Goal: Task Accomplishment & Management: Manage account settings

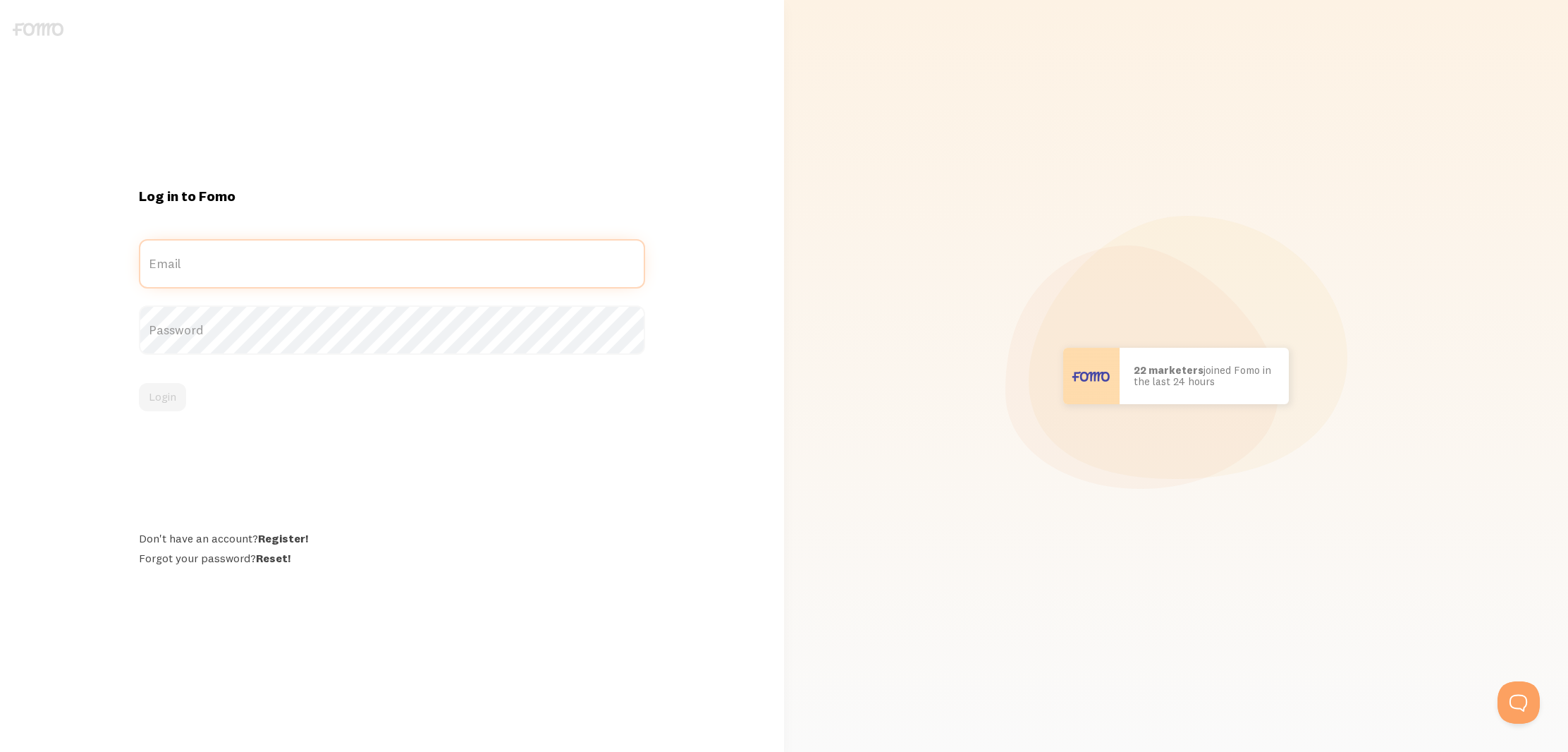
type input "[EMAIL_ADDRESS][DOMAIN_NAME]"
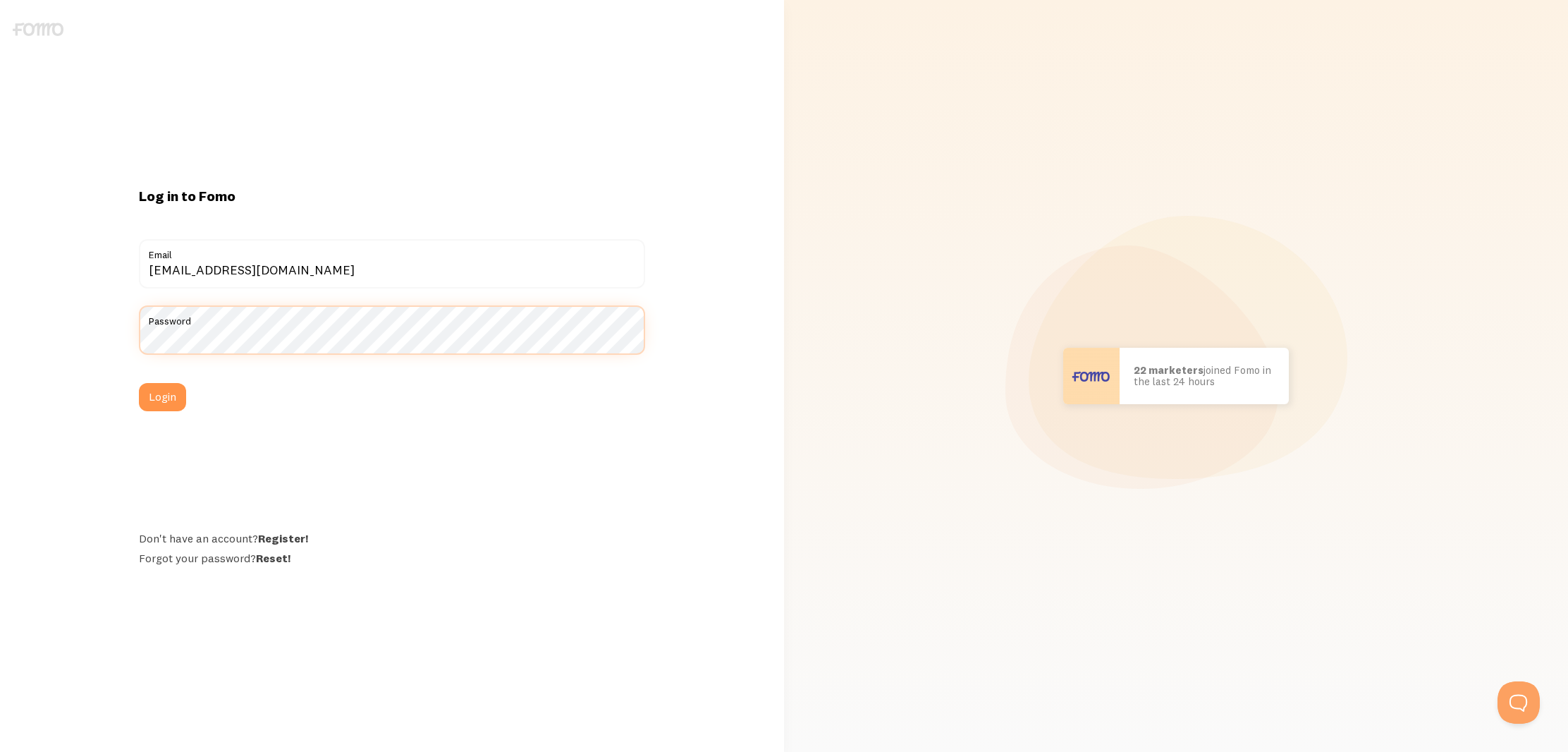
click at [162, 397] on button "Login" at bounding box center [162, 397] width 47 height 28
click at [154, 403] on button "Login" at bounding box center [162, 397] width 47 height 28
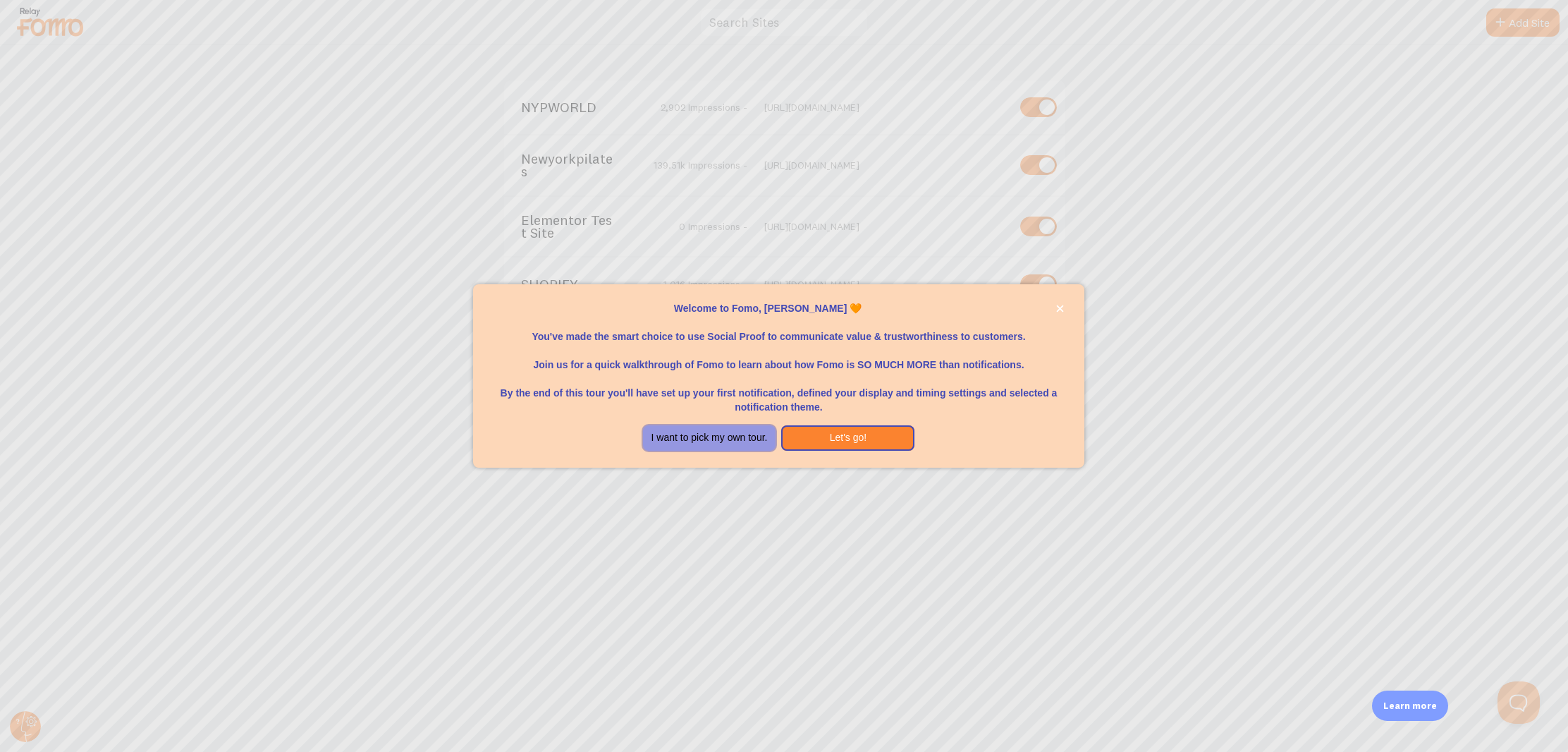
click at [760, 441] on button "I want to pick my own tour." at bounding box center [710, 437] width 133 height 25
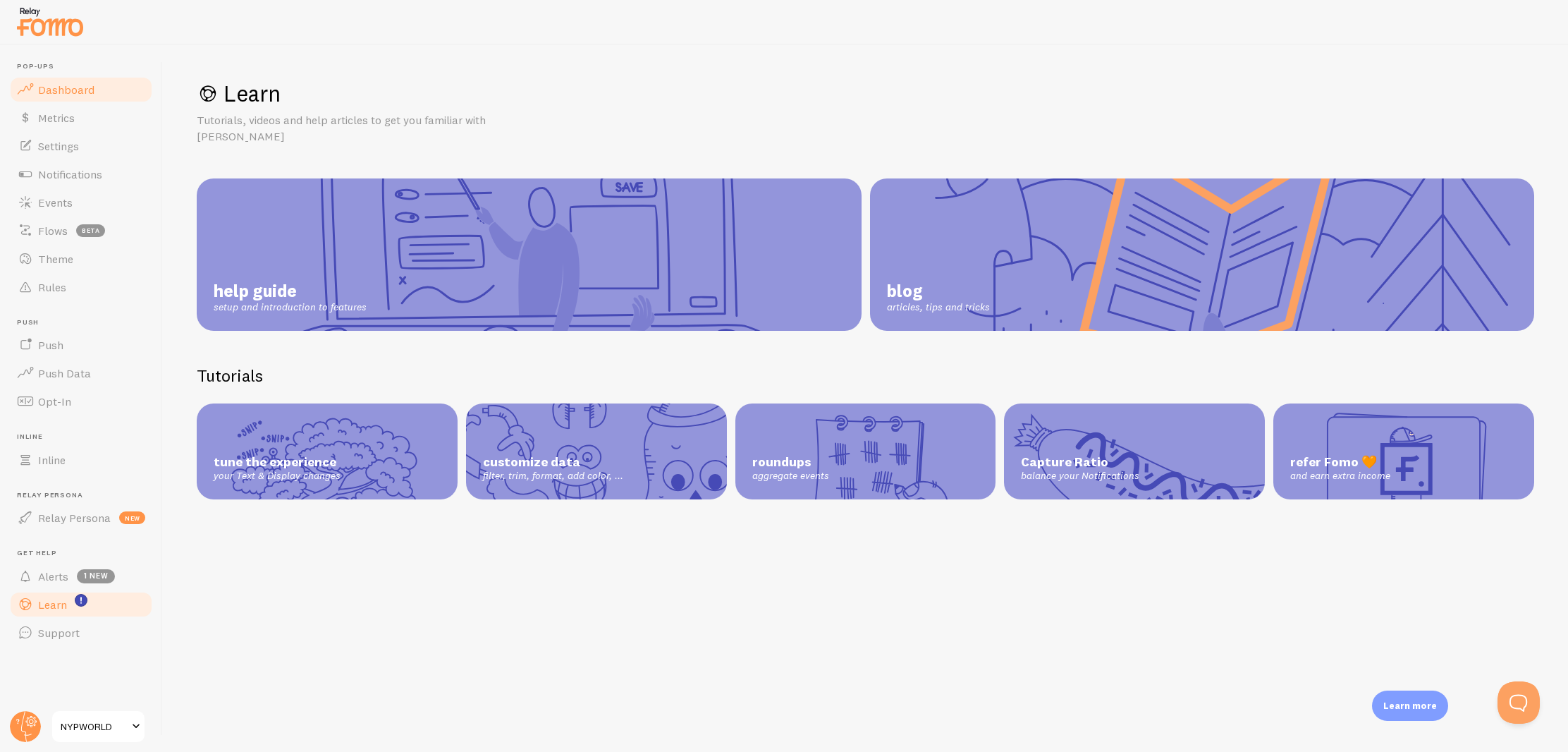
click at [67, 97] on link "Dashboard" at bounding box center [80, 89] width 145 height 28
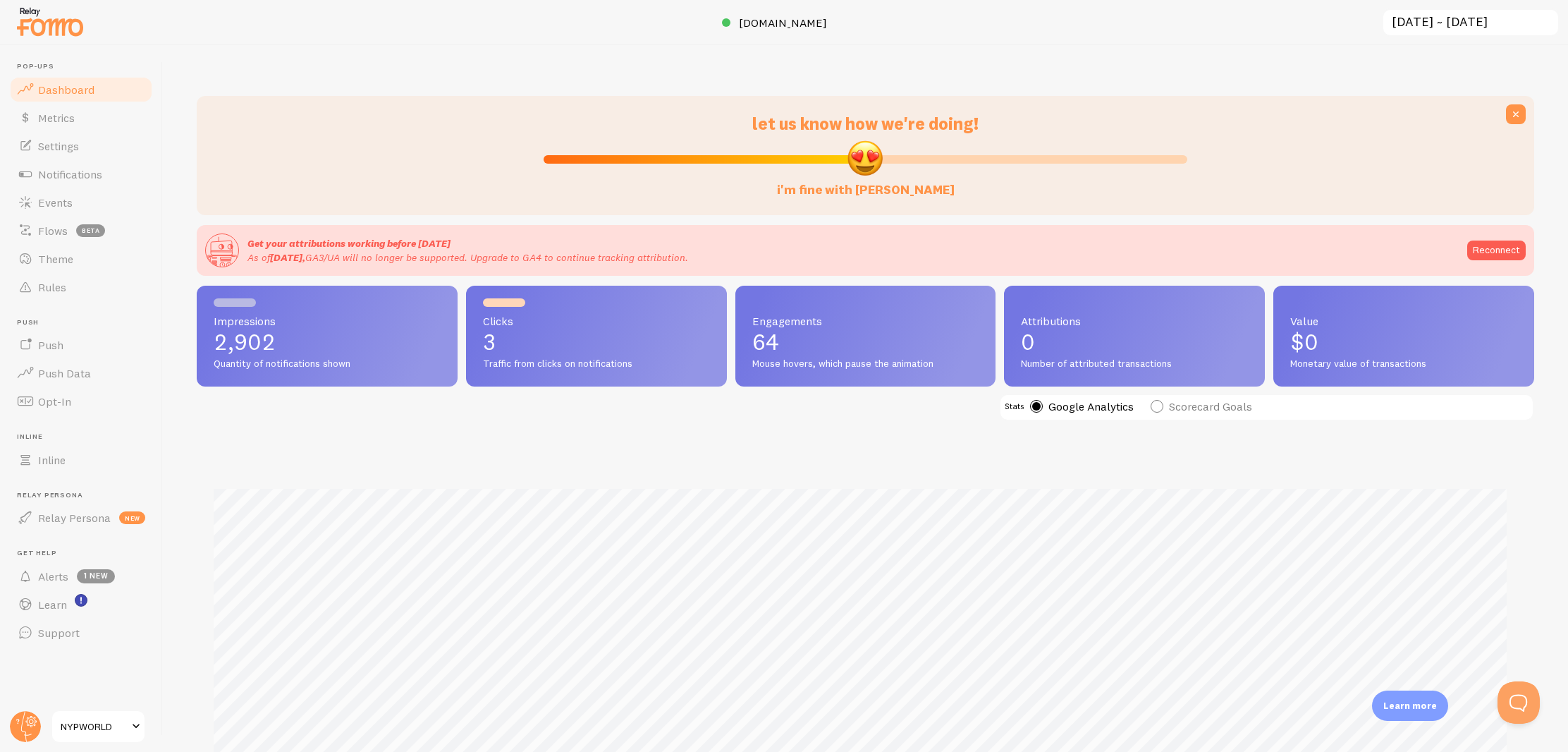
scroll to position [371, 1327]
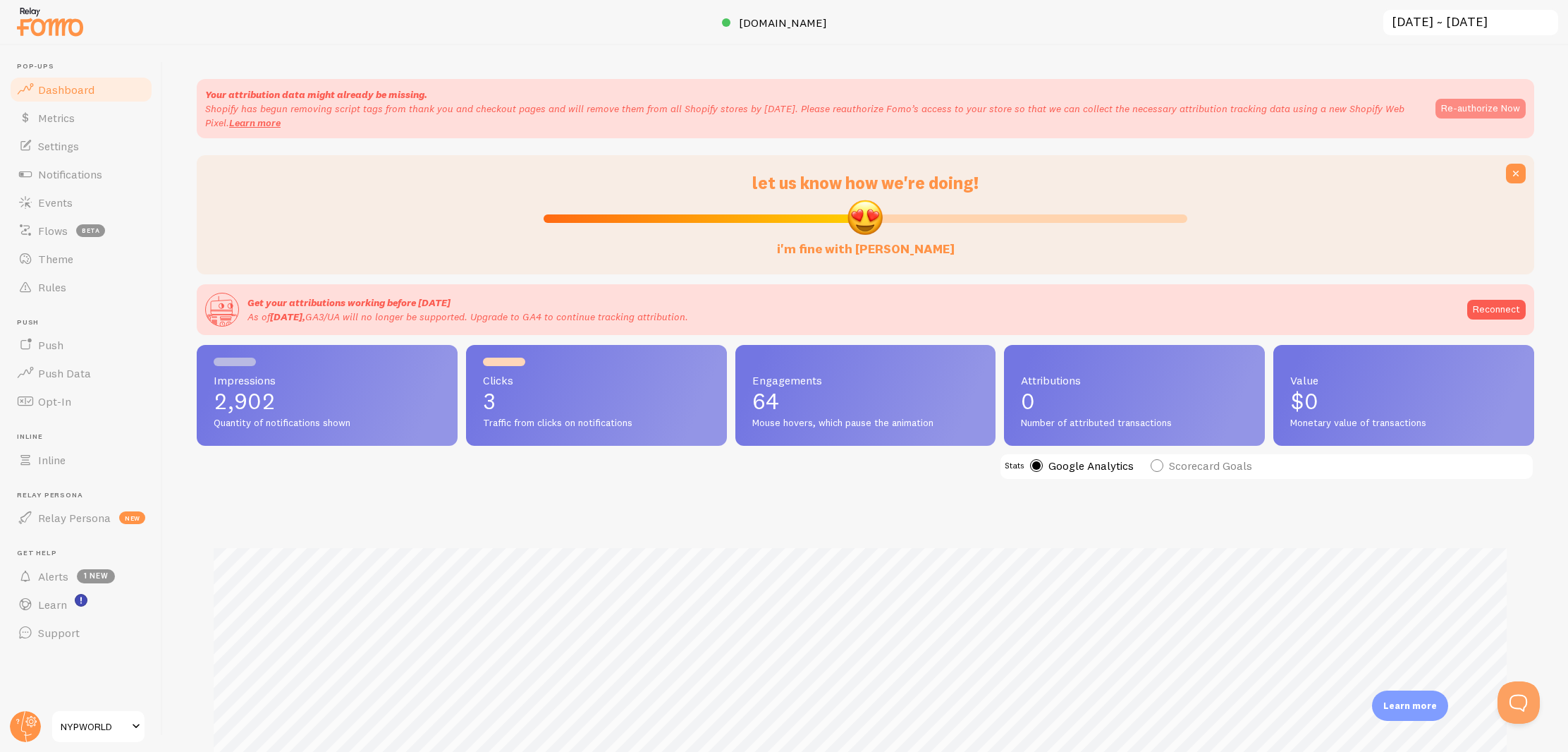
click at [1476, 109] on button "Re-authorize Now" at bounding box center [1480, 109] width 90 height 20
click at [1471, 302] on link "Reconnect" at bounding box center [1497, 310] width 58 height 20
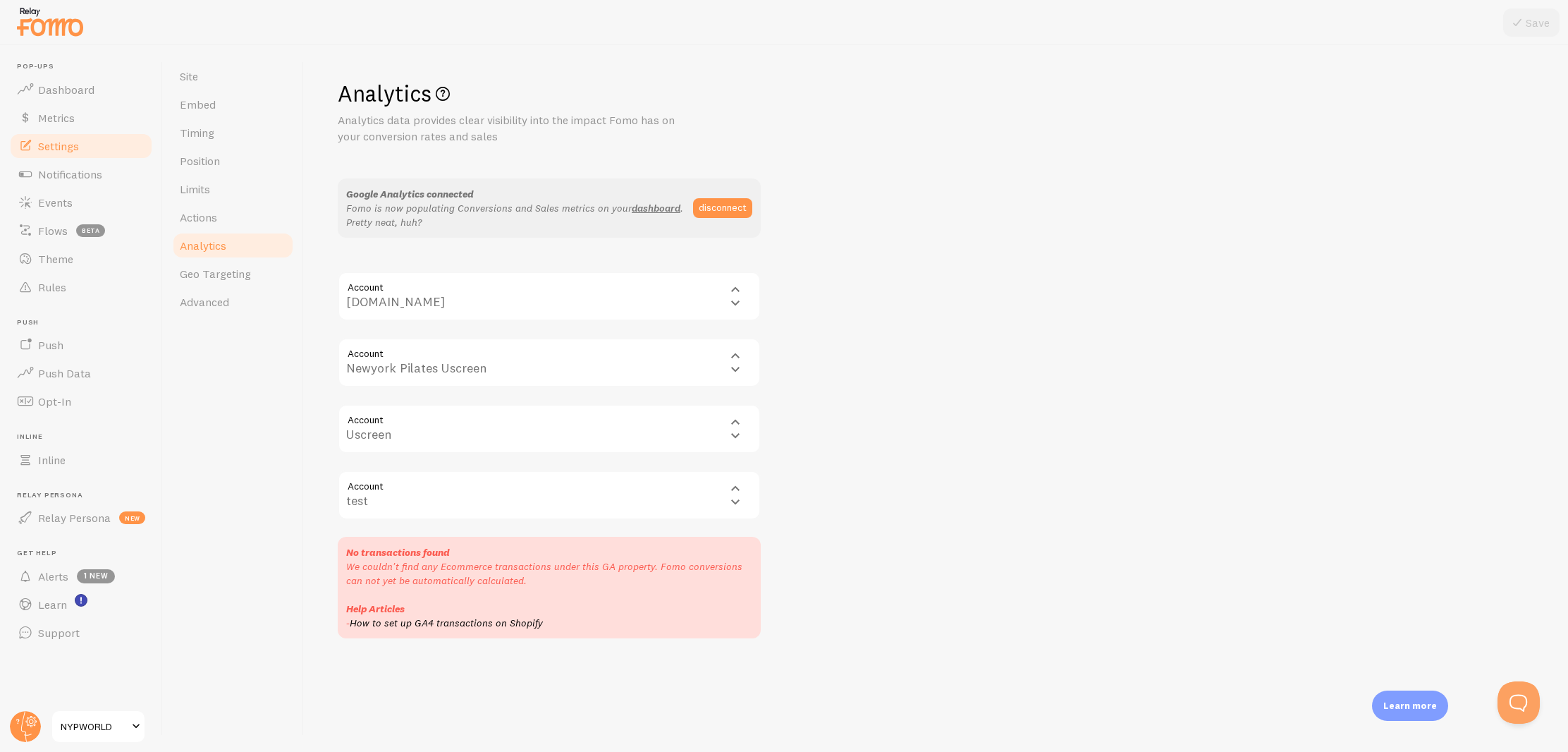
click at [717, 288] on div "Account 27783751 newyorkpilates.com newyorkpilates.com" at bounding box center [549, 296] width 423 height 50
click at [735, 290] on div "Account 27783751 newyorkpilates.com newyorkpilates.com" at bounding box center [549, 296] width 423 height 50
click at [735, 297] on div "Account 27783751 newyorkpilates.com newyorkpilates.com" at bounding box center [549, 296] width 423 height 50
click at [736, 280] on div "Account 27783751 newyorkpilates.com newyorkpilates.com" at bounding box center [549, 296] width 423 height 50
click at [737, 353] on div "Account UA-27783751-4 Newyork Pilates Uscreen Newyork Pilates Uscreen" at bounding box center [549, 363] width 423 height 50
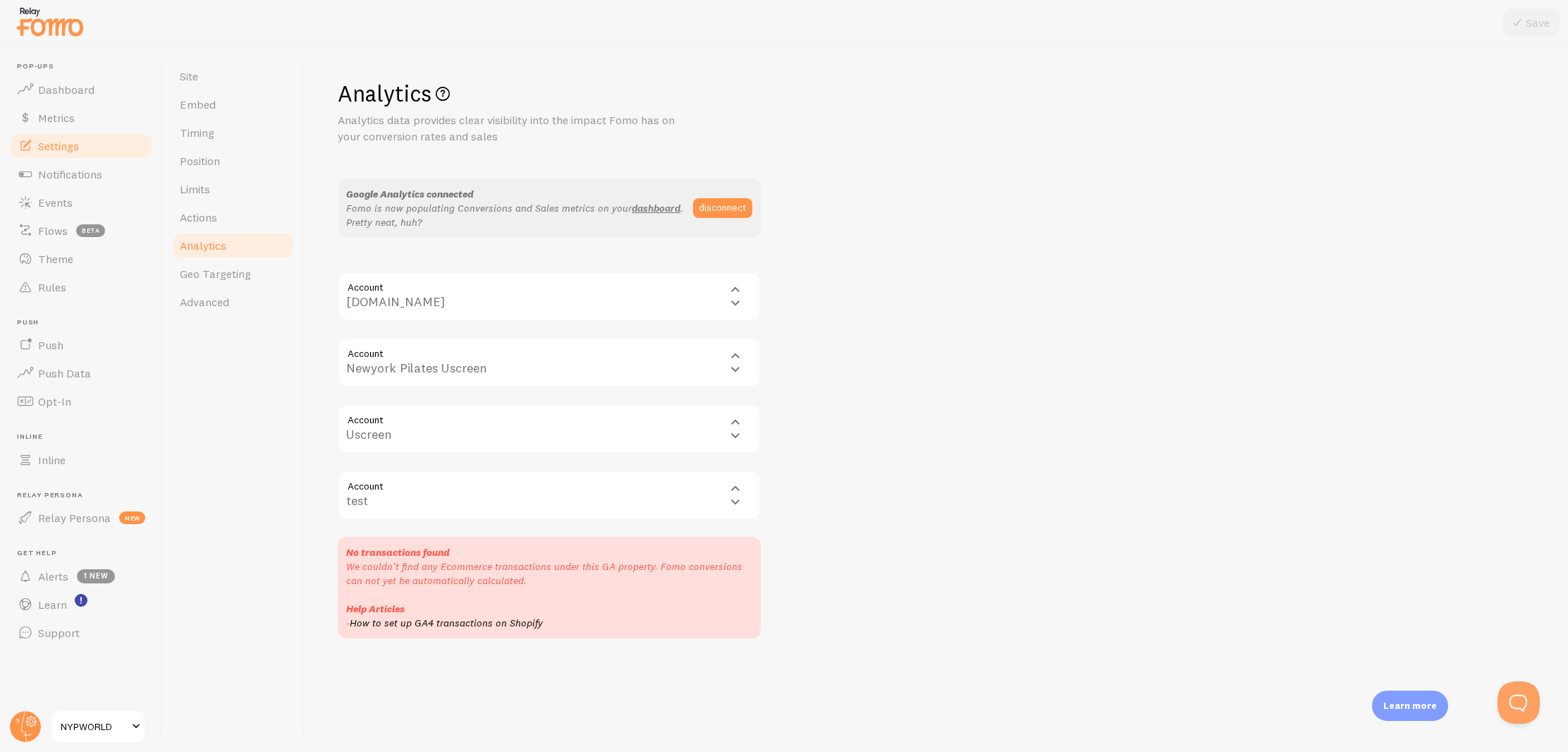
click at [736, 363] on div "Account UA-27783751-4 Newyork Pilates Uscreen Newyork Pilates Uscreen" at bounding box center [549, 363] width 423 height 50
click at [738, 432] on div "Account 226510299 Uscreen Uscreen" at bounding box center [549, 428] width 423 height 50
click at [739, 419] on div "Account 226510299 Uscreen Uscreen" at bounding box center [549, 428] width 423 height 50
click at [200, 274] on span "Geo Targeting" at bounding box center [215, 273] width 71 height 14
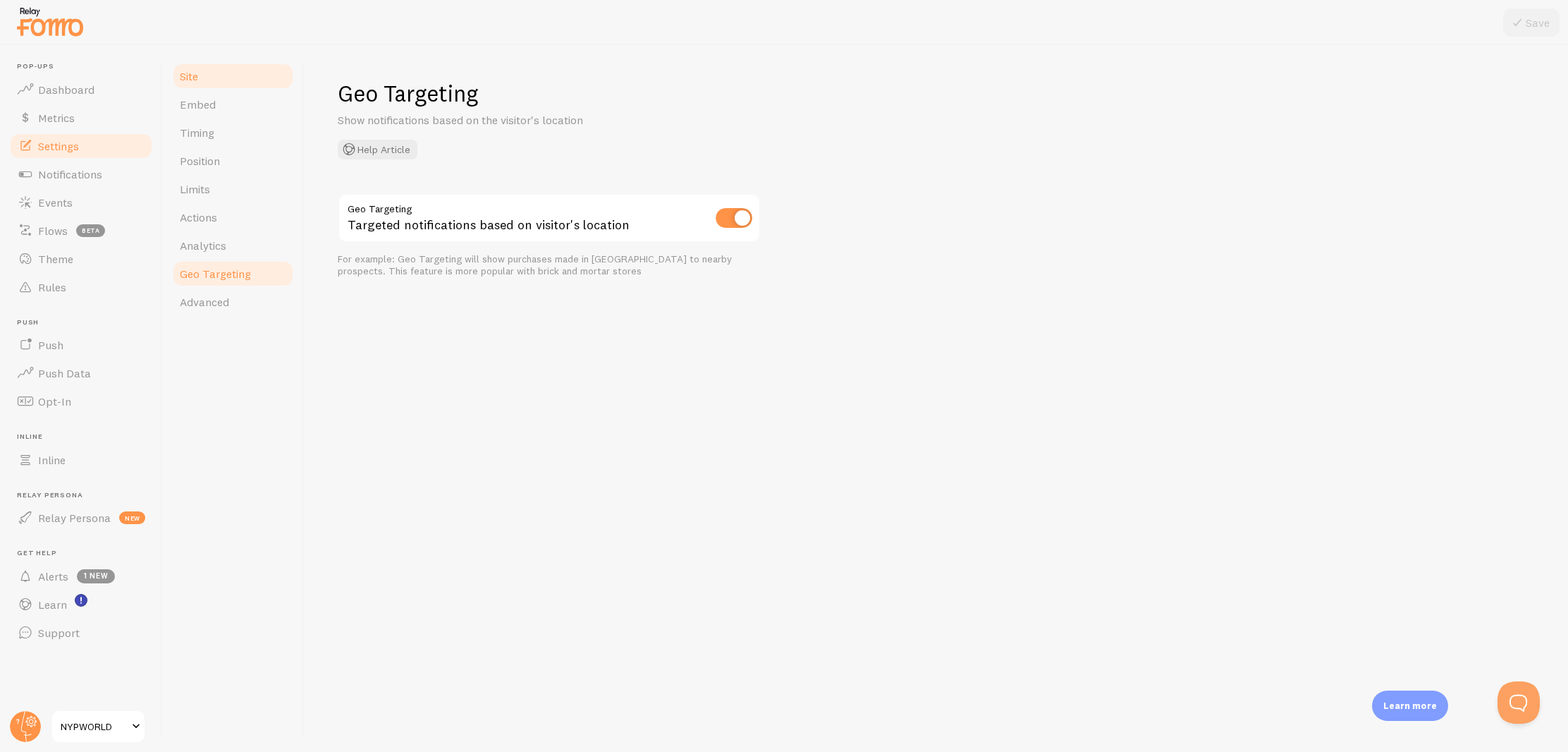
click at [197, 81] on span "Site" at bounding box center [188, 76] width 19 height 14
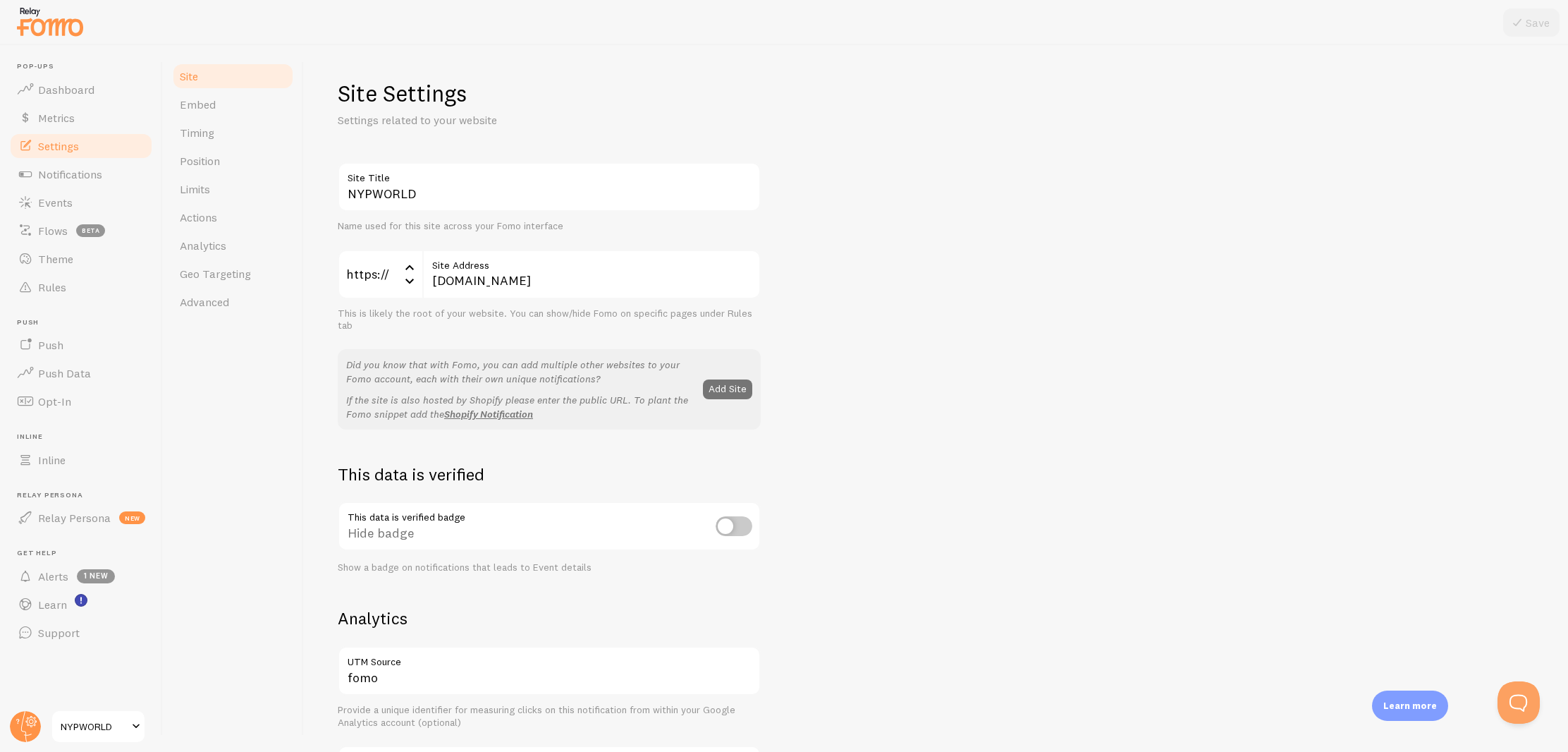
click at [138, 726] on span at bounding box center [136, 727] width 17 height 17
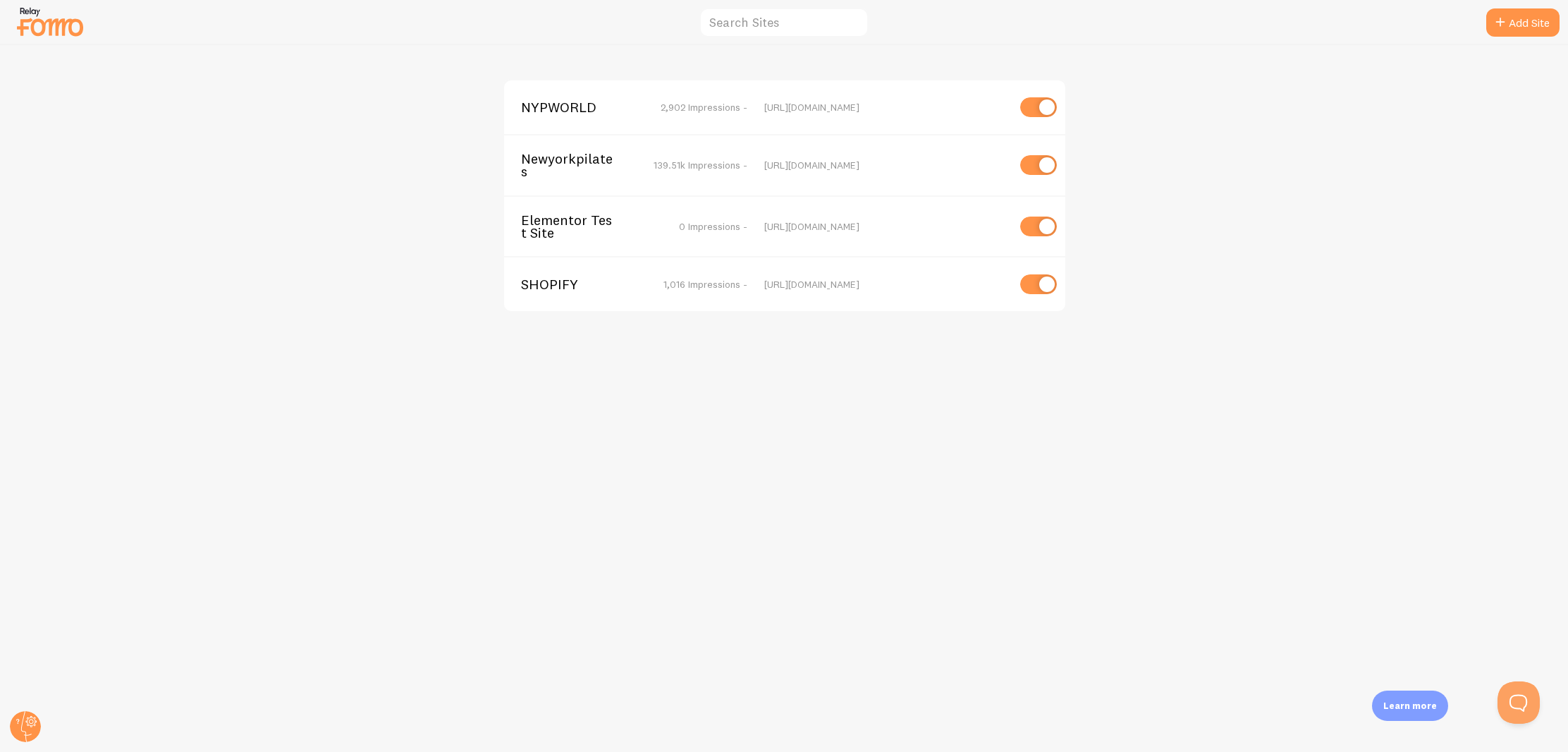
click at [870, 170] on div "[URL][DOMAIN_NAME]" at bounding box center [886, 165] width 243 height 13
click at [569, 167] on span "Newyorkpilates" at bounding box center [578, 165] width 114 height 26
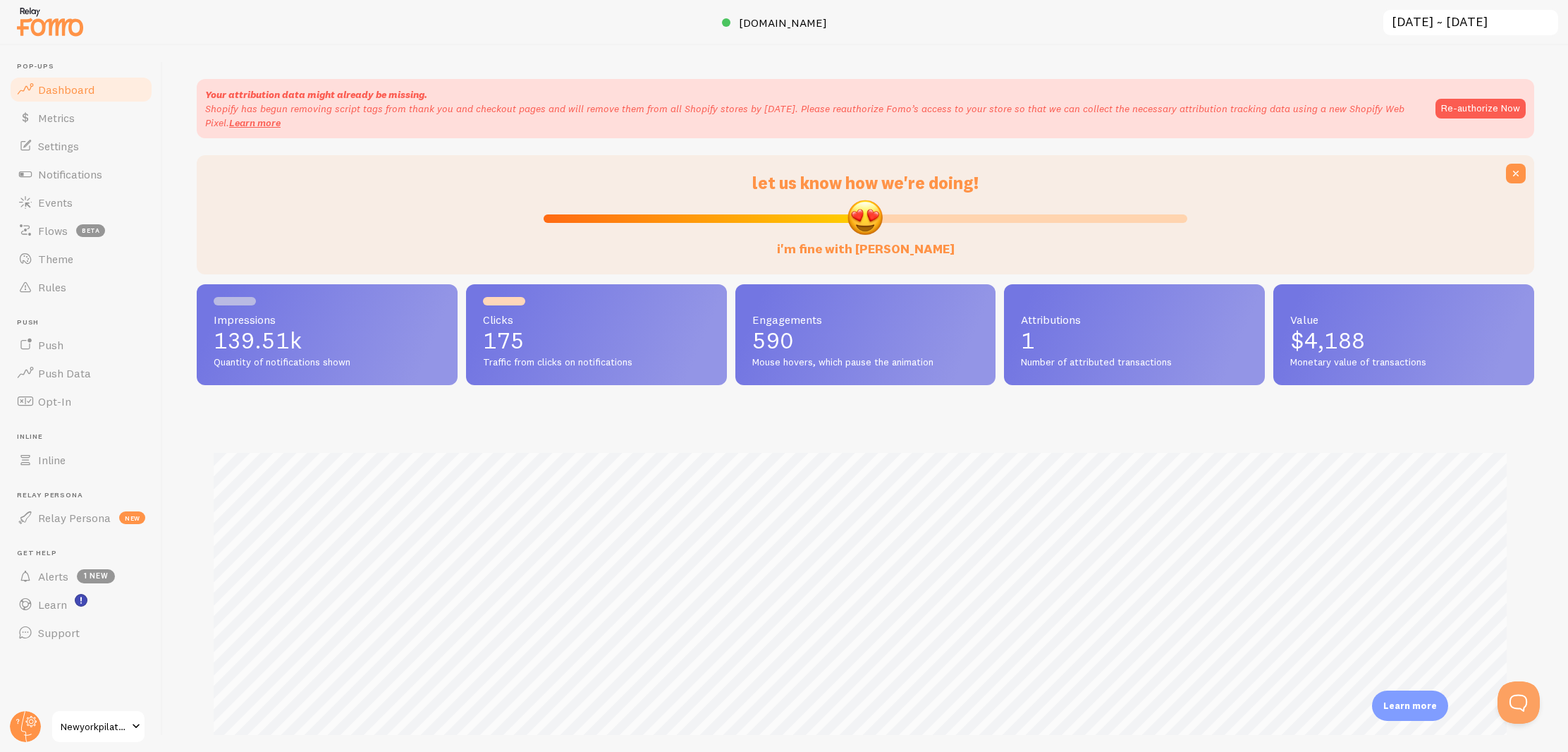
scroll to position [371, 1327]
click at [1455, 111] on button "Re-authorize Now" at bounding box center [1480, 109] width 90 height 20
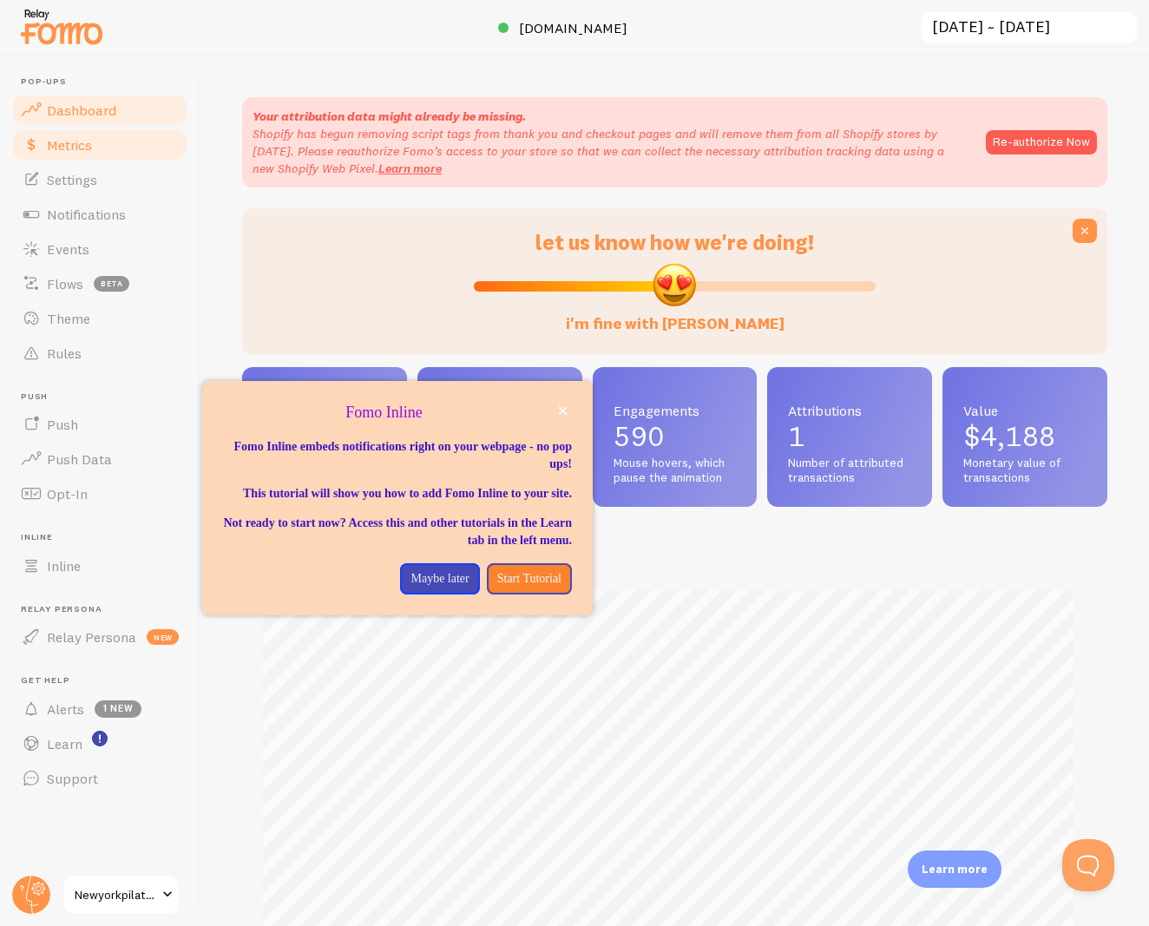
click at [82, 142] on span "Metrics" at bounding box center [69, 144] width 45 height 17
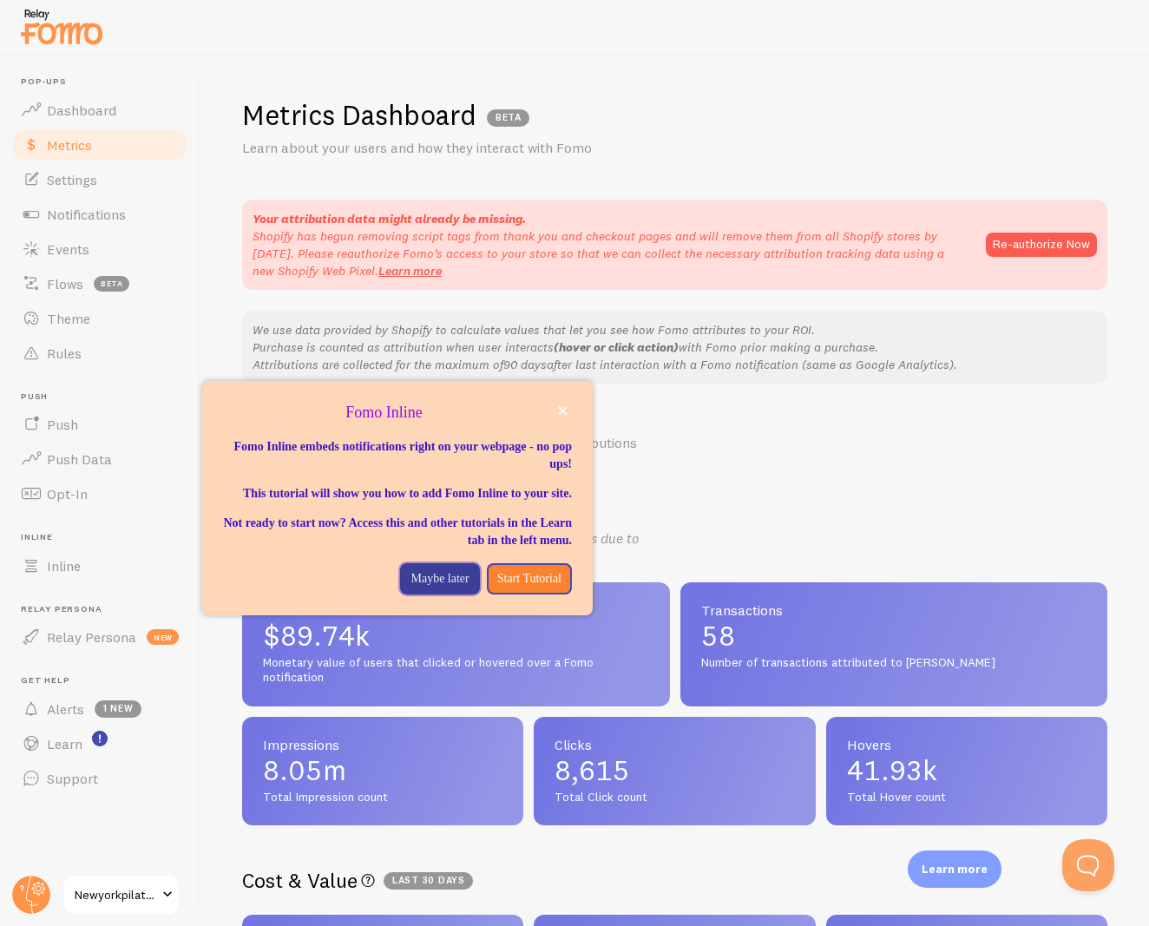
click at [411, 588] on p "Maybe later" at bounding box center [440, 578] width 58 height 17
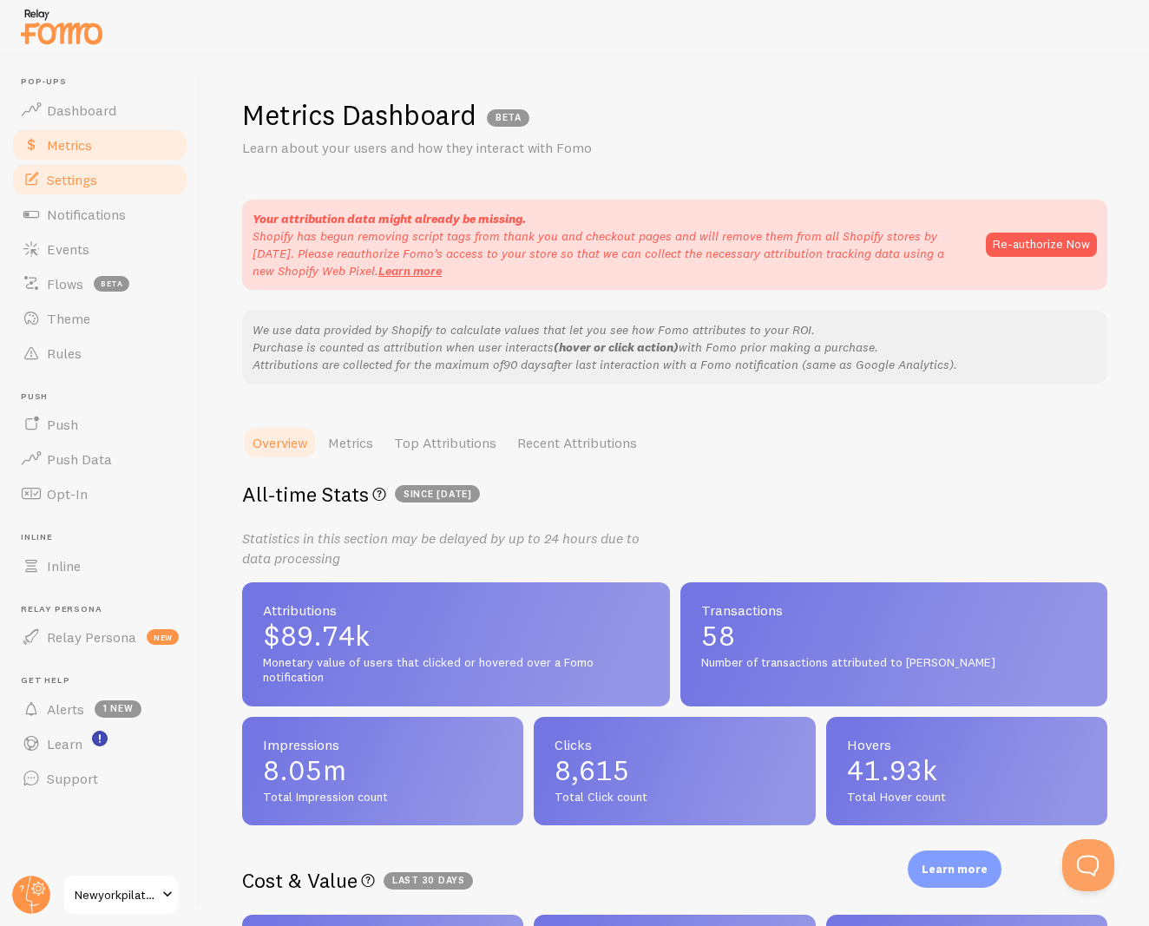
click at [53, 171] on span "Settings" at bounding box center [72, 179] width 50 height 17
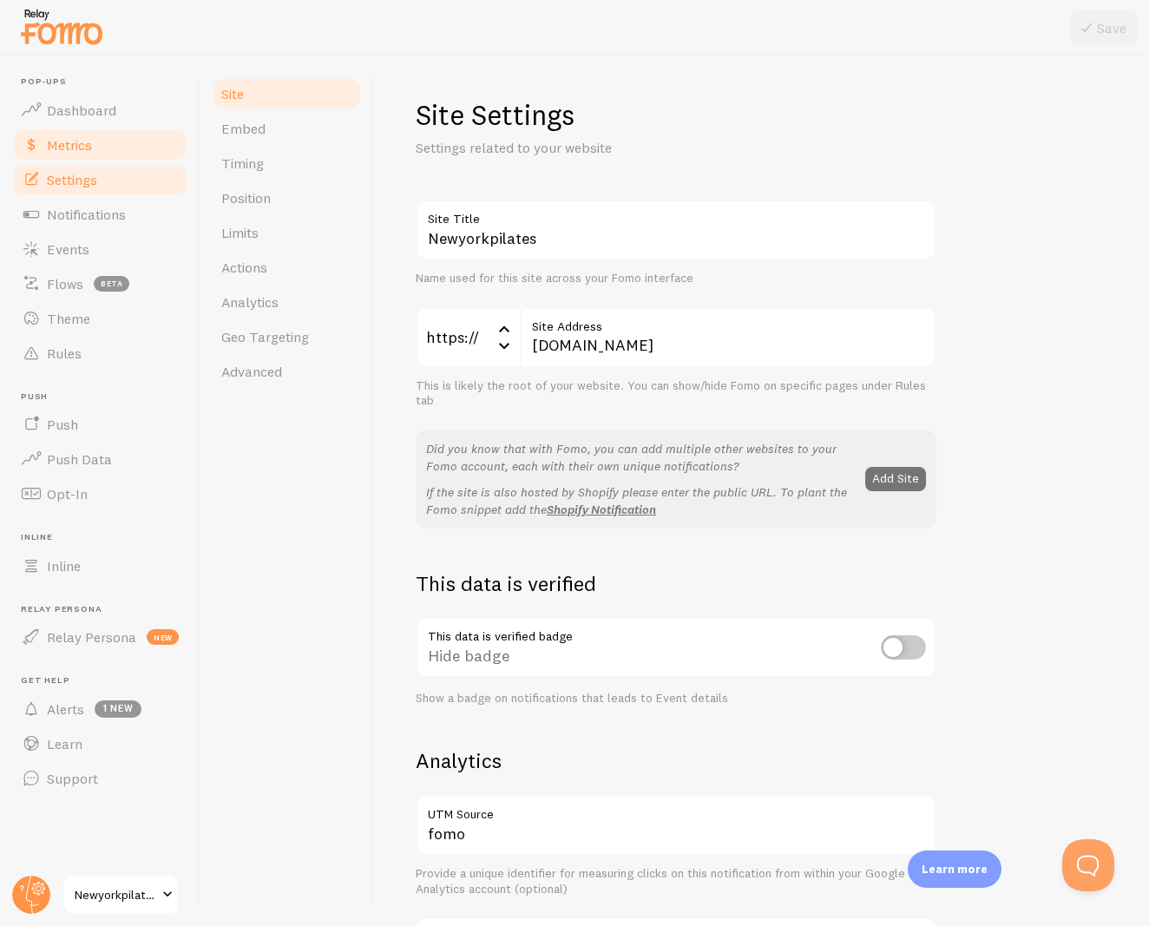
click at [55, 136] on span "Metrics" at bounding box center [69, 144] width 45 height 17
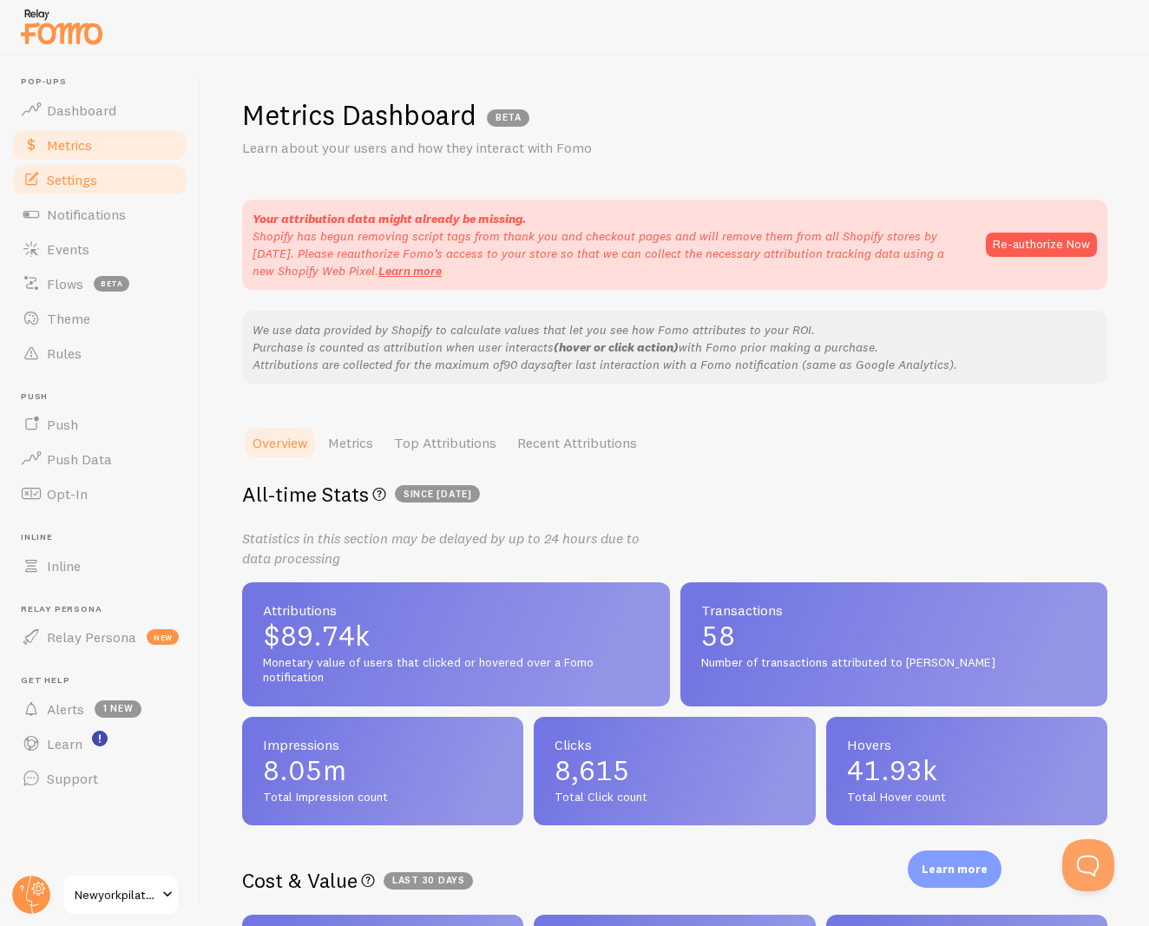
click at [69, 179] on span "Settings" at bounding box center [72, 179] width 50 height 17
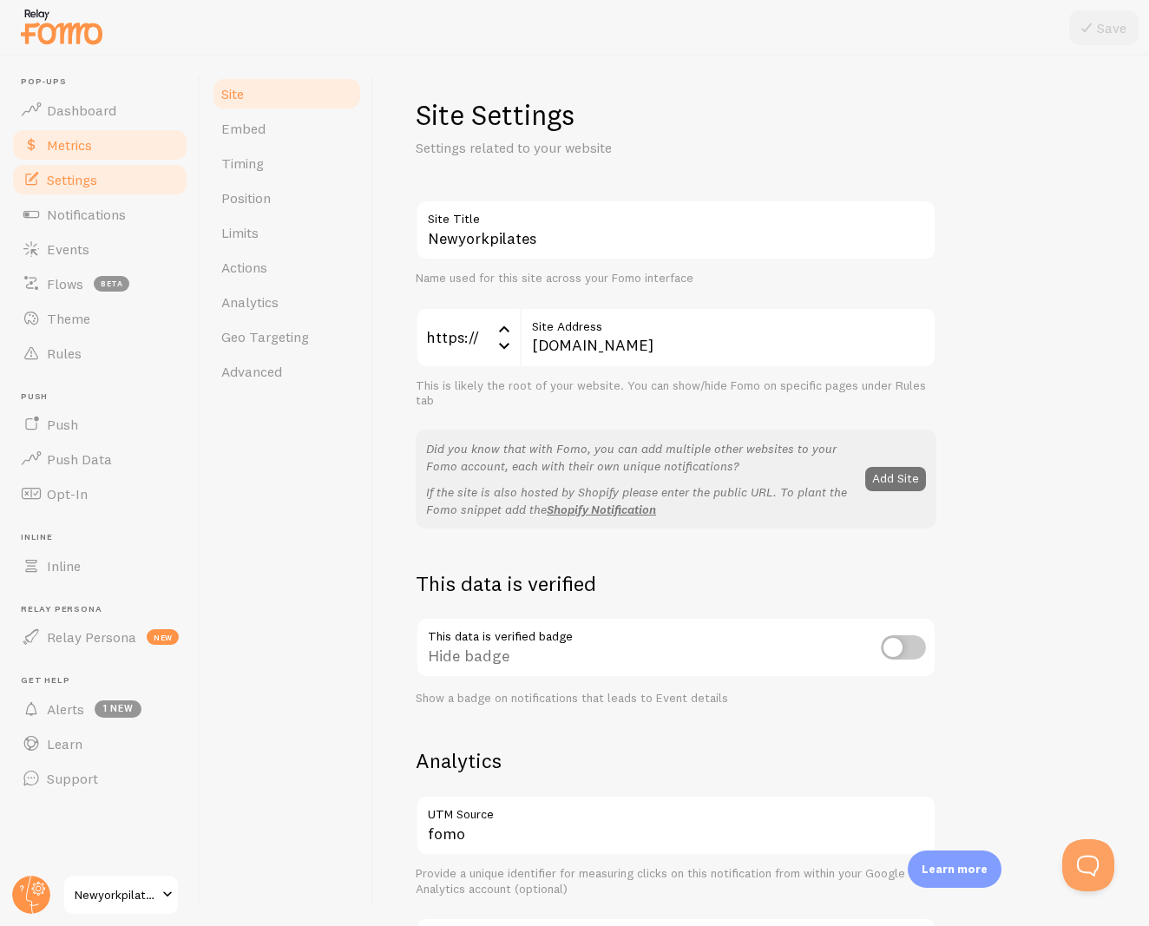
click at [67, 155] on link "Metrics" at bounding box center [99, 145] width 179 height 35
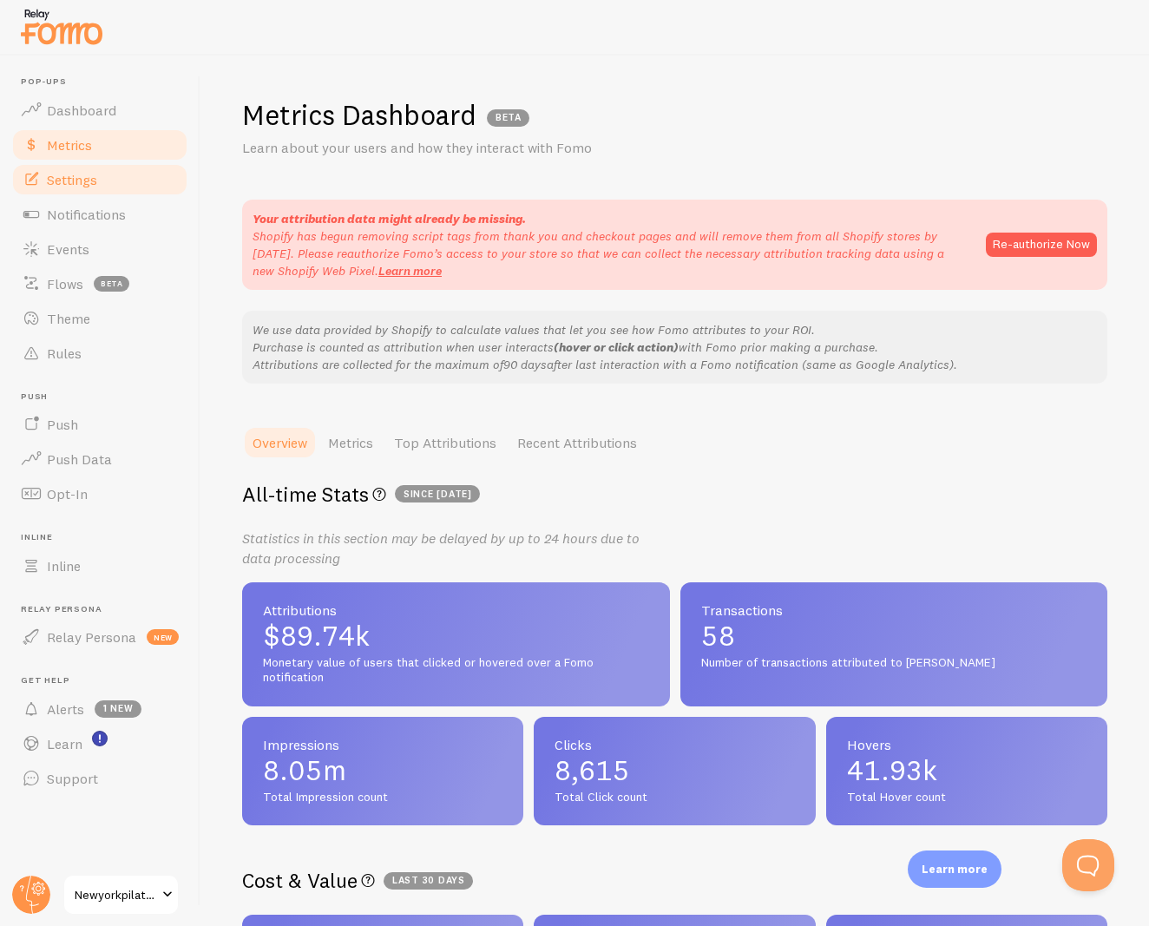
click at [69, 174] on span "Settings" at bounding box center [72, 179] width 50 height 17
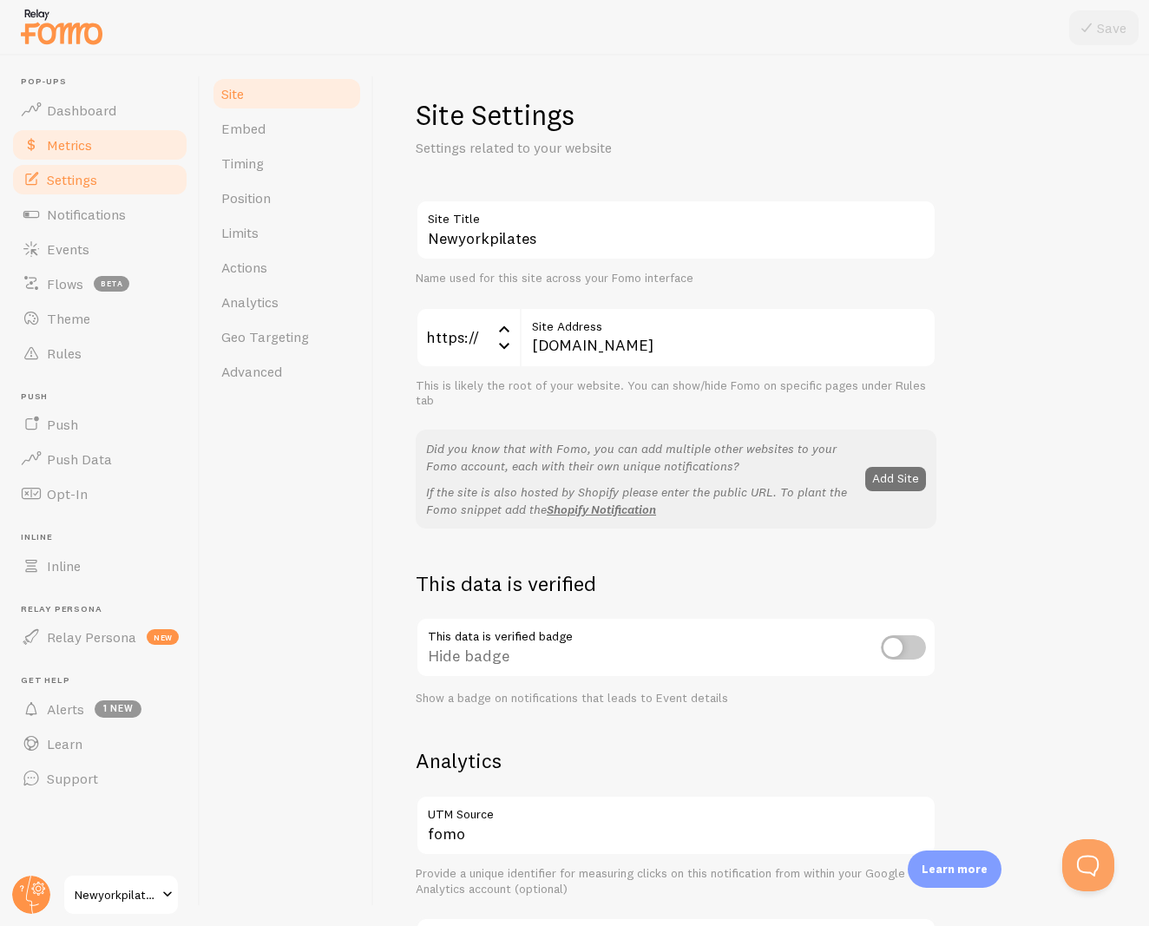
click at [72, 152] on span "Metrics" at bounding box center [69, 144] width 45 height 17
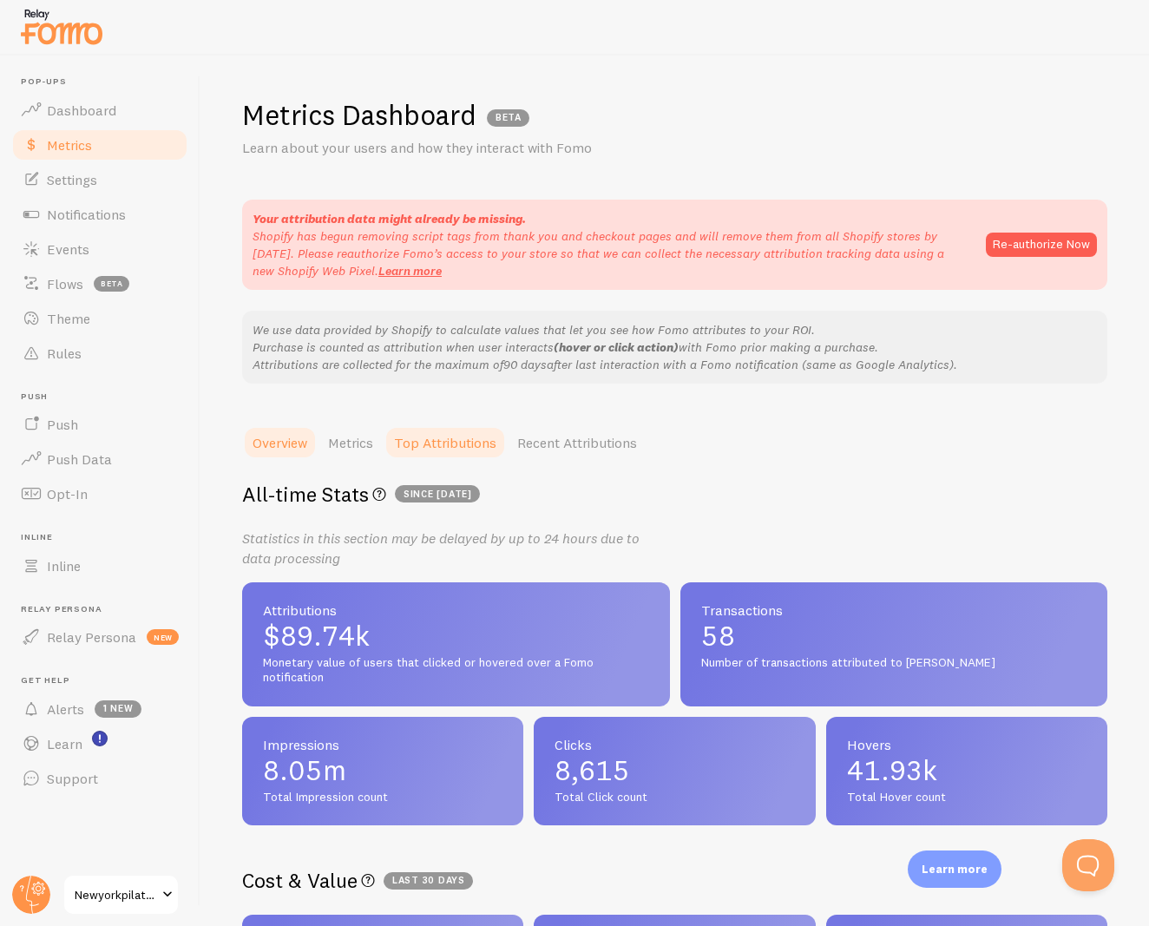
click at [444, 436] on link "Top Attributions" at bounding box center [445, 442] width 123 height 35
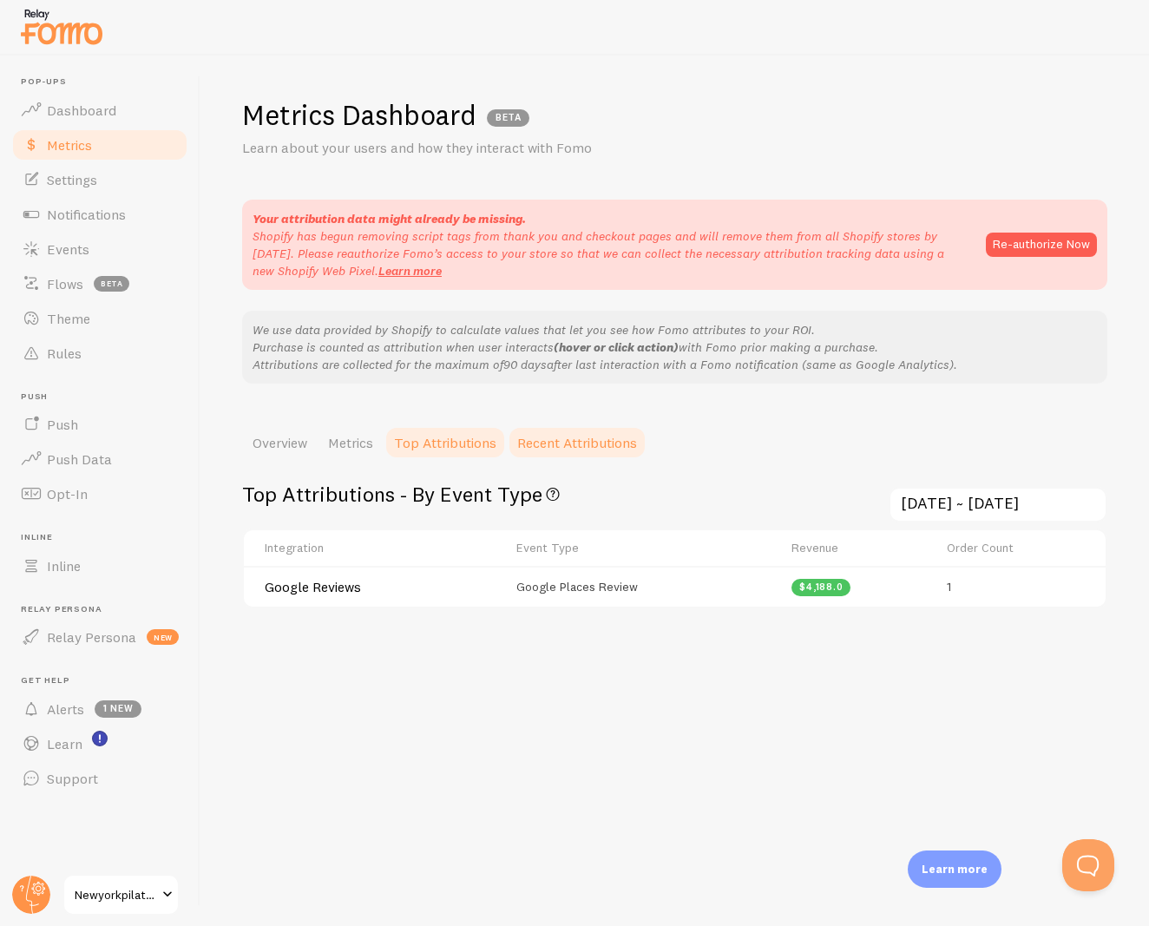
click at [584, 433] on link "Recent Attributions" at bounding box center [577, 442] width 141 height 35
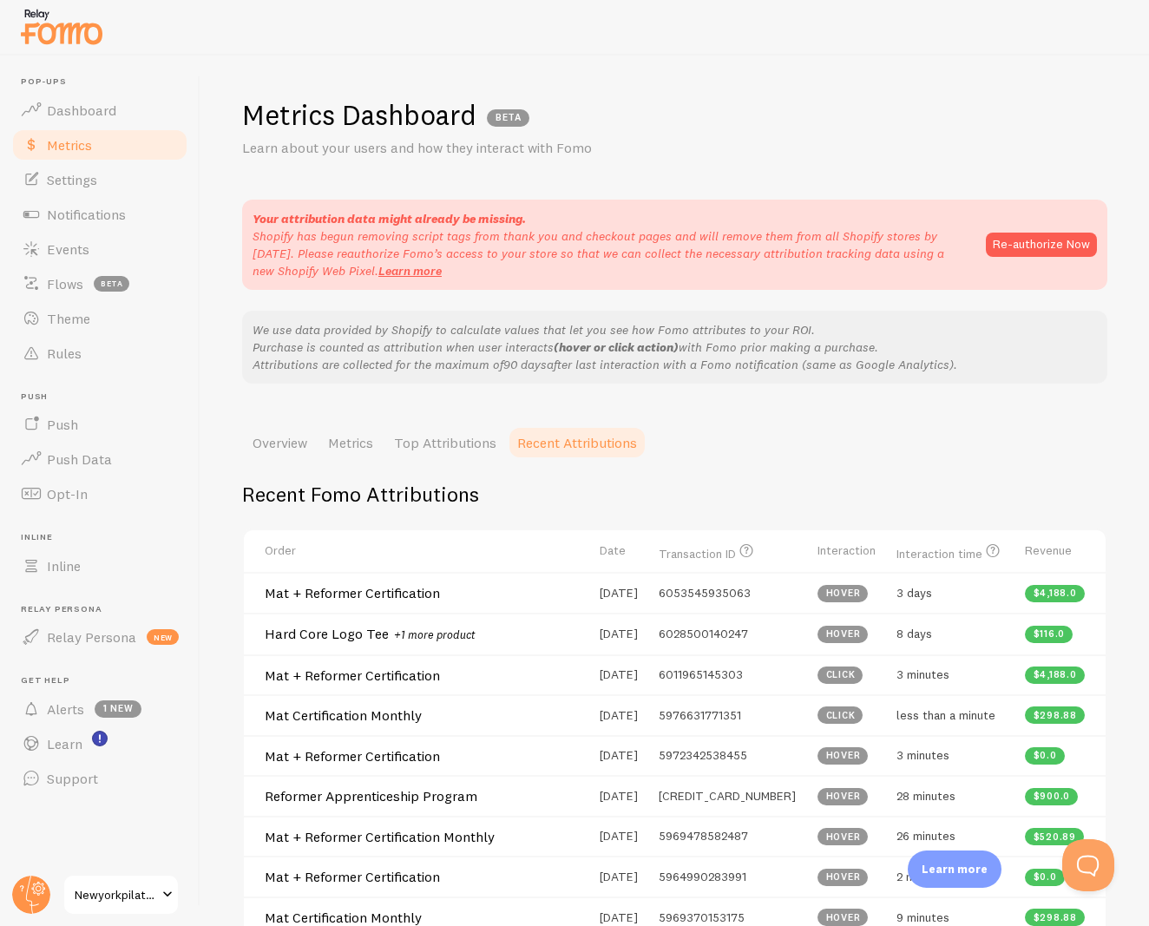
scroll to position [62, 0]
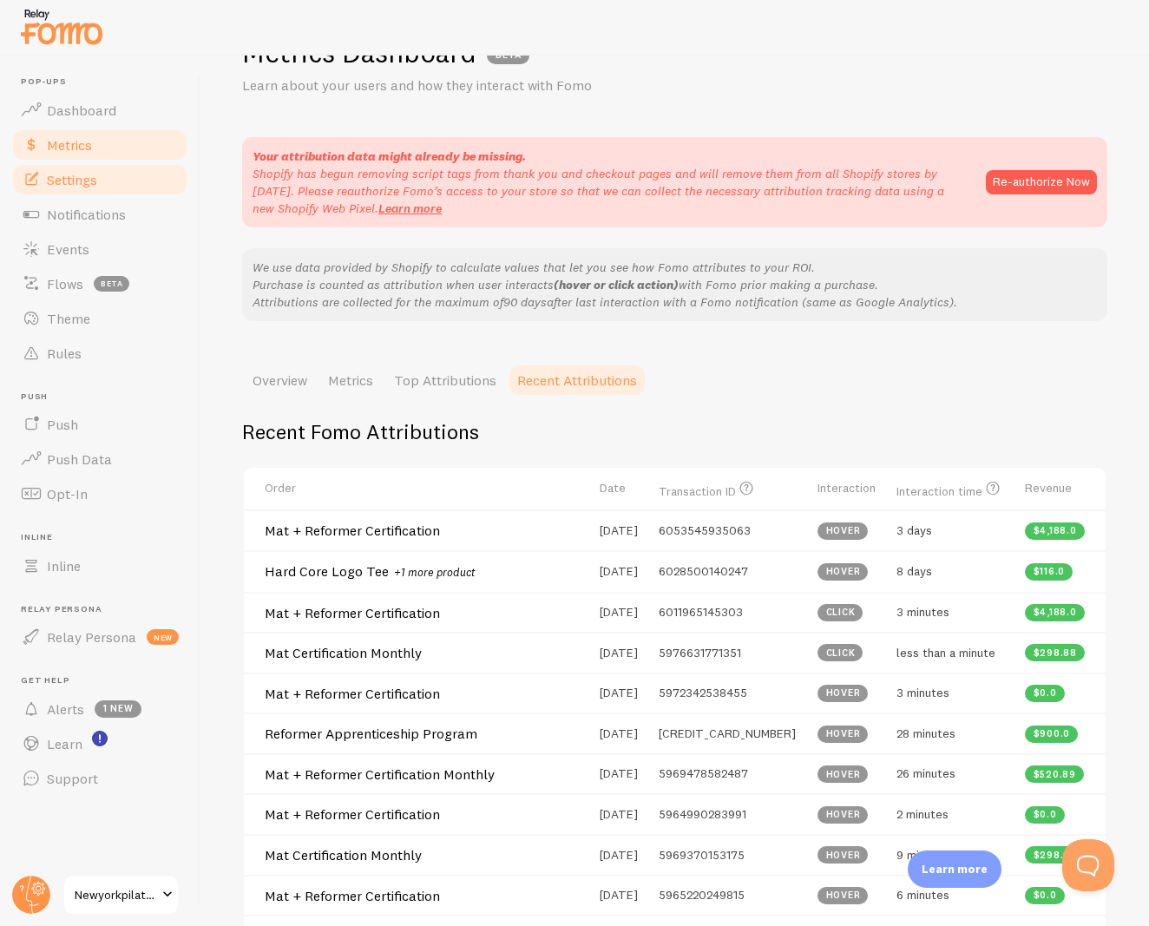
click at [109, 183] on link "Settings" at bounding box center [99, 179] width 179 height 35
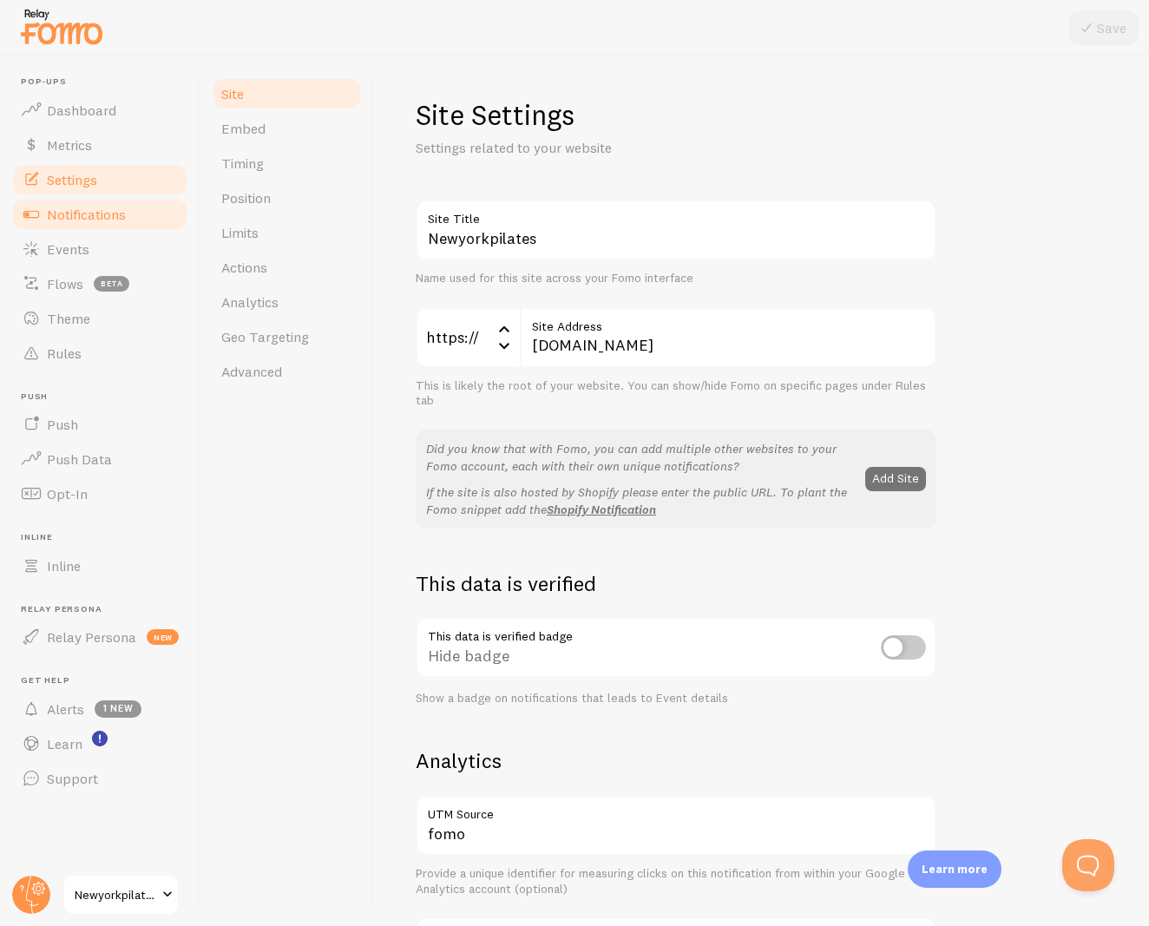
click at [111, 210] on span "Notifications" at bounding box center [86, 214] width 79 height 17
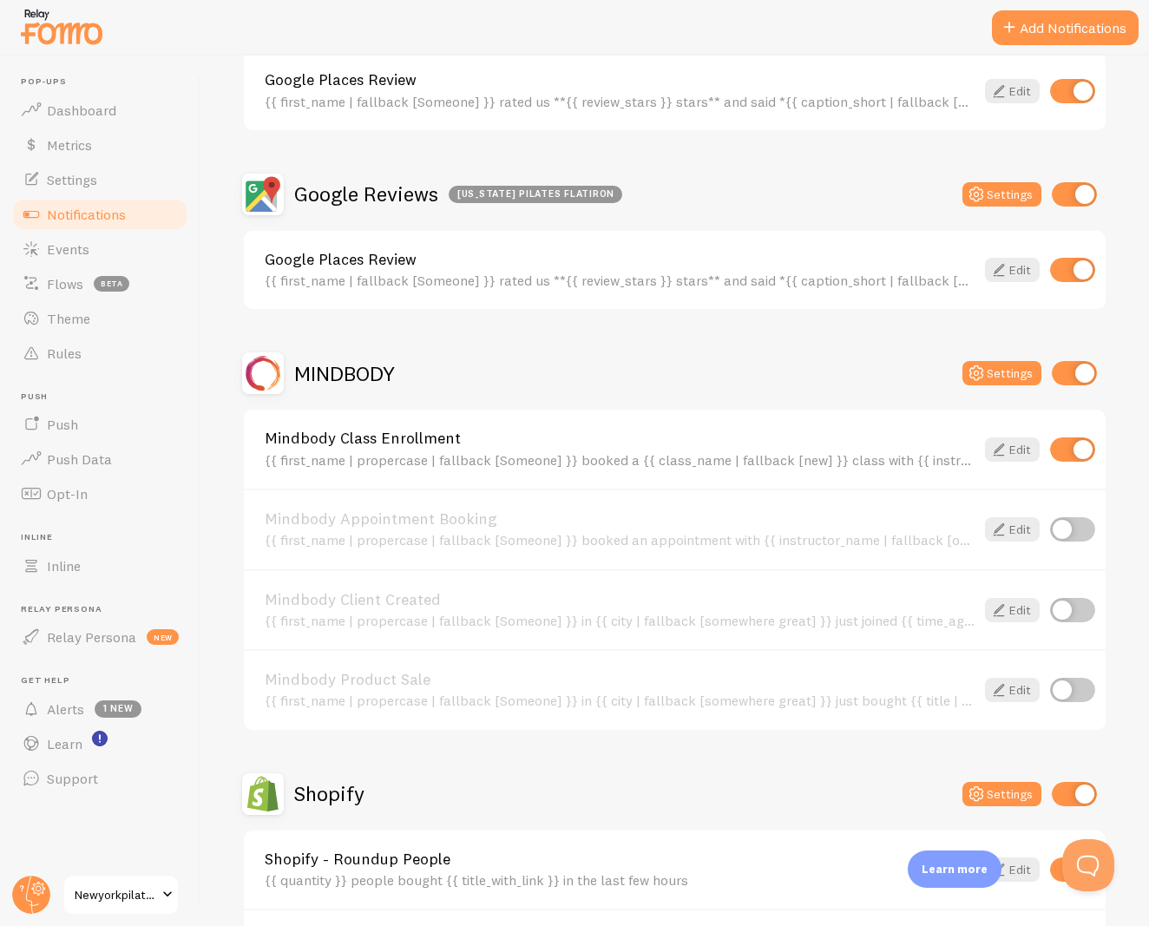
scroll to position [1067, 0]
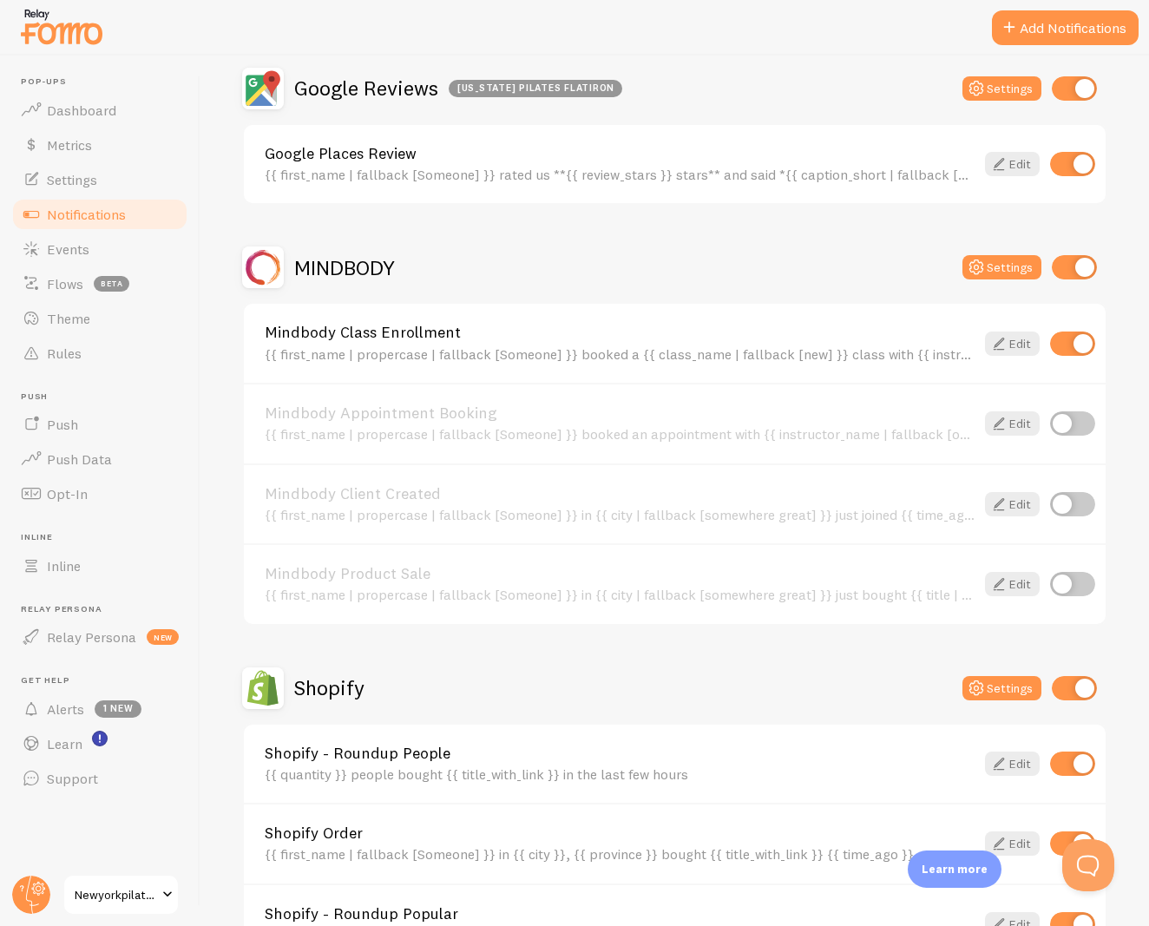
click at [1050, 497] on input "checkbox" at bounding box center [1072, 504] width 45 height 24
checkbox input "true"
click at [1050, 577] on input "checkbox" at bounding box center [1072, 584] width 45 height 24
checkbox input "true"
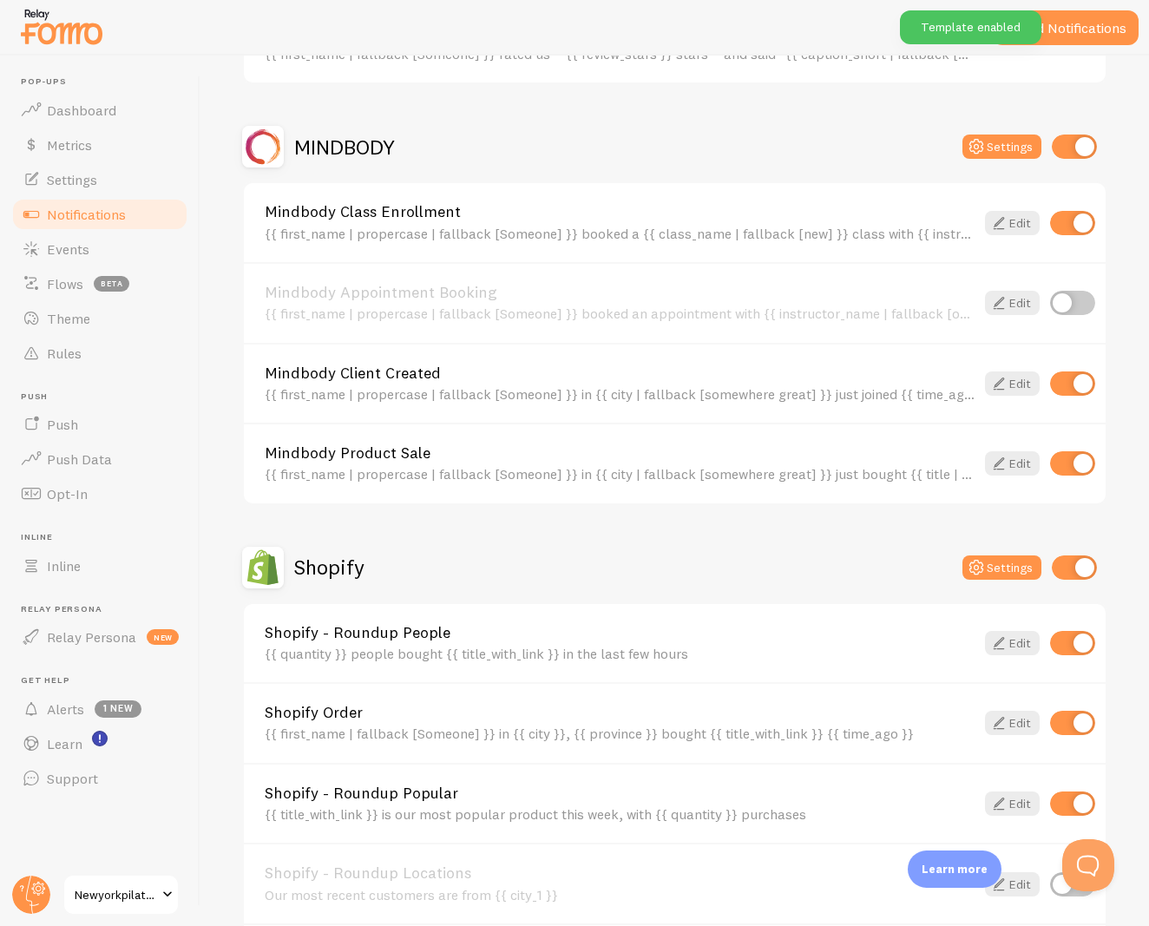
scroll to position [1289, 0]
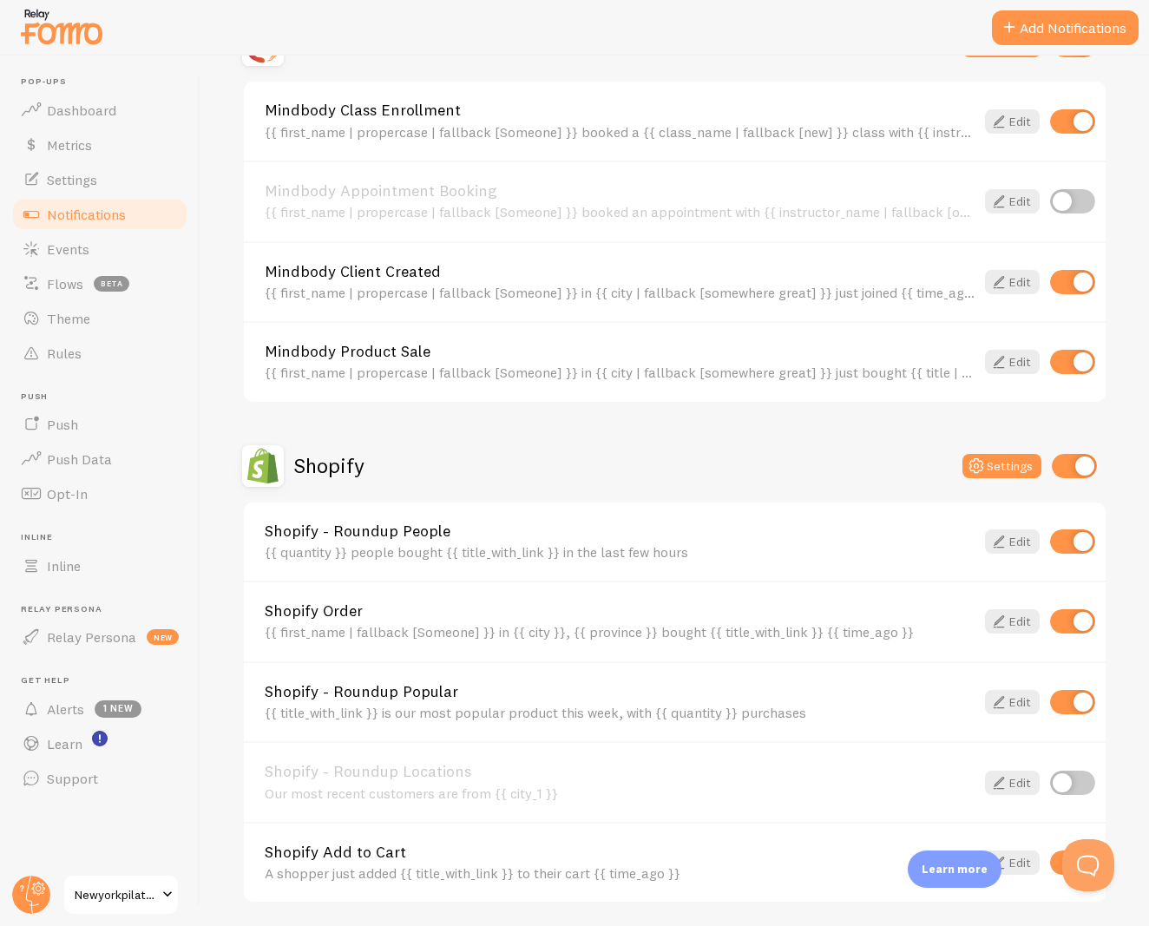
click at [1073, 615] on input "checkbox" at bounding box center [1072, 621] width 45 height 24
checkbox input "false"
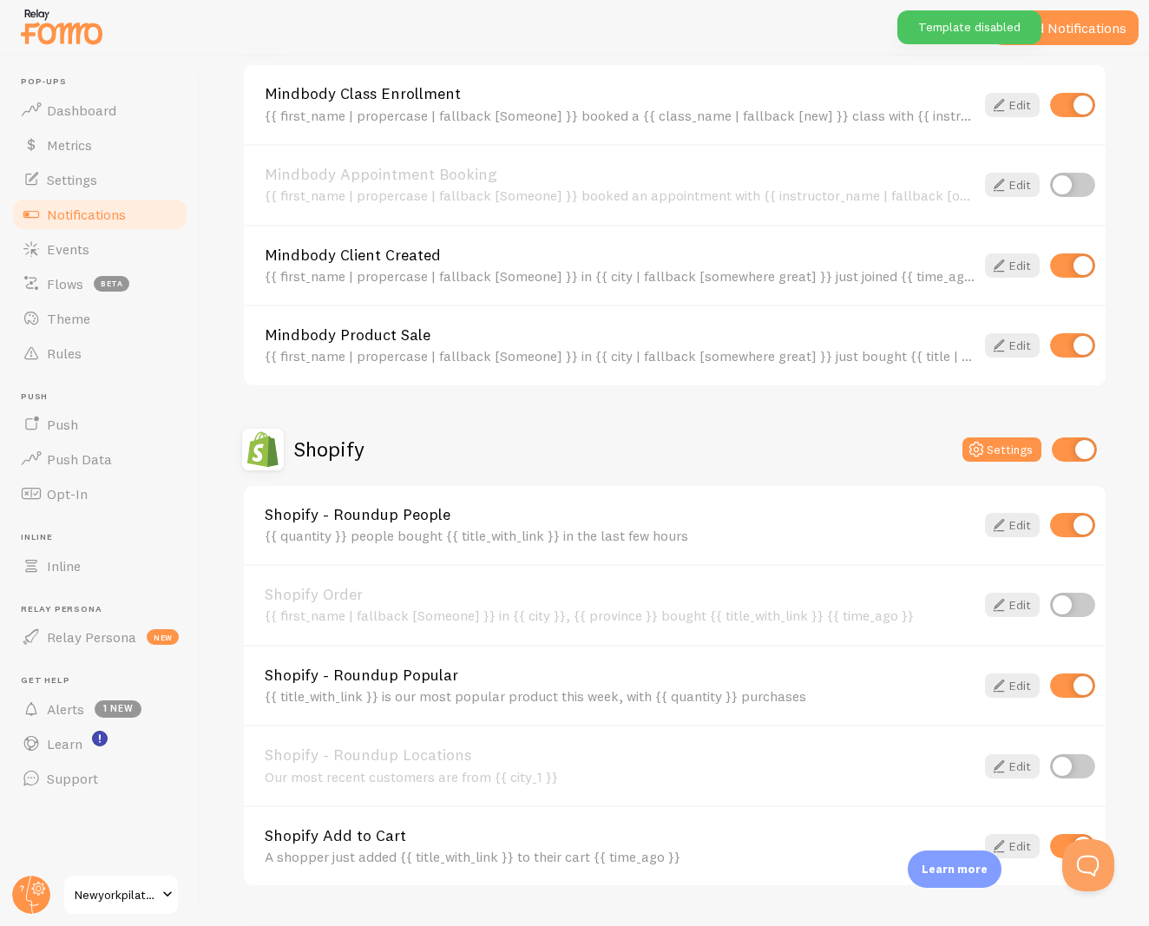
scroll to position [1359, 0]
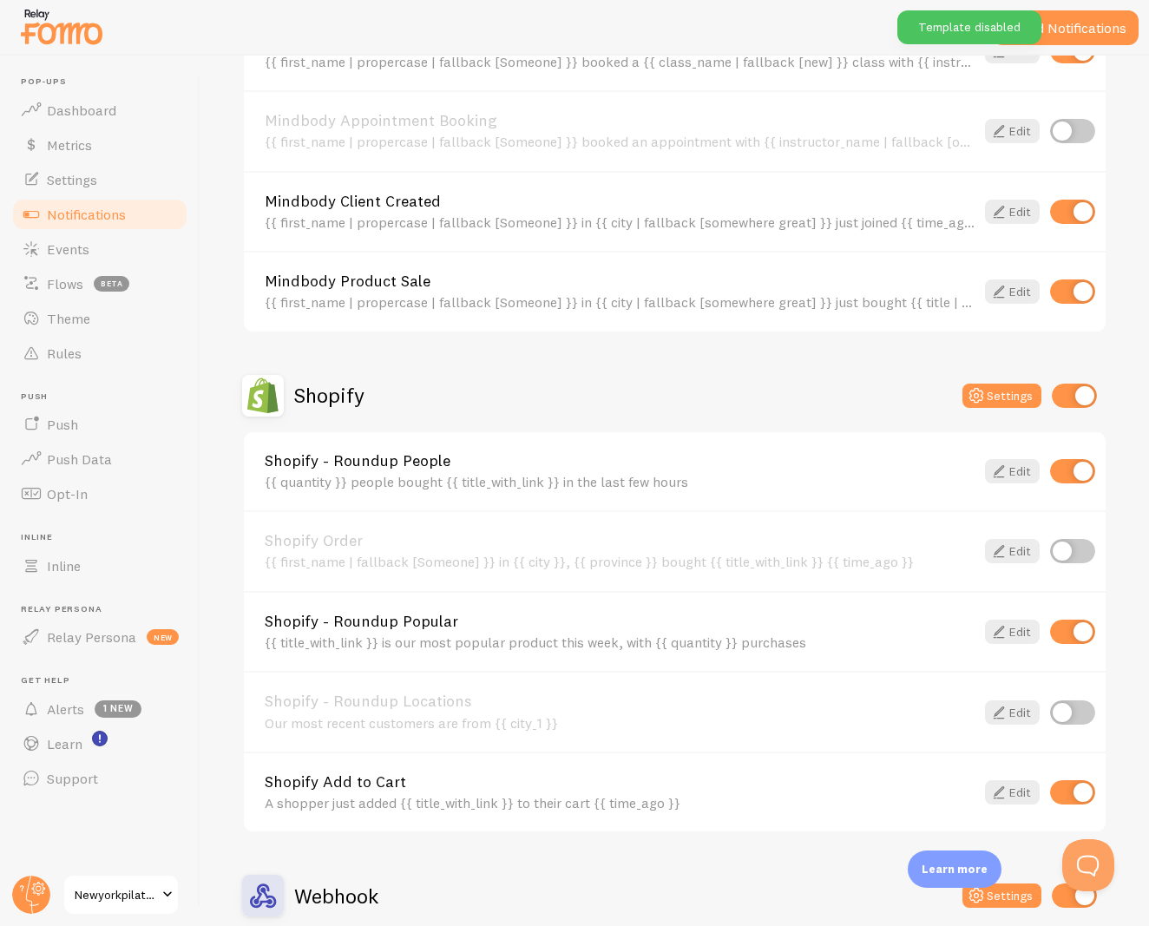
click at [1074, 622] on input "checkbox" at bounding box center [1072, 632] width 45 height 24
checkbox input "false"
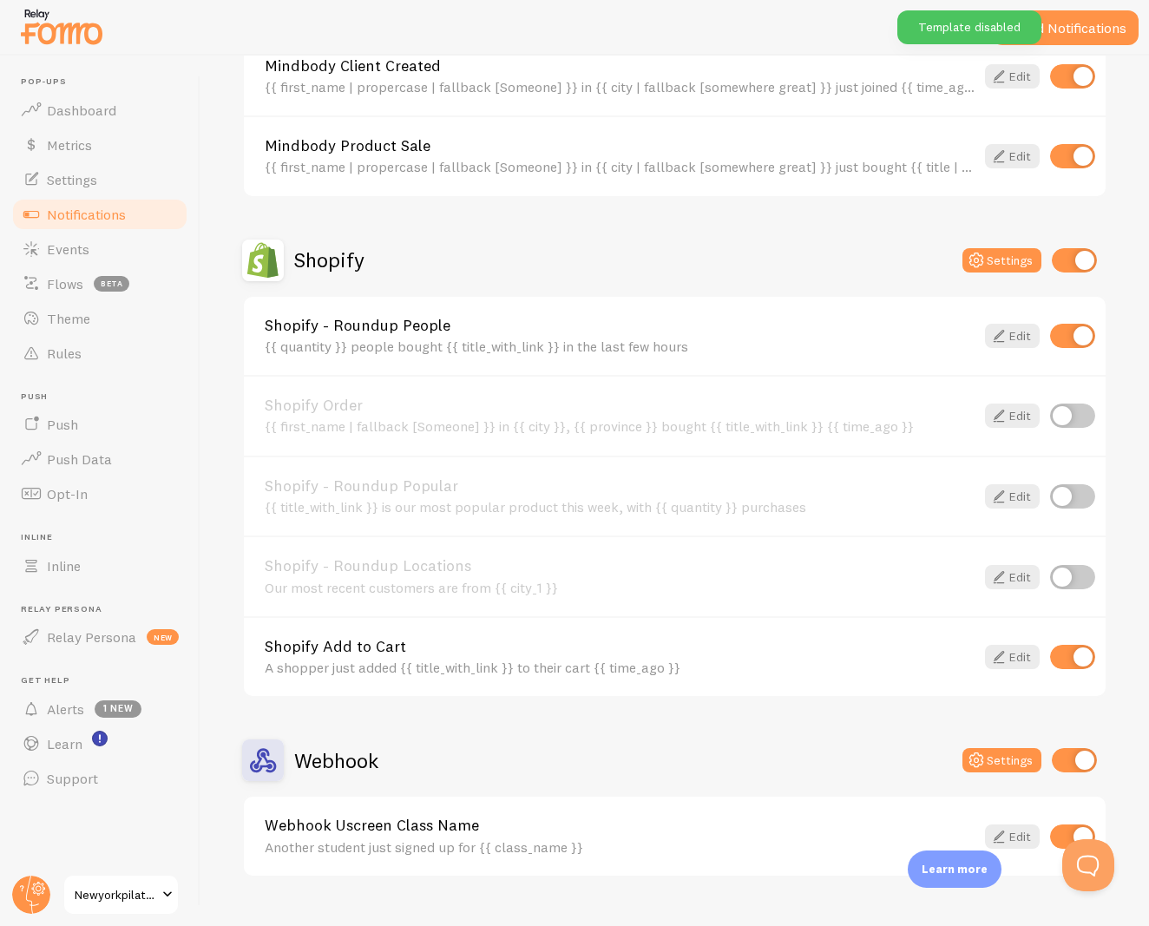
scroll to position [1521, 0]
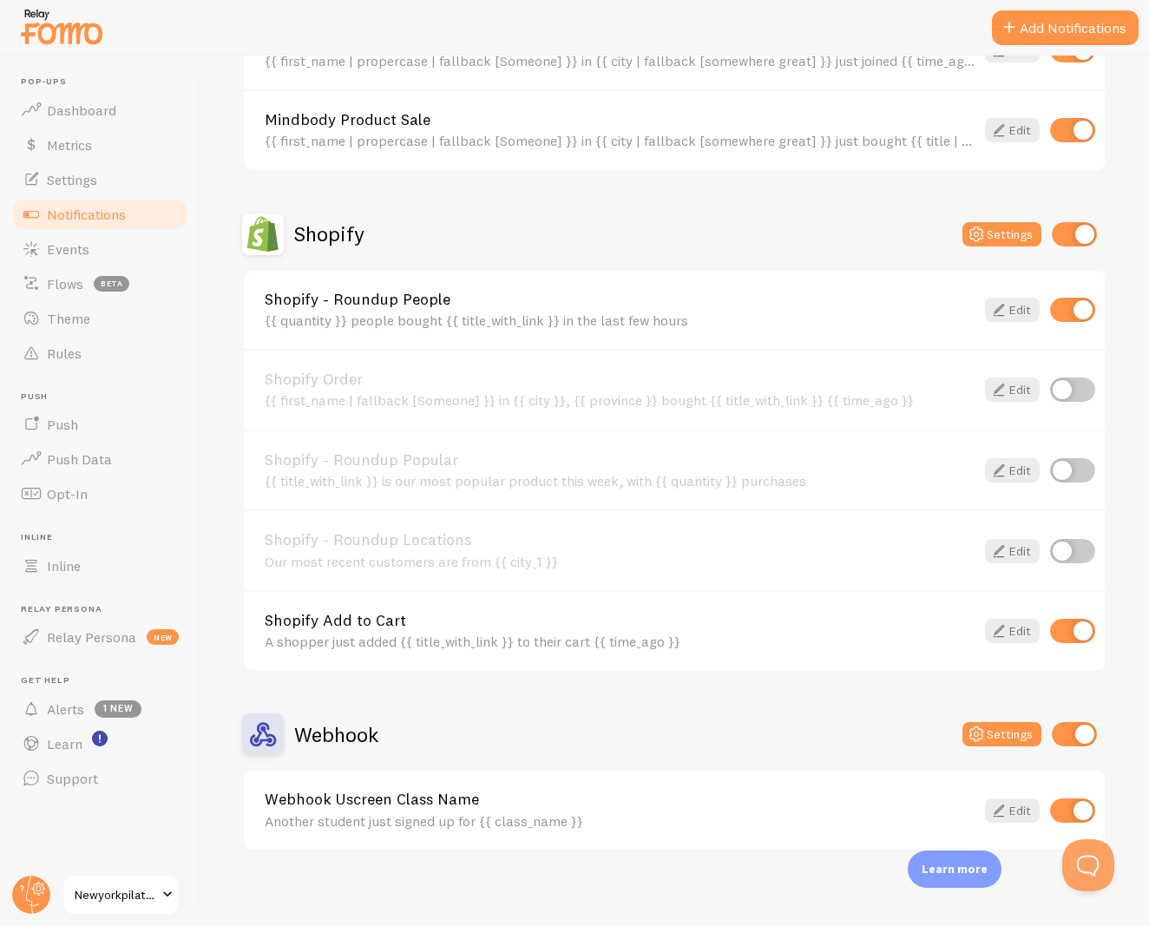
click at [1060, 798] on input "checkbox" at bounding box center [1072, 810] width 45 height 24
checkbox input "false"
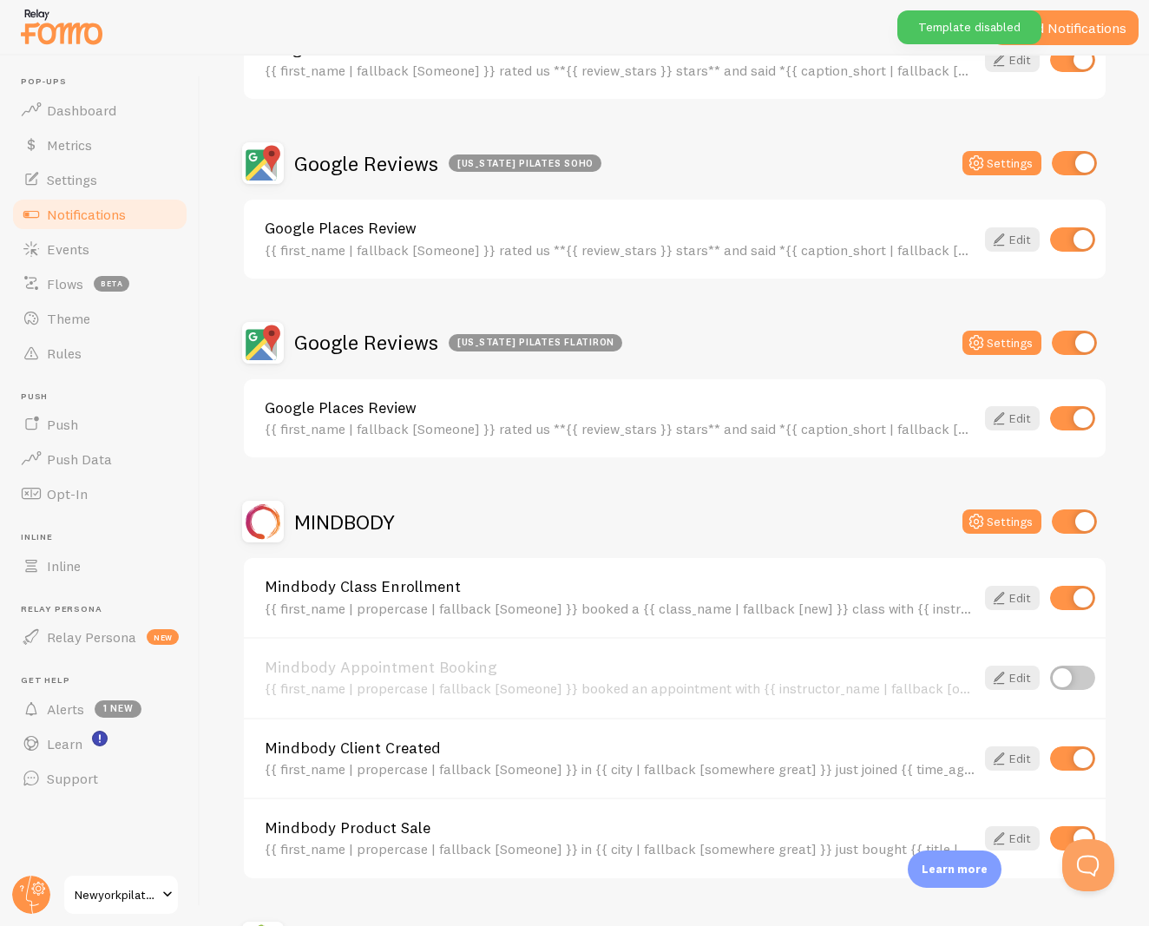
scroll to position [0, 0]
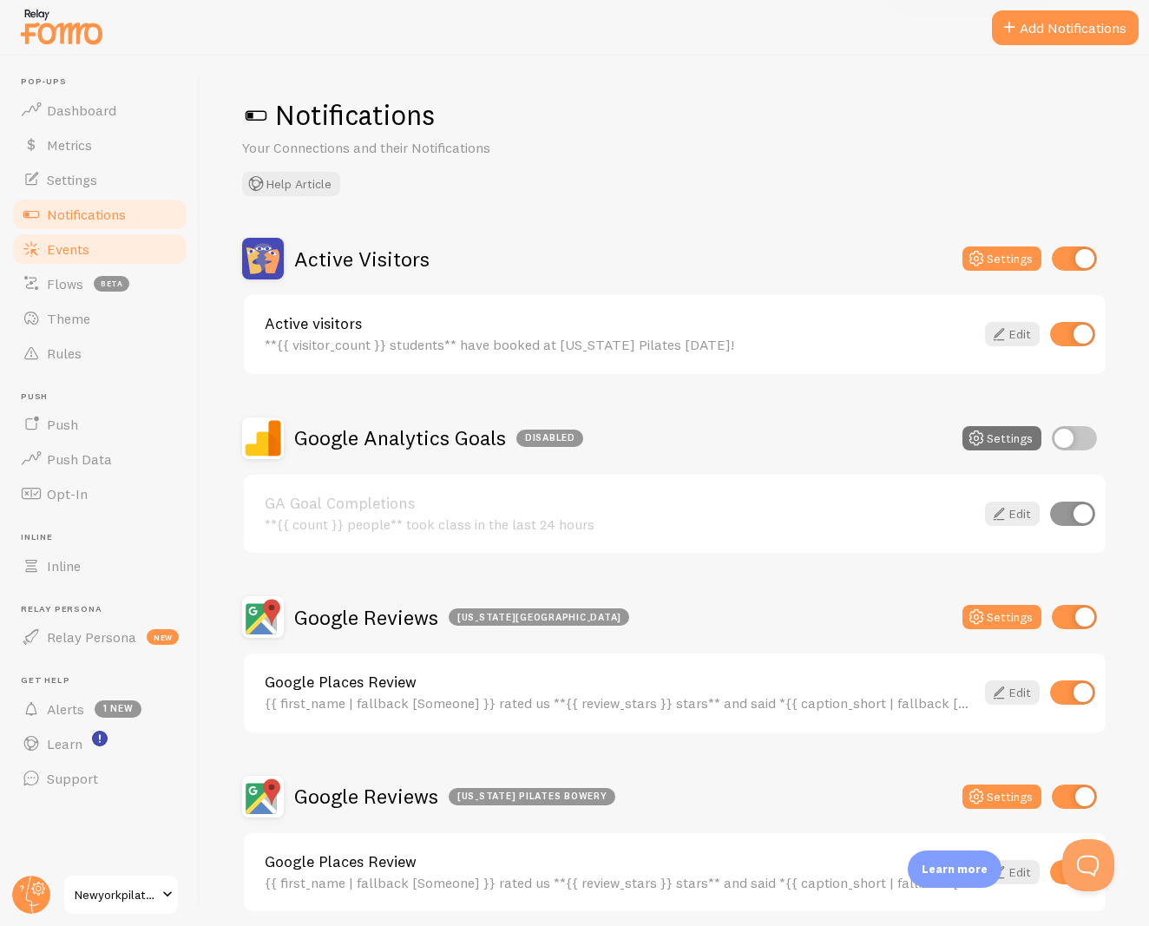
click at [76, 249] on span "Events" at bounding box center [68, 248] width 43 height 17
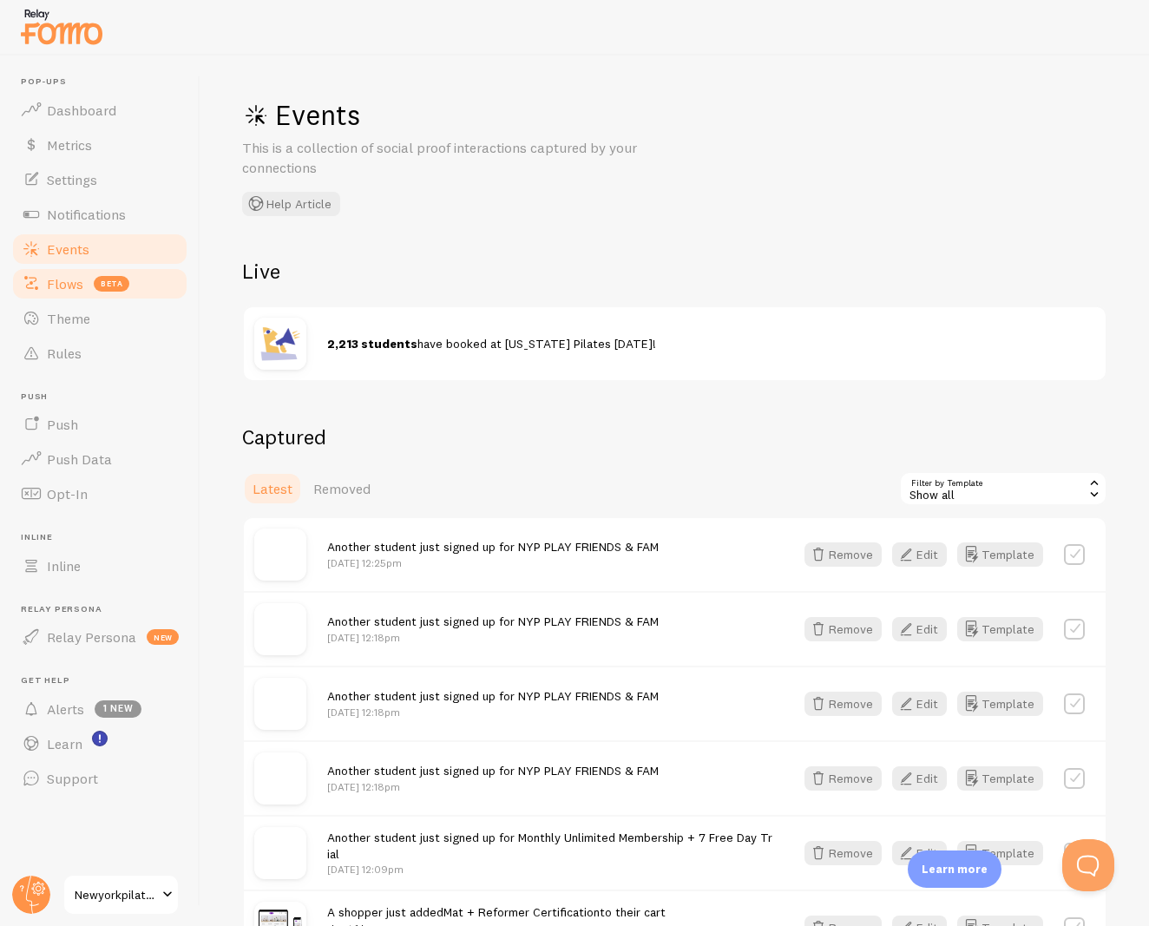
click at [82, 283] on span "Flows" at bounding box center [65, 283] width 36 height 17
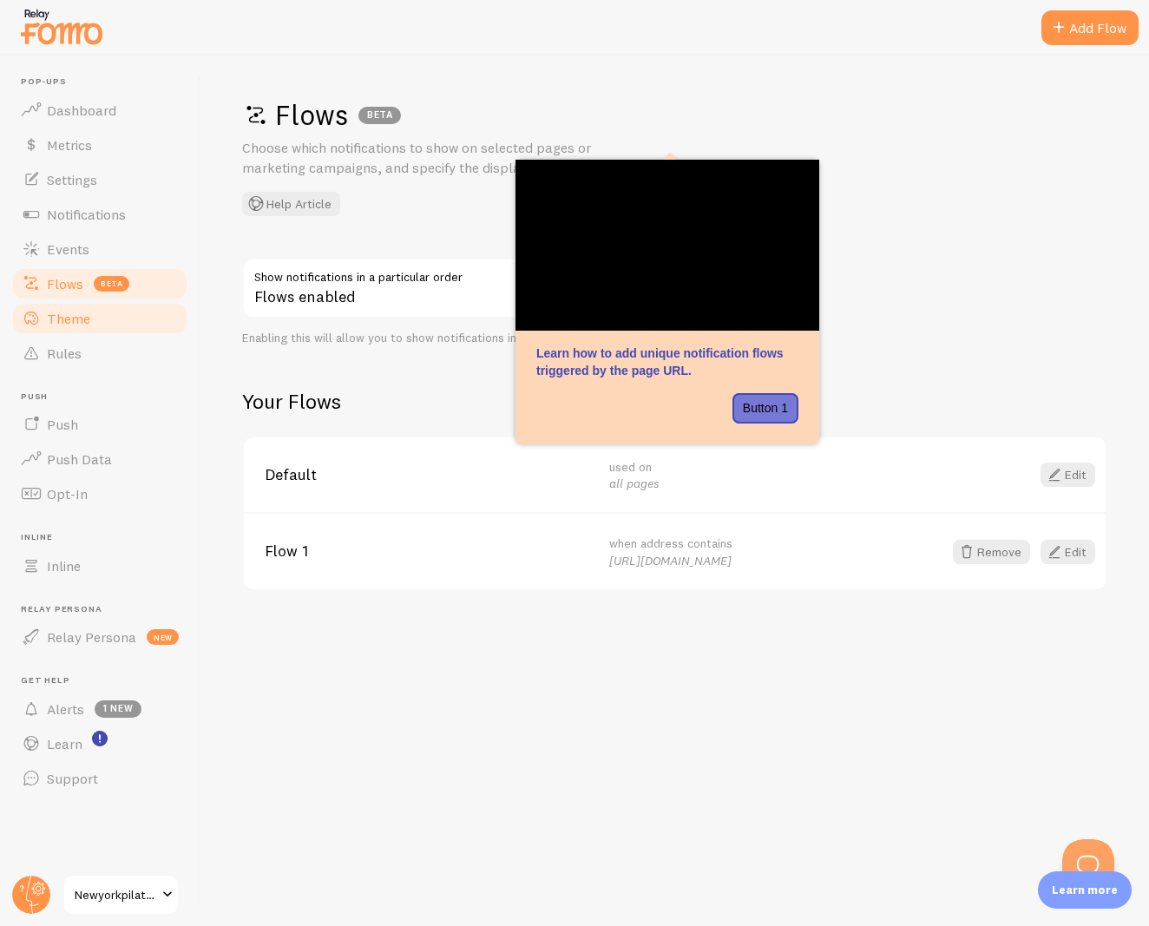
click at [93, 314] on link "Theme" at bounding box center [99, 318] width 179 height 35
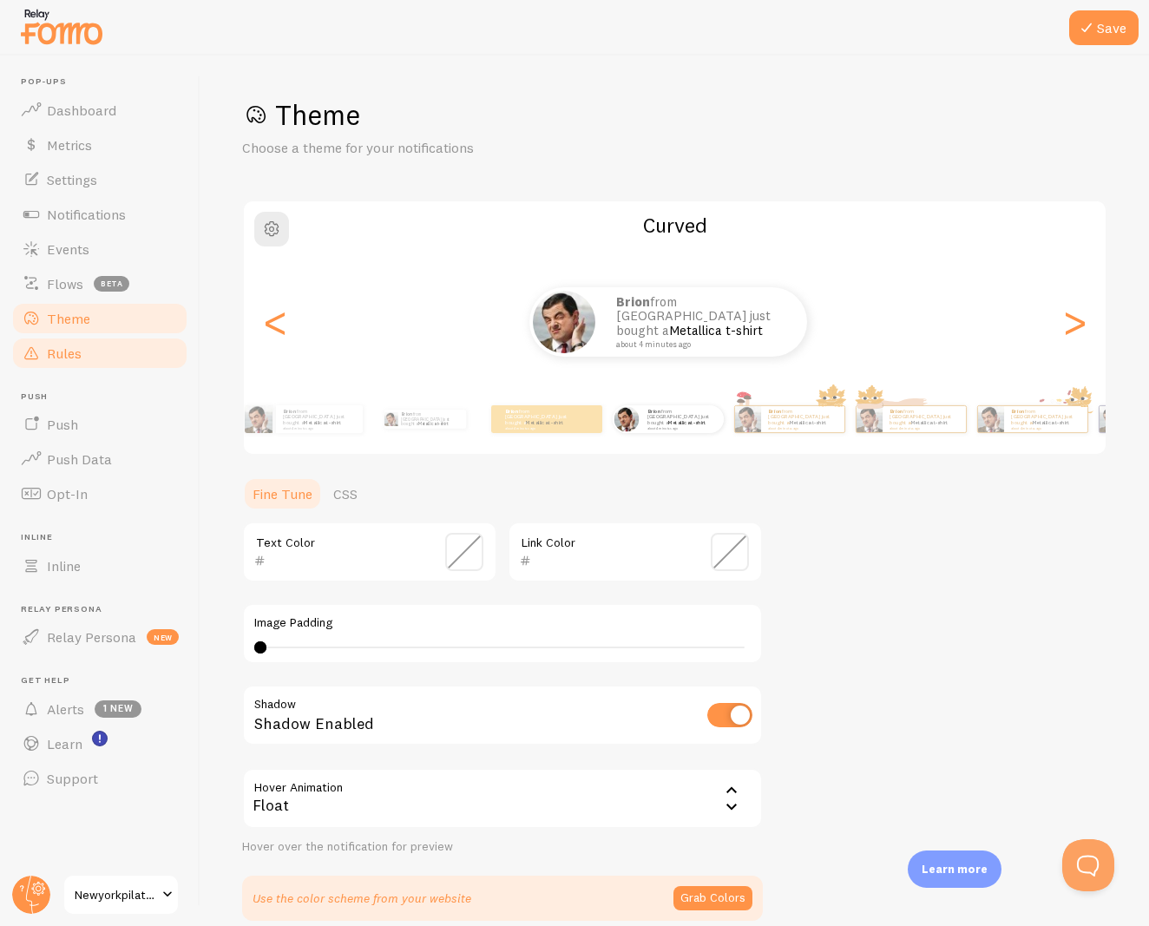
click at [85, 353] on link "Rules" at bounding box center [99, 353] width 179 height 35
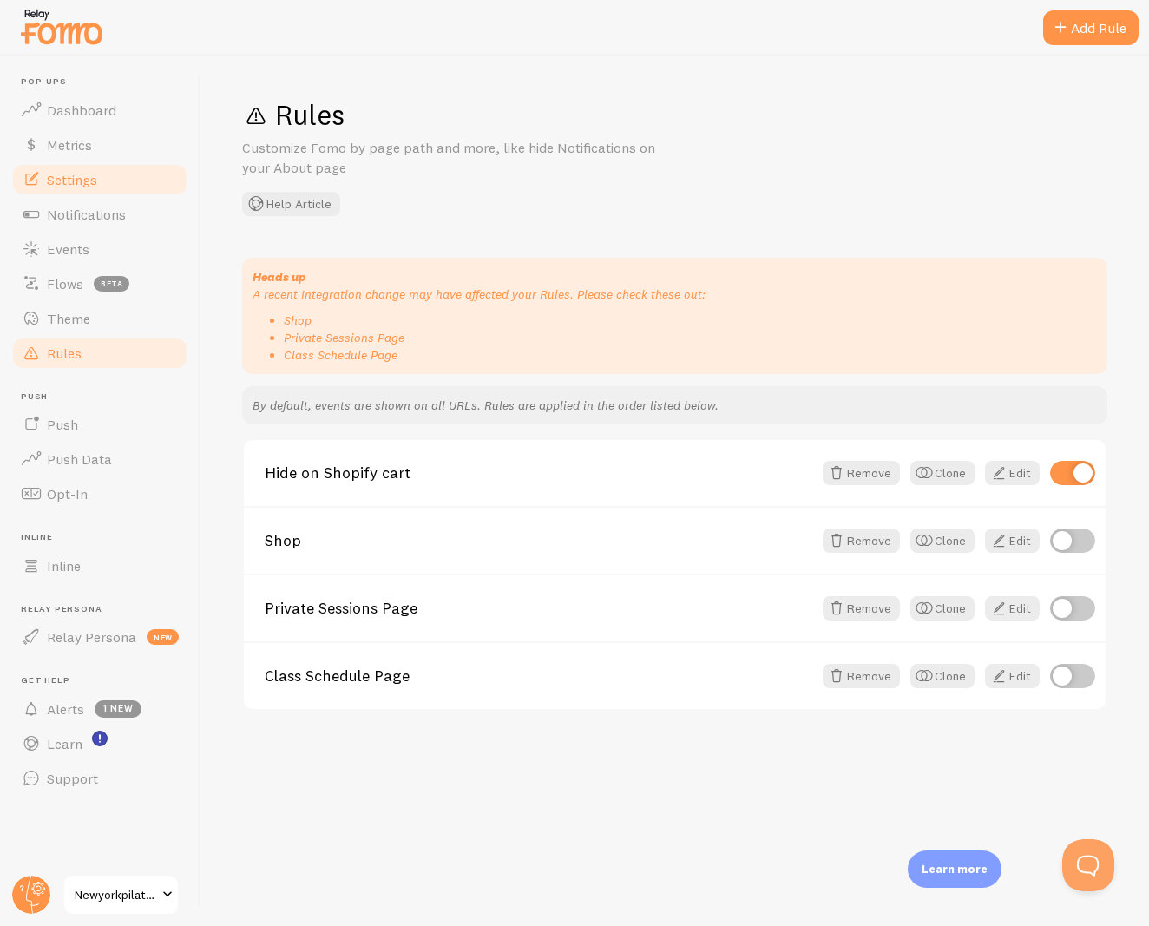
click at [59, 182] on span "Settings" at bounding box center [72, 179] width 50 height 17
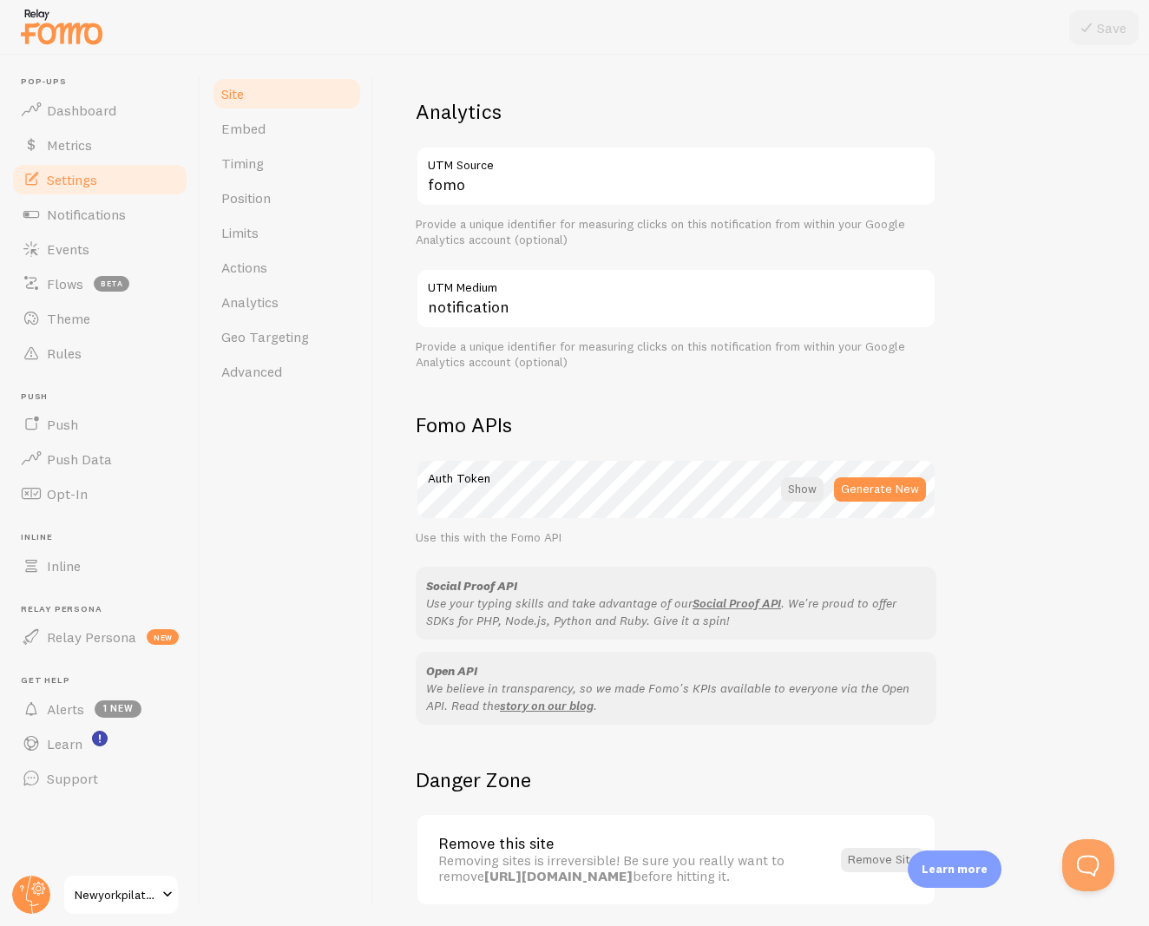
scroll to position [695, 0]
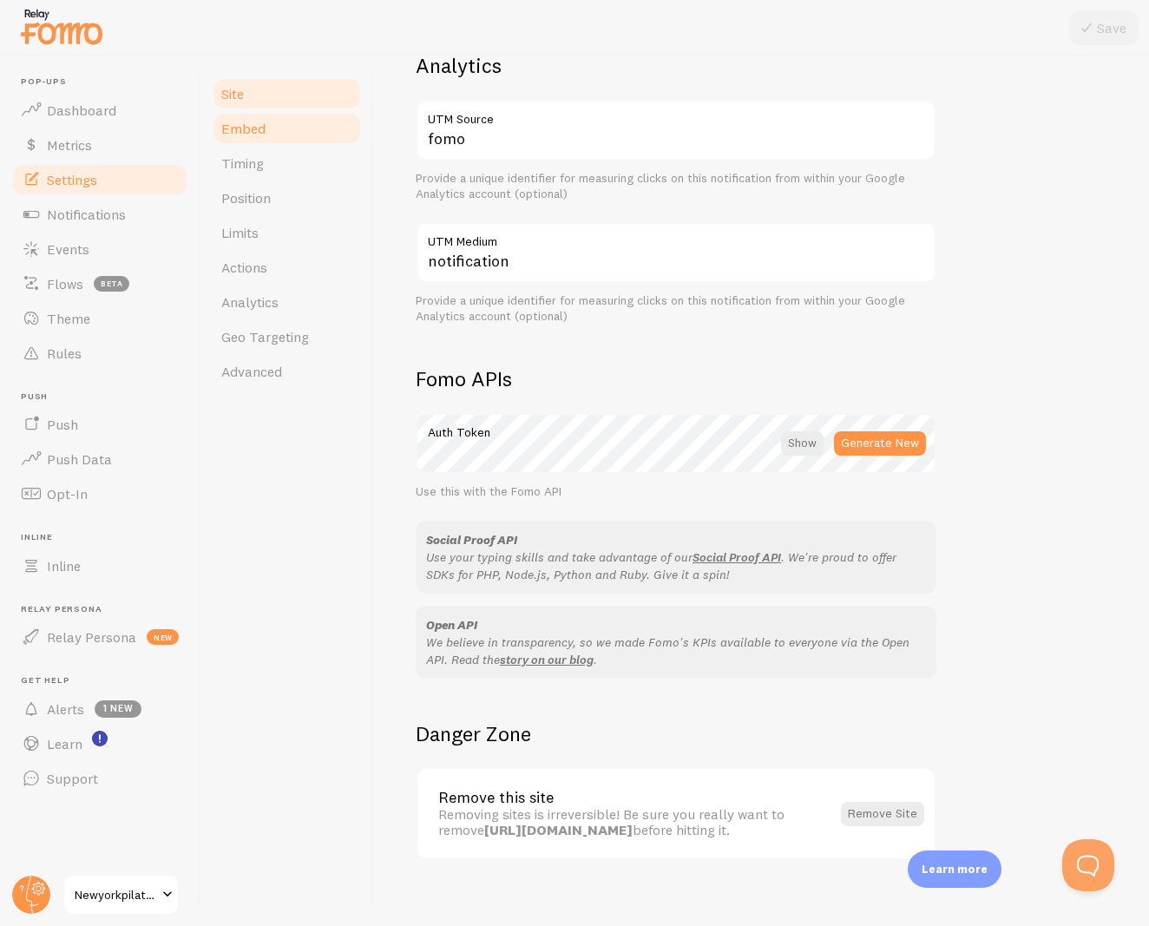
click at [267, 141] on link "Embed" at bounding box center [287, 128] width 152 height 35
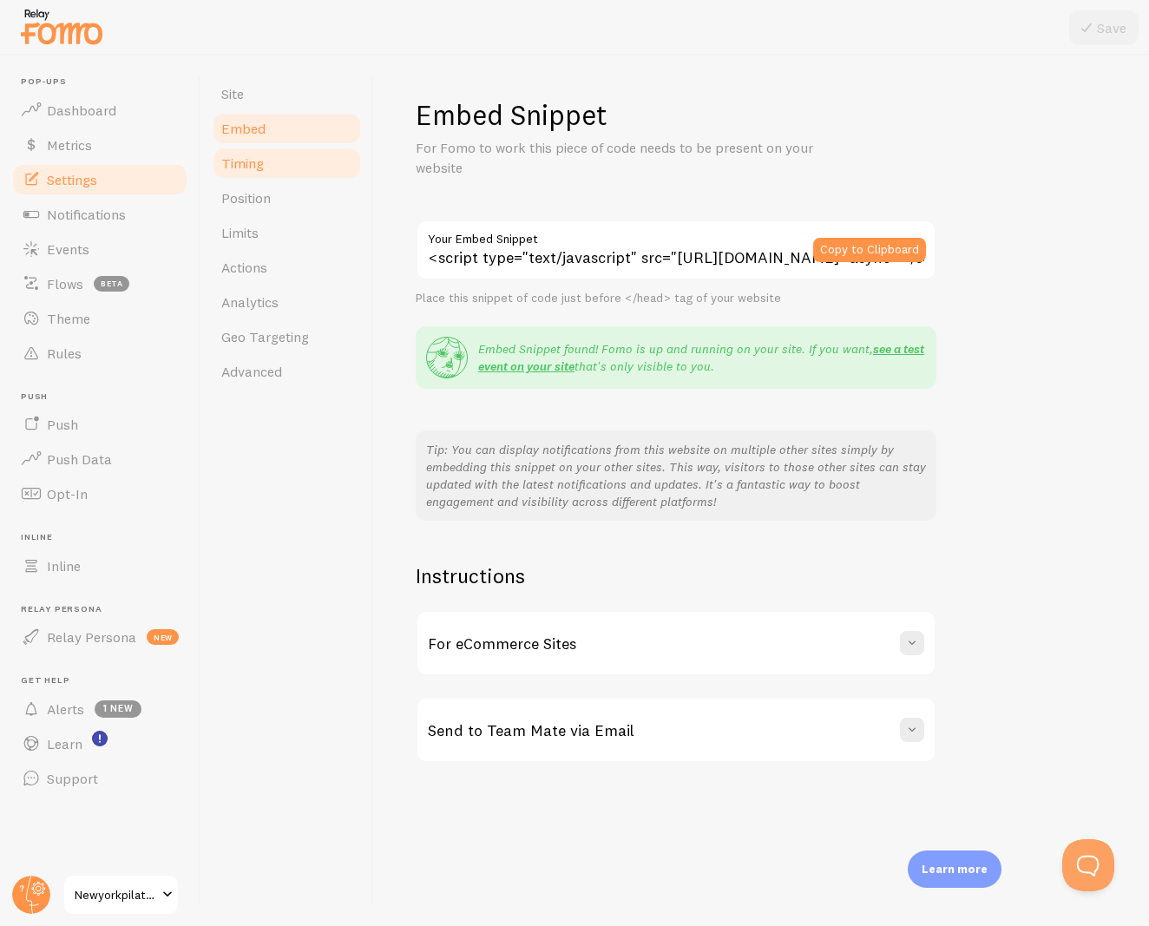
click at [266, 151] on link "Timing" at bounding box center [287, 163] width 152 height 35
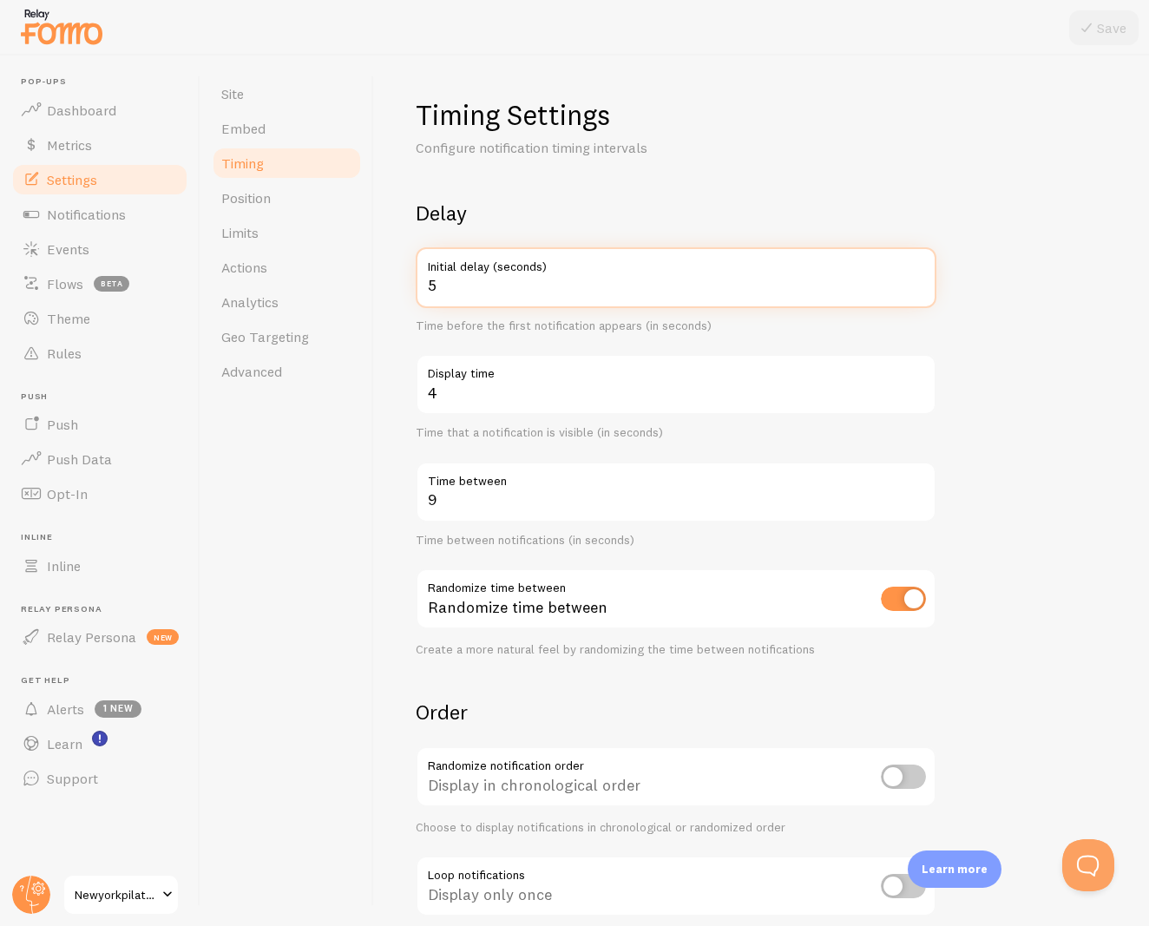
click at [568, 274] on input "5" at bounding box center [676, 277] width 521 height 61
click at [821, 286] on input "5" at bounding box center [676, 277] width 521 height 61
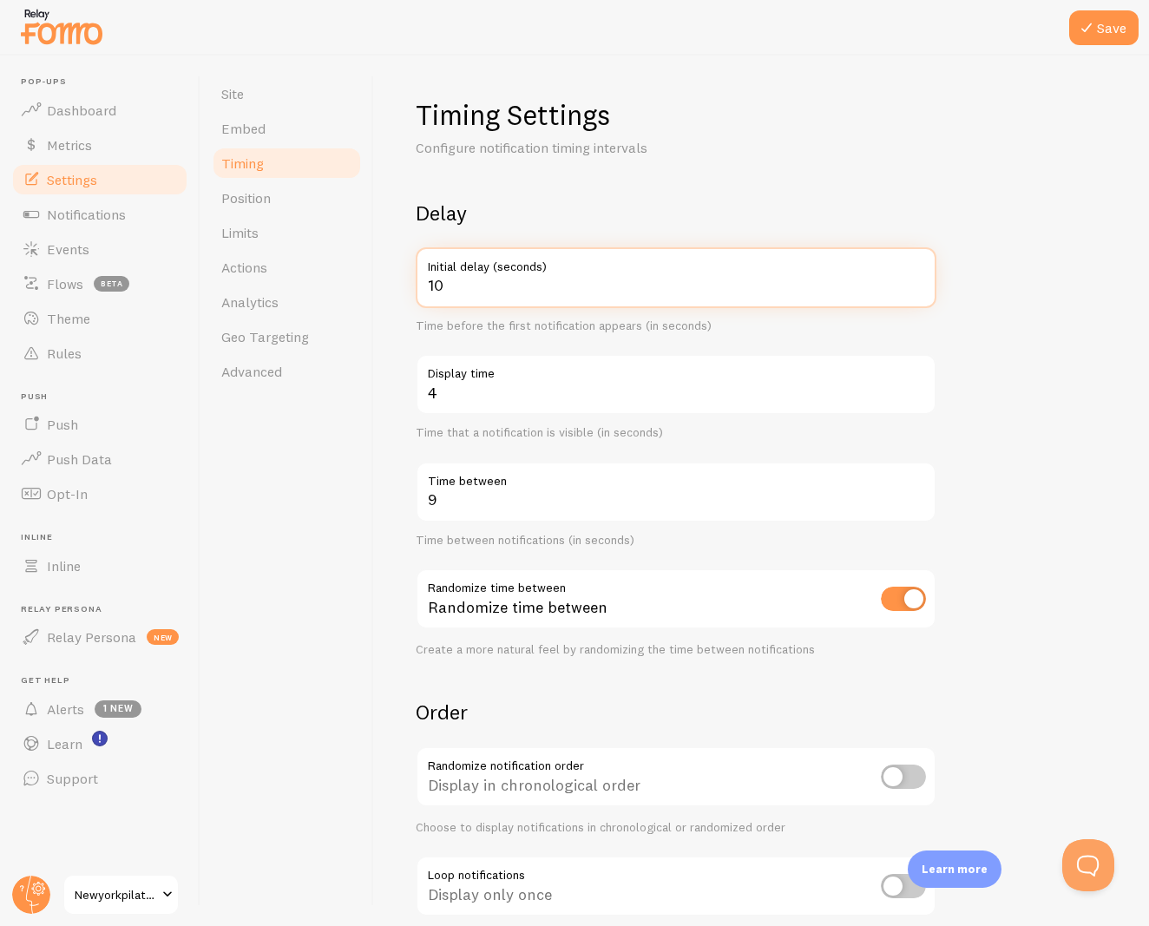
click at [821, 286] on input "10" at bounding box center [676, 277] width 521 height 61
click at [823, 286] on input "10" at bounding box center [676, 277] width 521 height 61
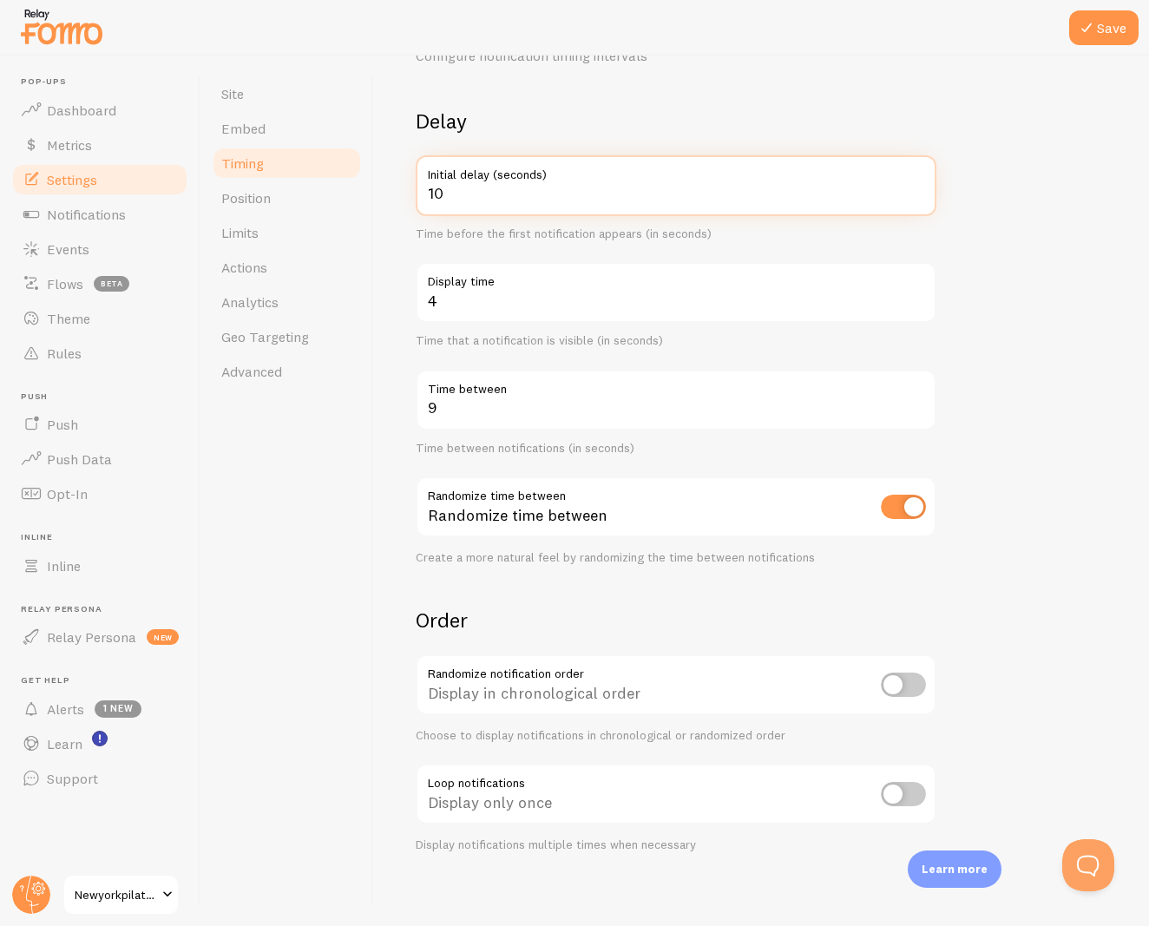
scroll to position [95, 0]
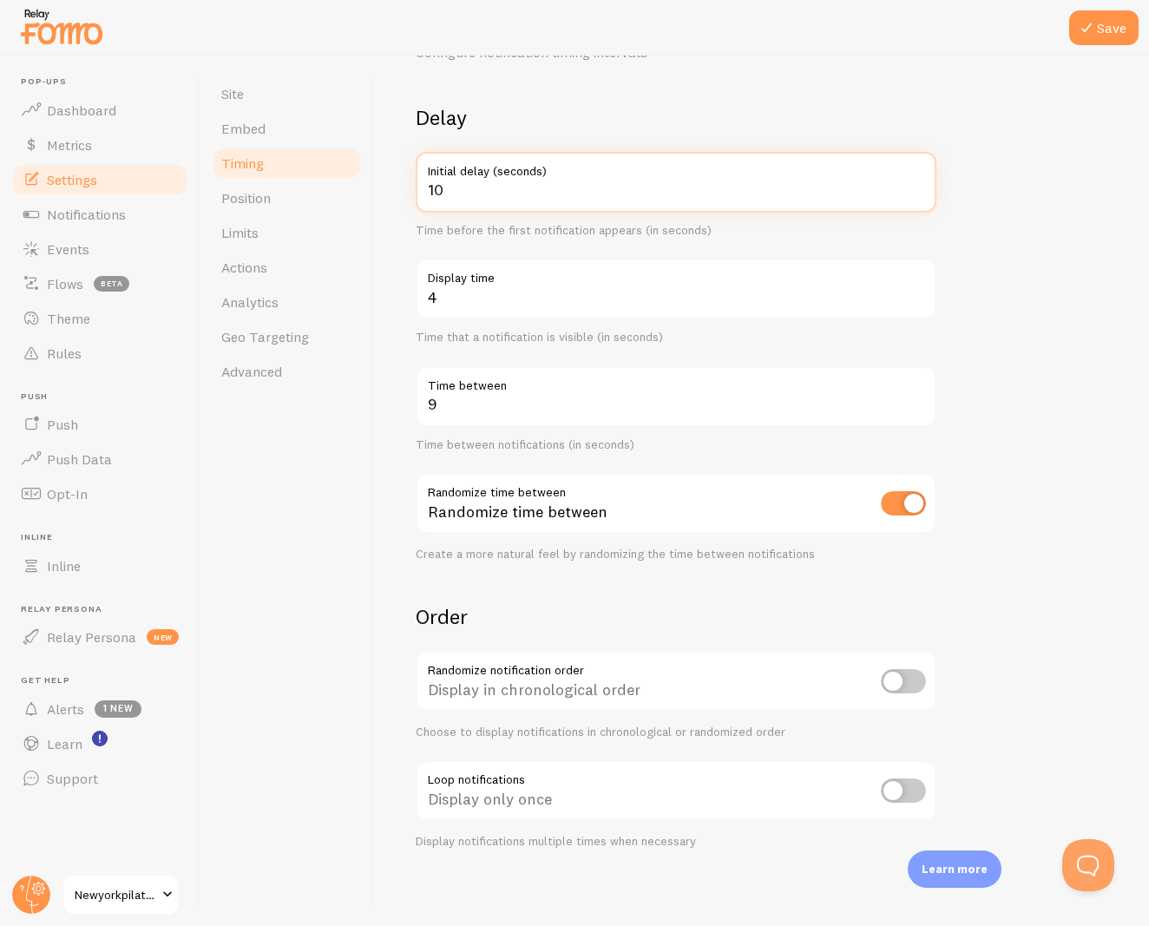
type input "10"
click at [897, 789] on input "checkbox" at bounding box center [903, 791] width 45 height 24
checkbox input "true"
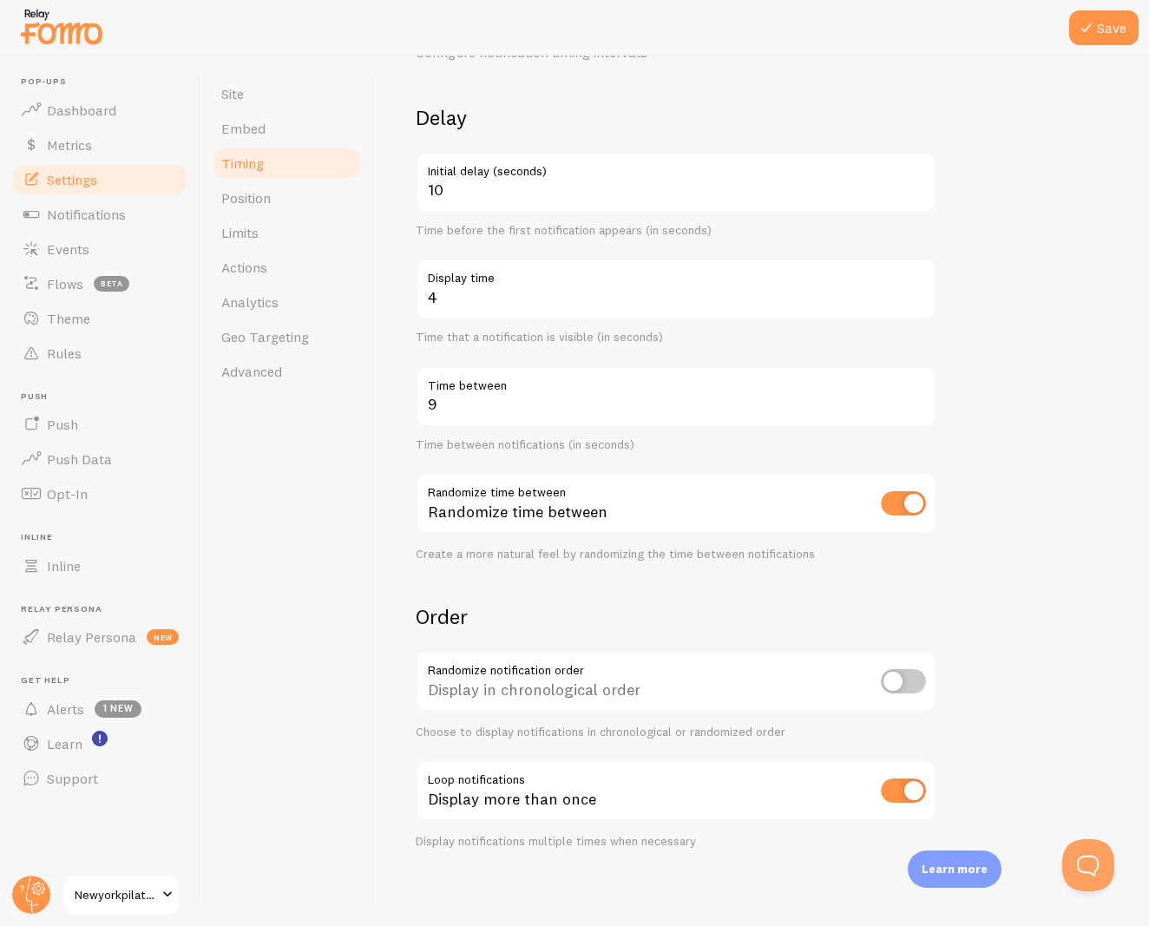
click at [240, 207] on link "Position" at bounding box center [287, 198] width 152 height 35
click at [1094, 41] on button "Save" at bounding box center [1103, 27] width 69 height 35
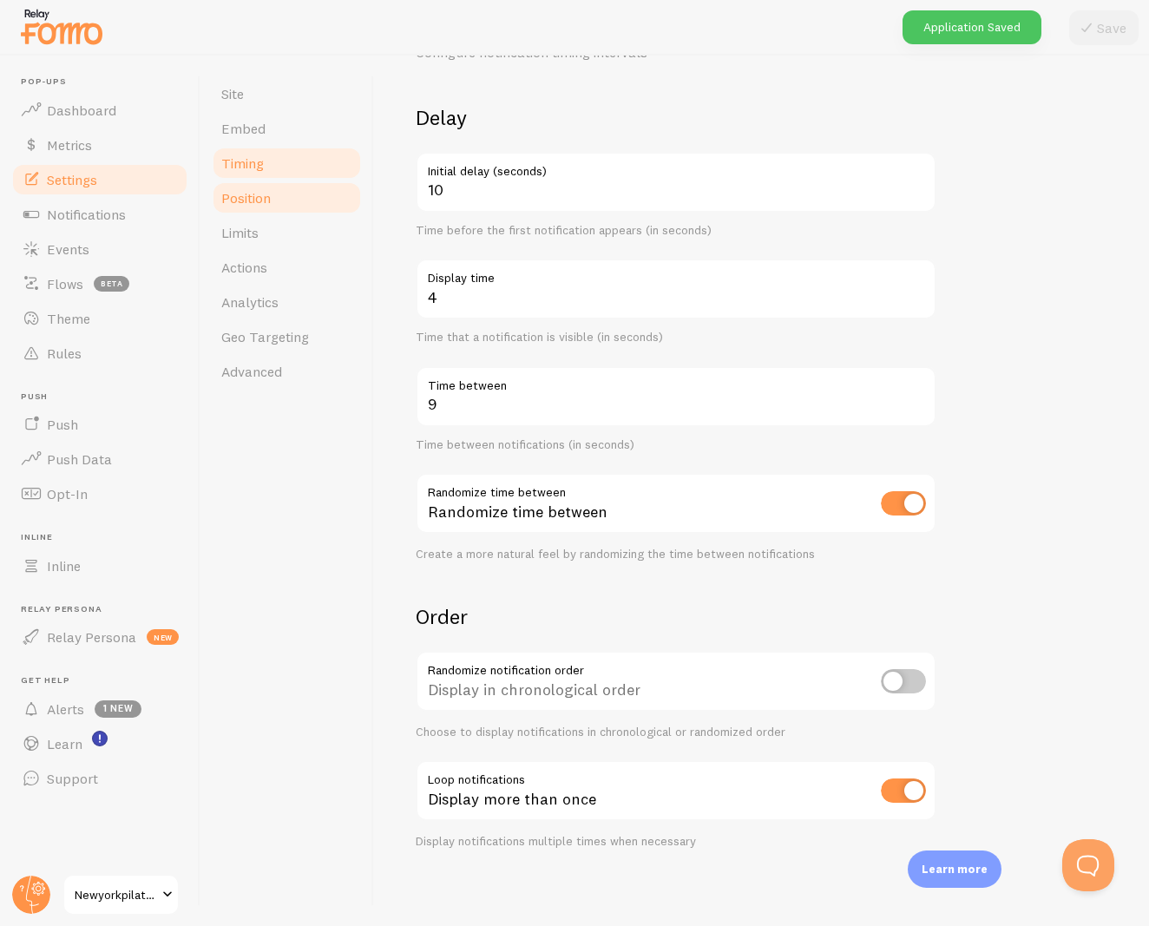
click at [255, 200] on span "Position" at bounding box center [245, 197] width 49 height 17
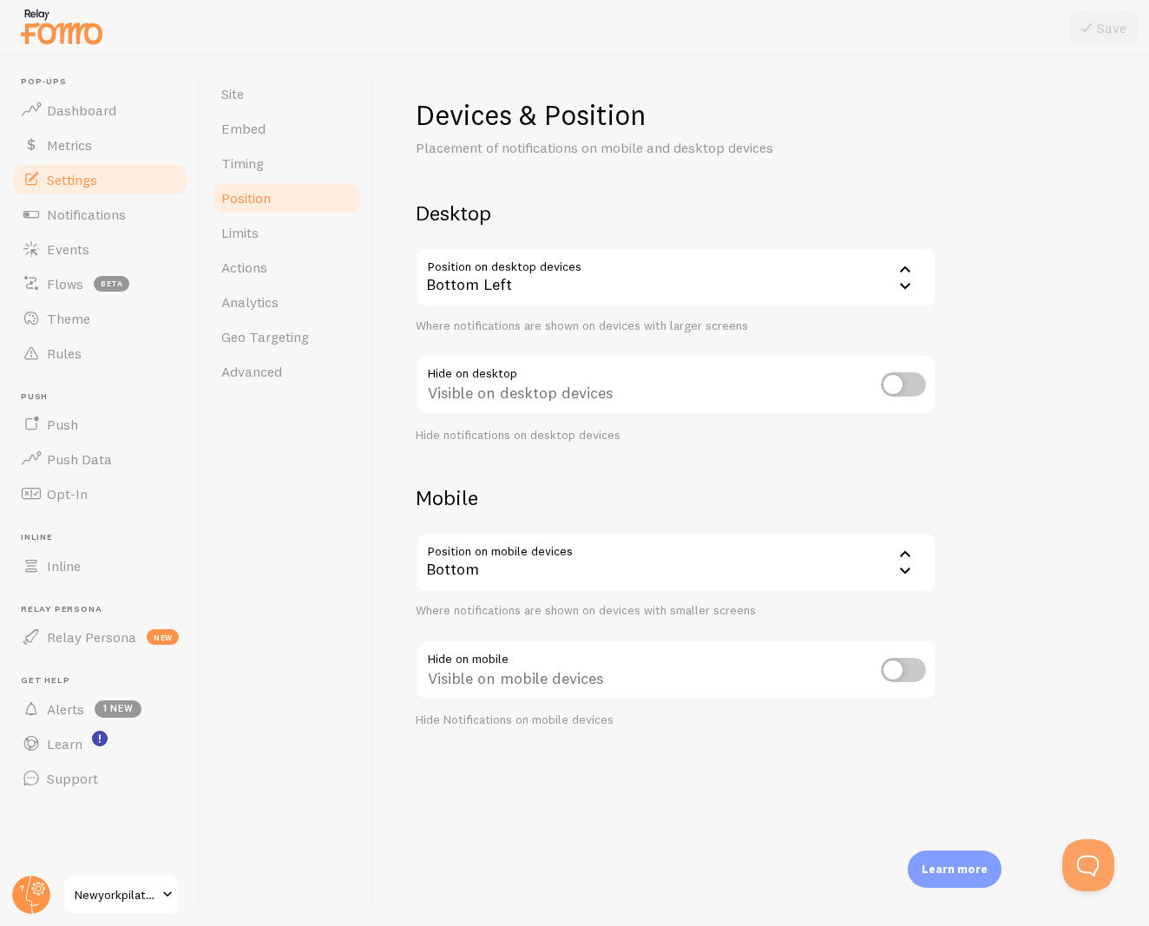
click at [490, 564] on div "Bottom" at bounding box center [676, 562] width 521 height 61
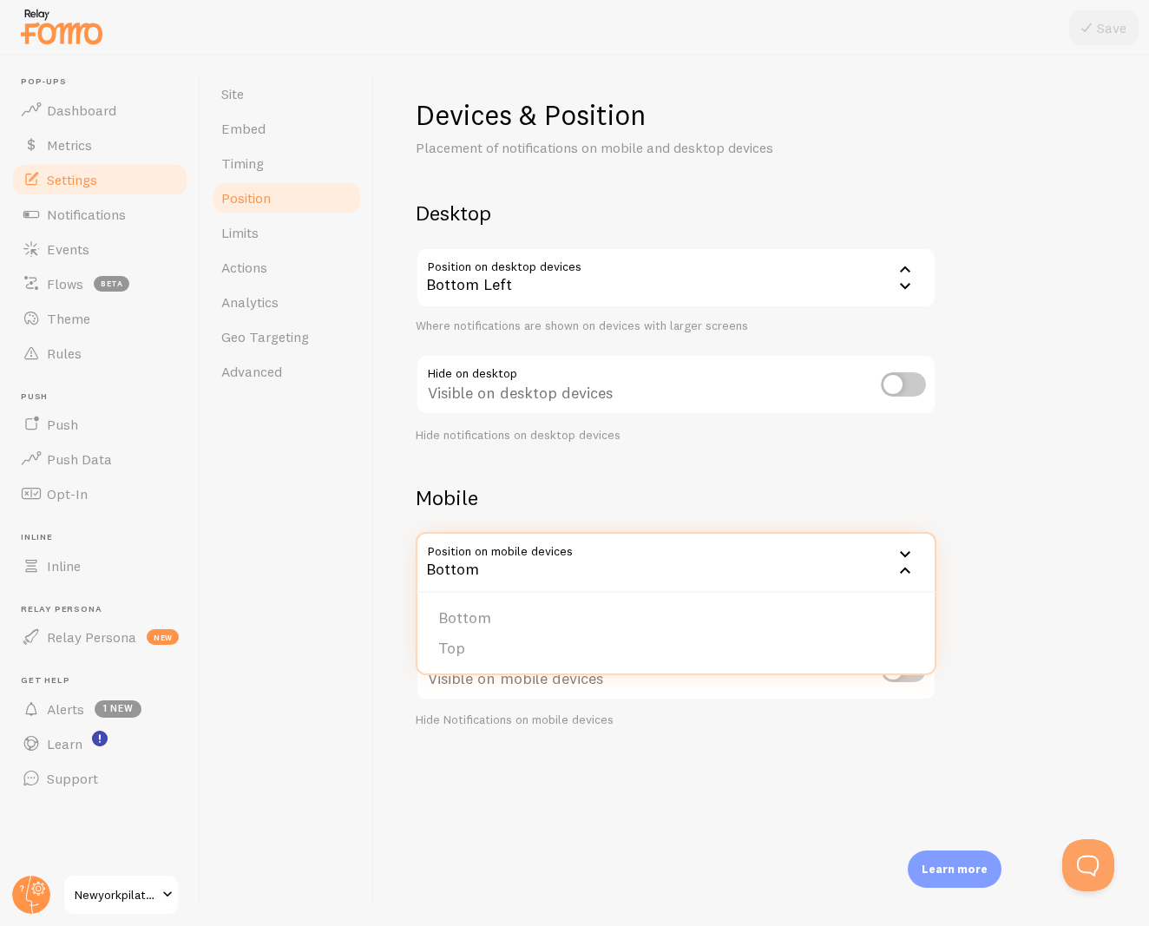
click at [547, 445] on div "Devices & Position Placement of notifications on mobile and desktop devices Des…" at bounding box center [762, 412] width 692 height 631
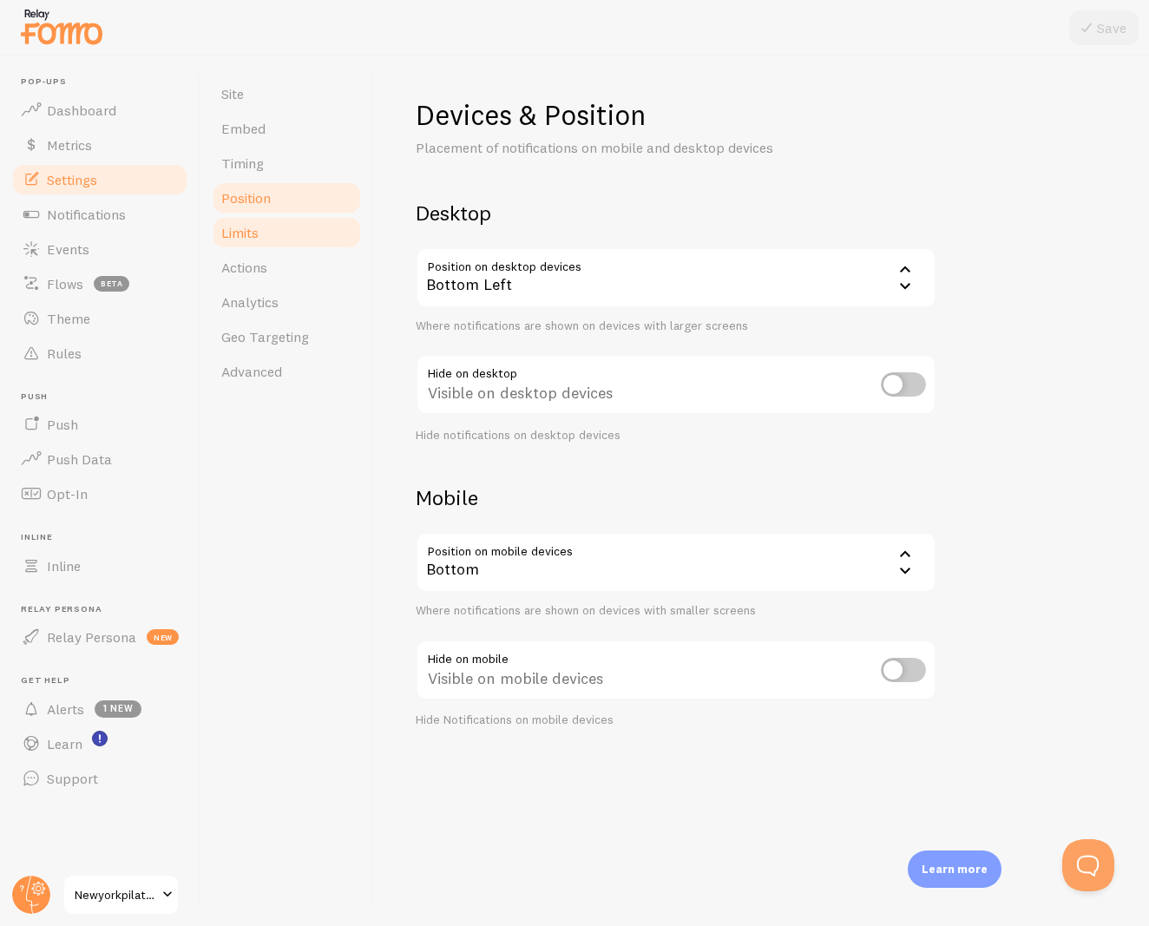
click at [241, 241] on link "Limits" at bounding box center [287, 232] width 152 height 35
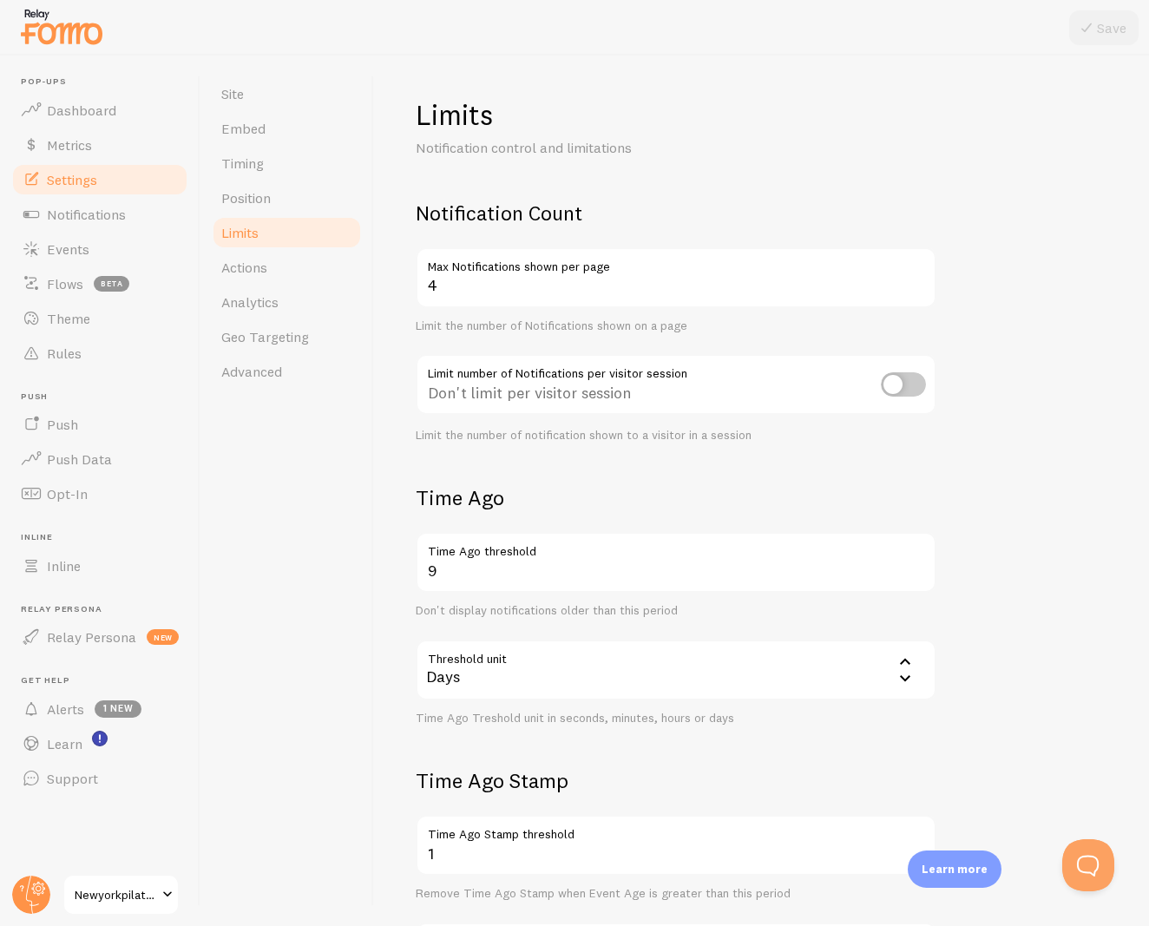
click at [898, 390] on input "checkbox" at bounding box center [903, 384] width 45 height 24
checkbox input "true"
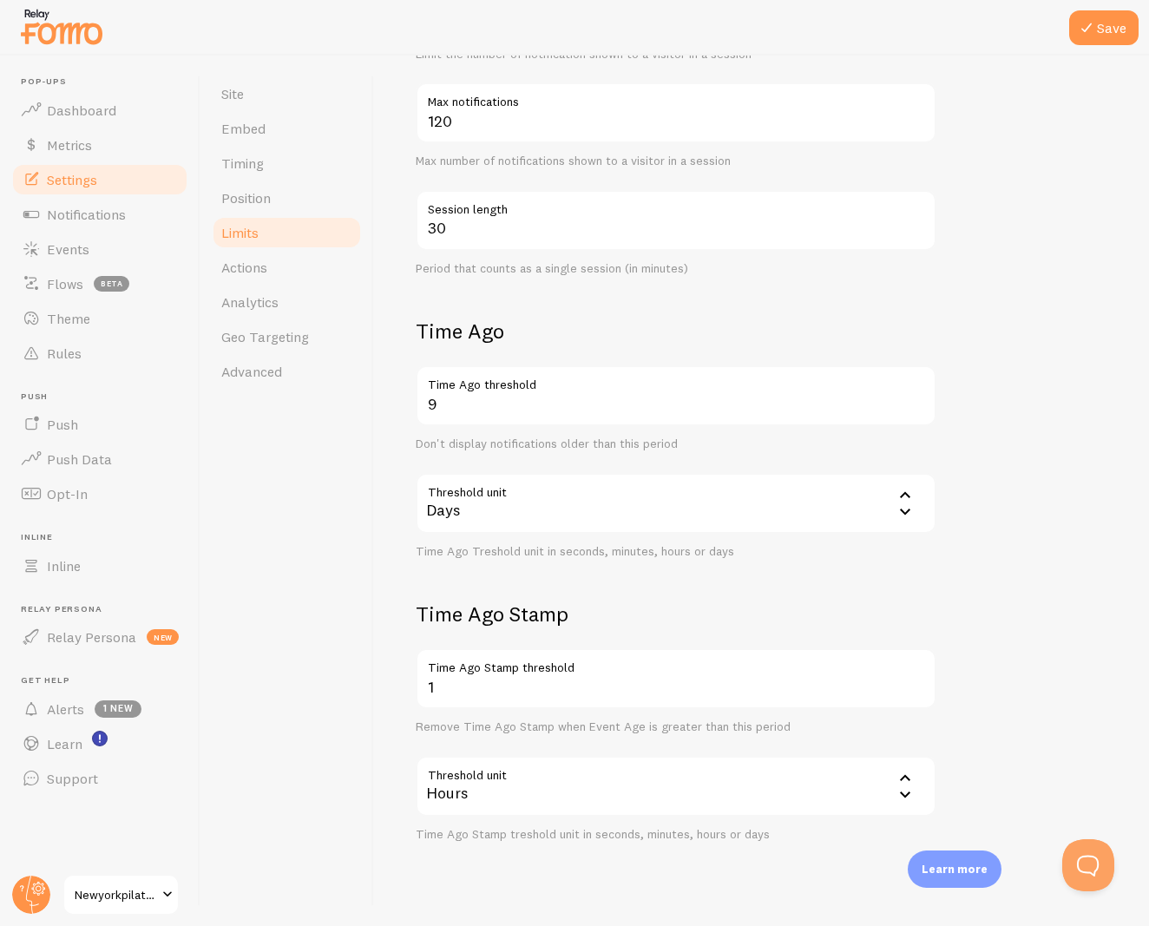
scroll to position [405, 0]
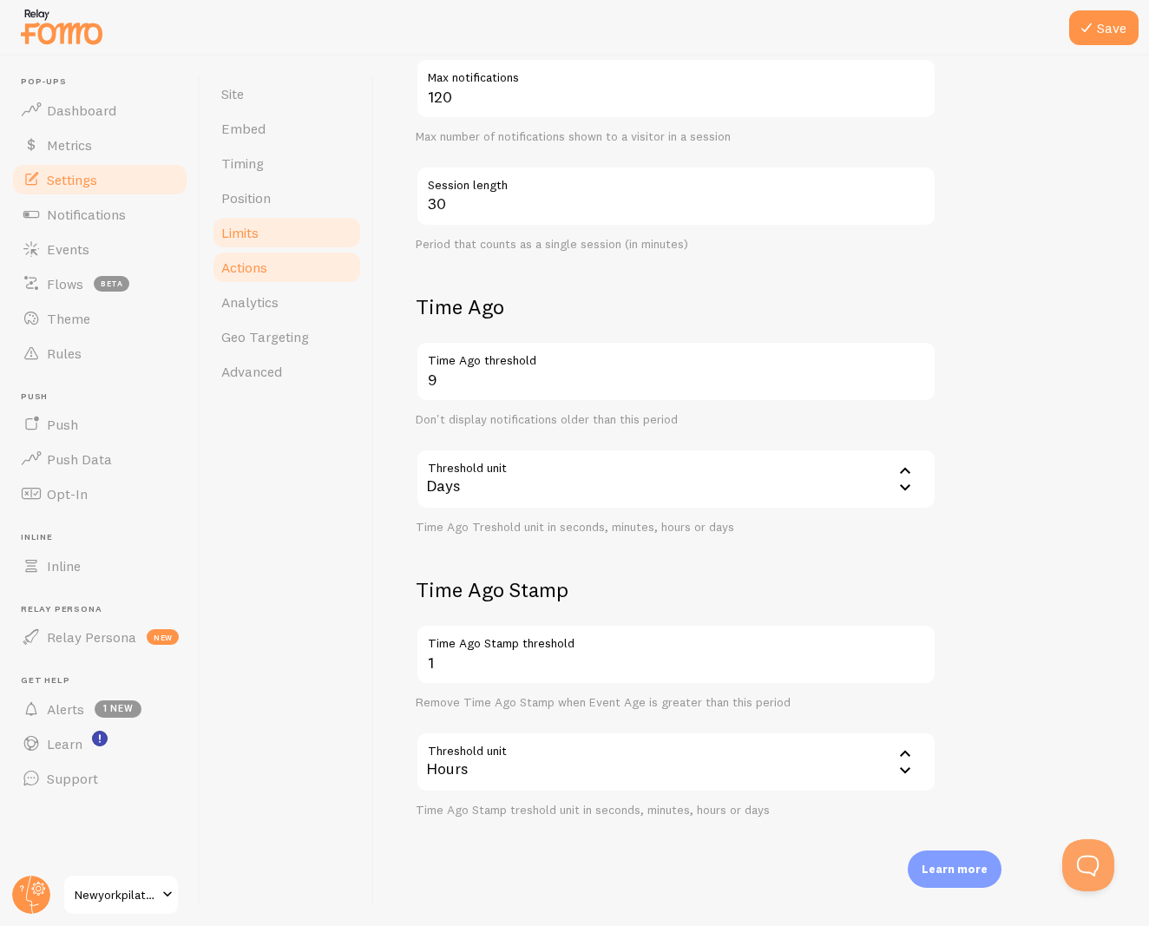
click at [267, 251] on link "Actions" at bounding box center [287, 267] width 152 height 35
click at [1095, 33] on icon at bounding box center [1086, 27] width 21 height 21
click at [281, 265] on link "Actions" at bounding box center [287, 267] width 152 height 35
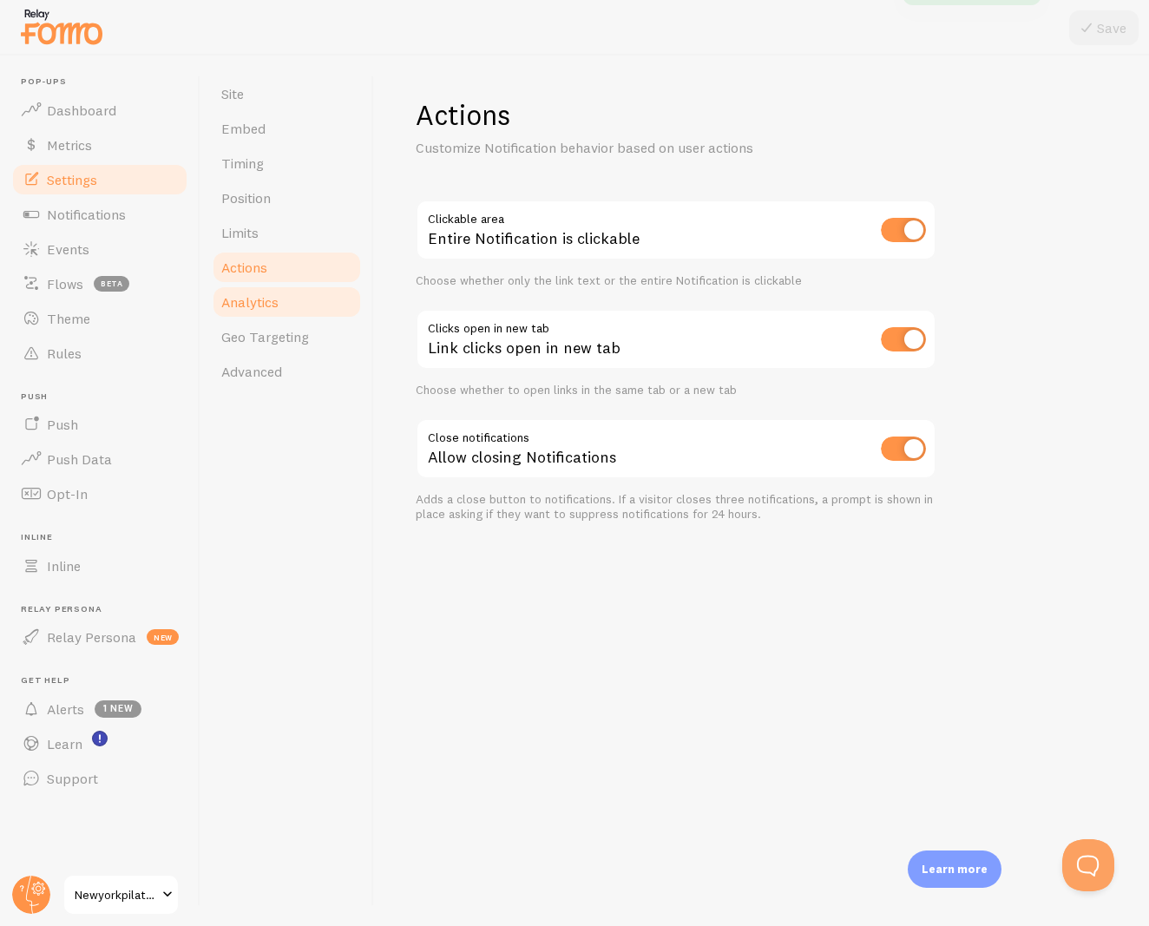
click at [273, 295] on span "Analytics" at bounding box center [249, 301] width 57 height 17
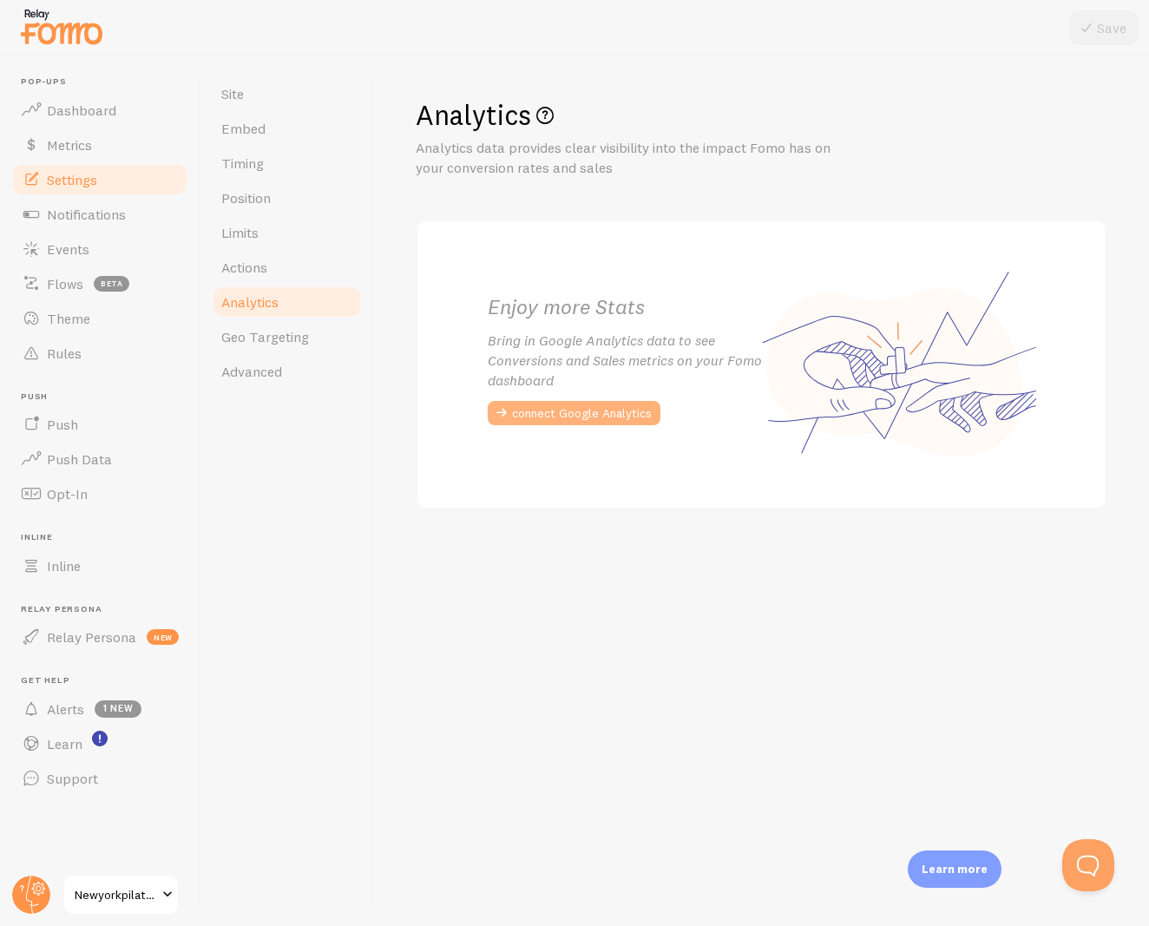
click at [558, 415] on button "connect Google Analytics" at bounding box center [574, 413] width 173 height 24
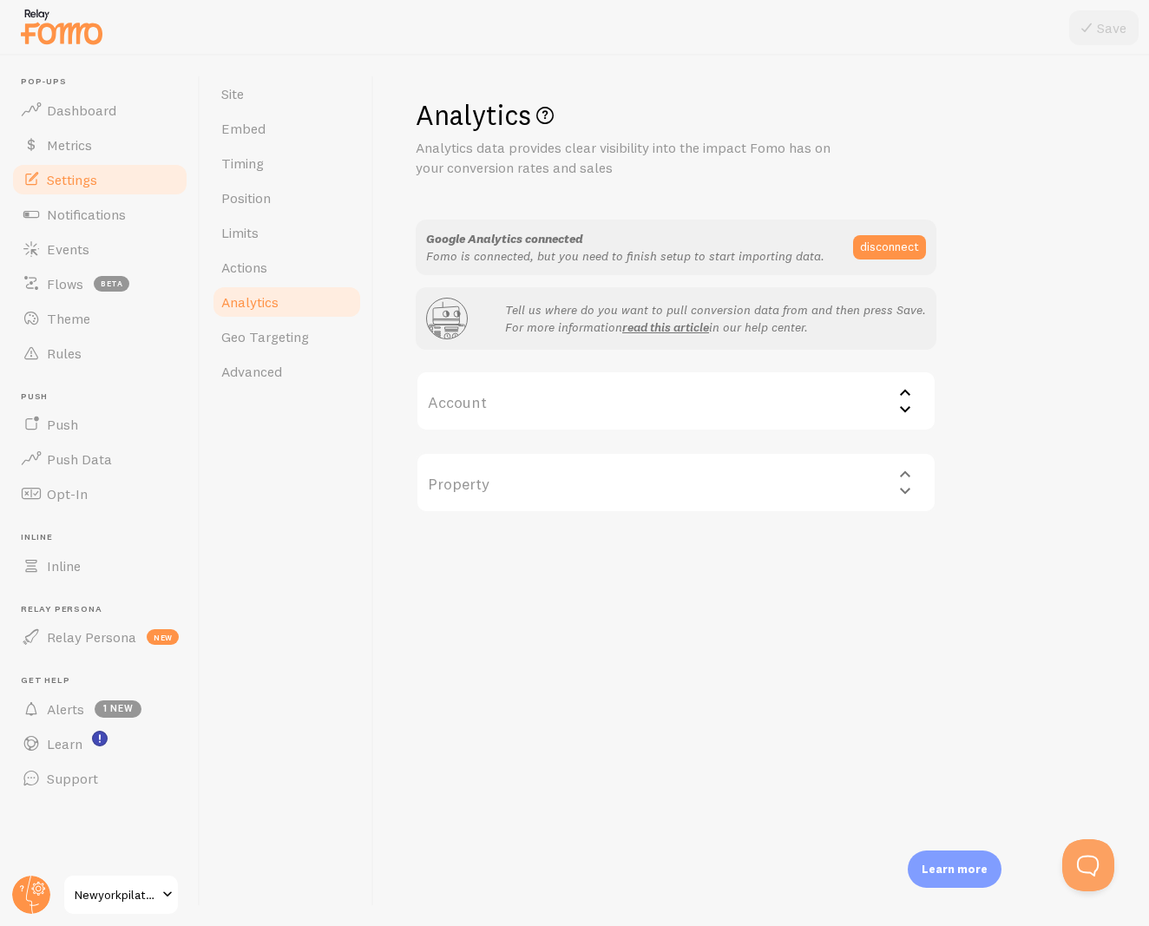
click at [884, 400] on label "Account" at bounding box center [676, 401] width 521 height 61
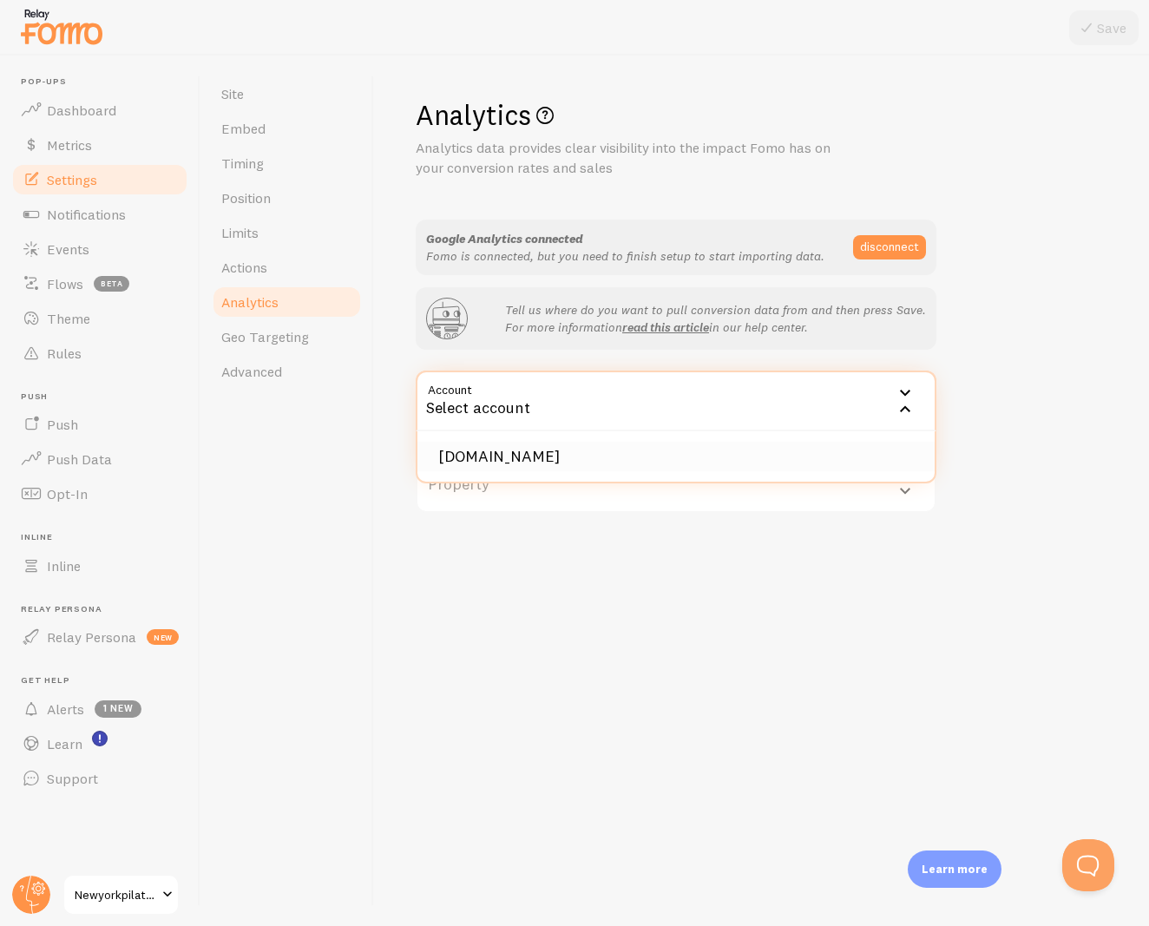
click at [788, 458] on li "[DOMAIN_NAME]" at bounding box center [675, 457] width 517 height 30
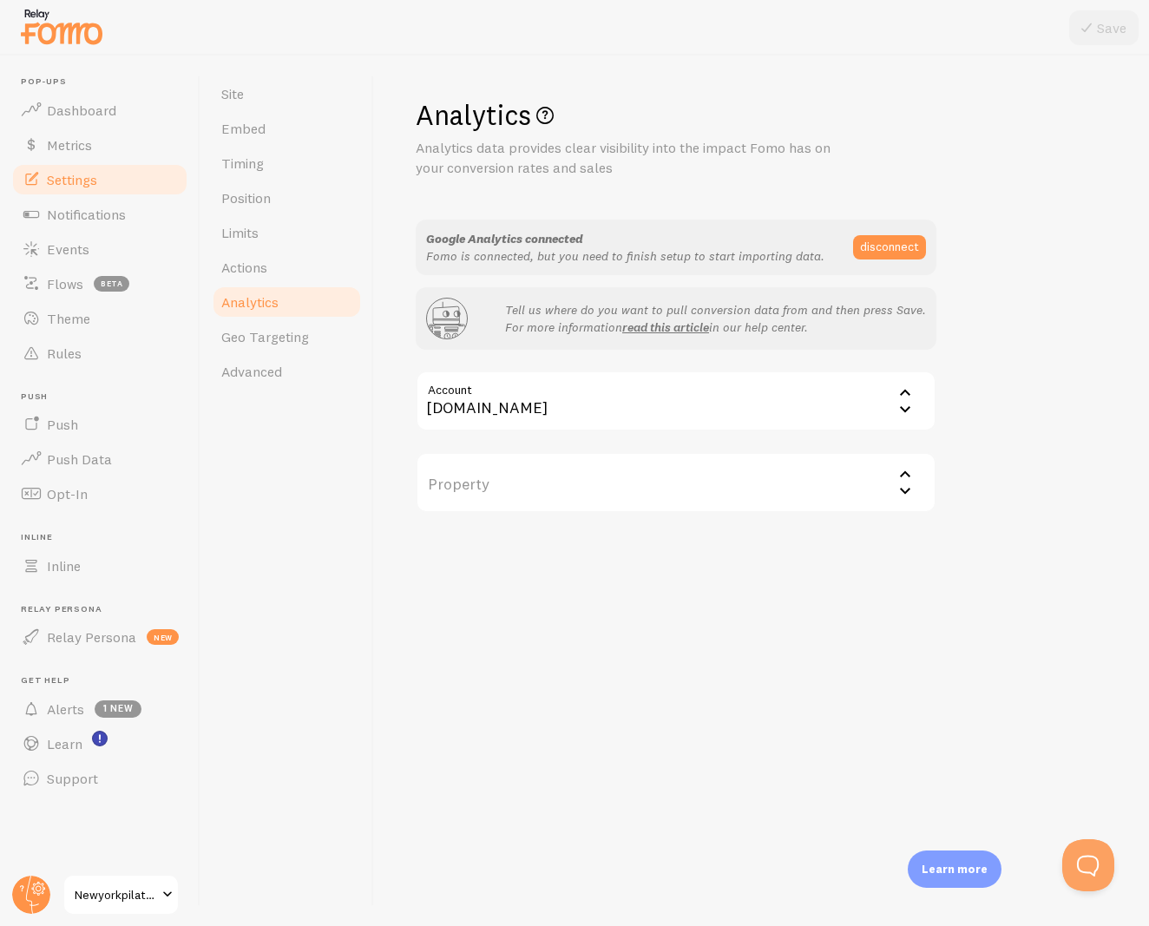
click at [890, 480] on label "Property" at bounding box center [676, 482] width 521 height 61
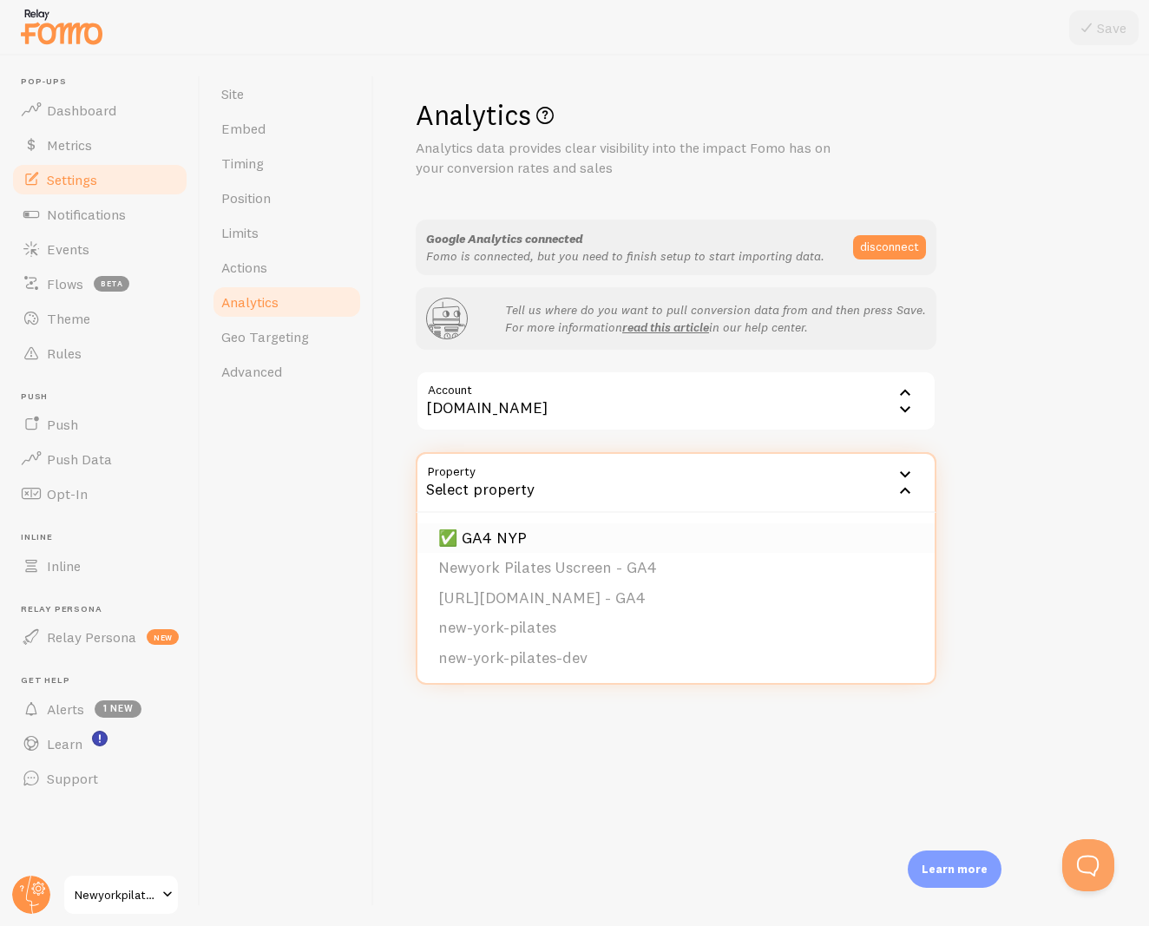
click at [620, 548] on li "✅ GA4 NYP" at bounding box center [675, 538] width 517 height 30
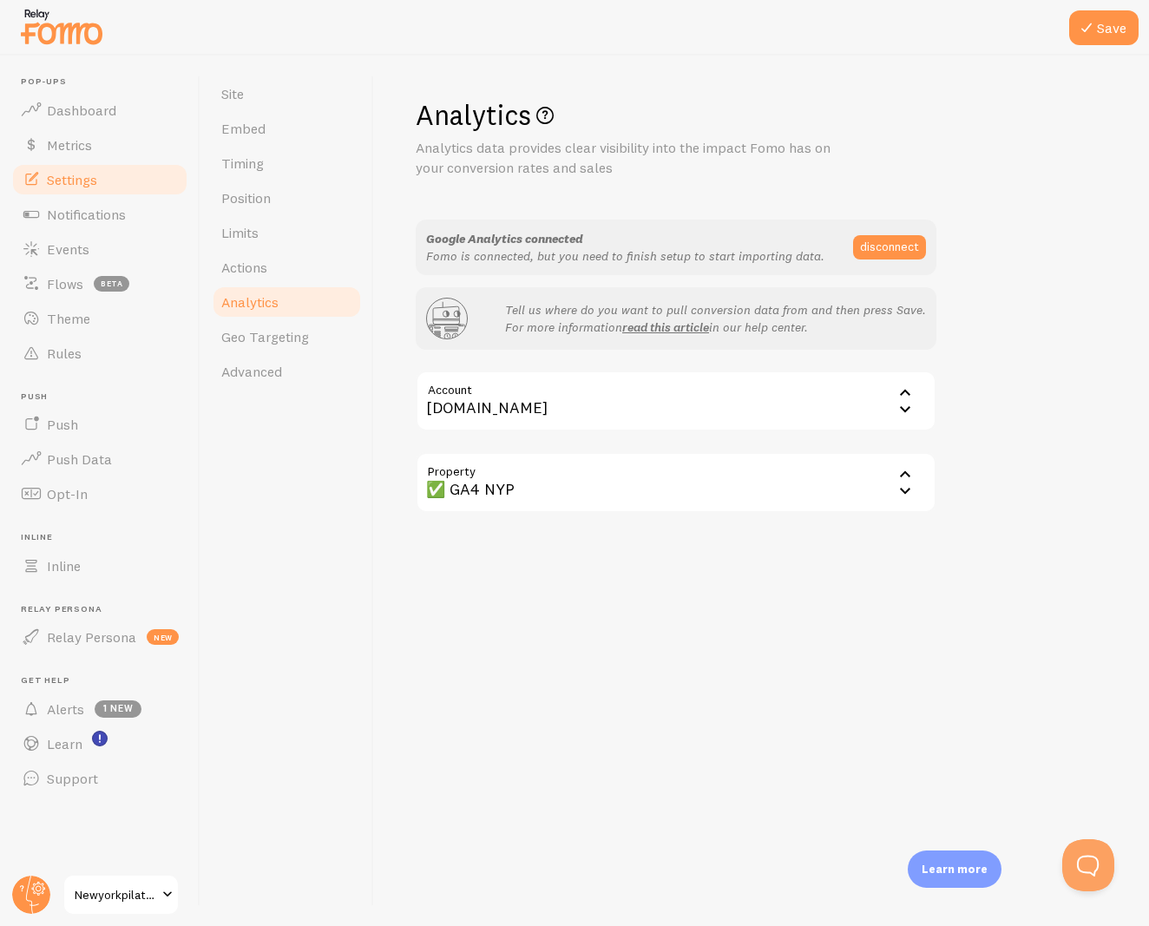
click at [764, 488] on div "✅ GA4 NYP" at bounding box center [676, 482] width 521 height 61
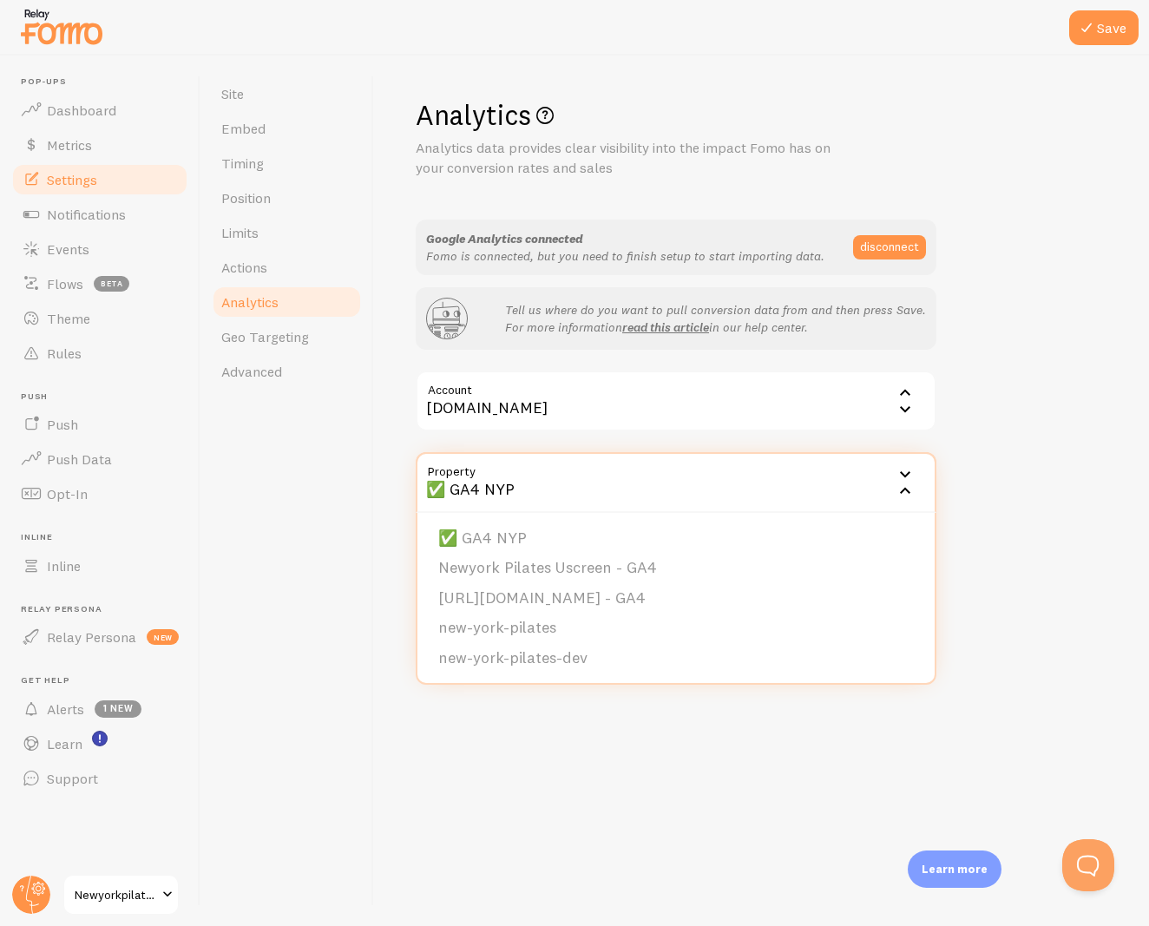
click at [348, 494] on div "Site Embed Timing Position Limits Actions Analytics Geo Targeting Advanced" at bounding box center [287, 491] width 174 height 871
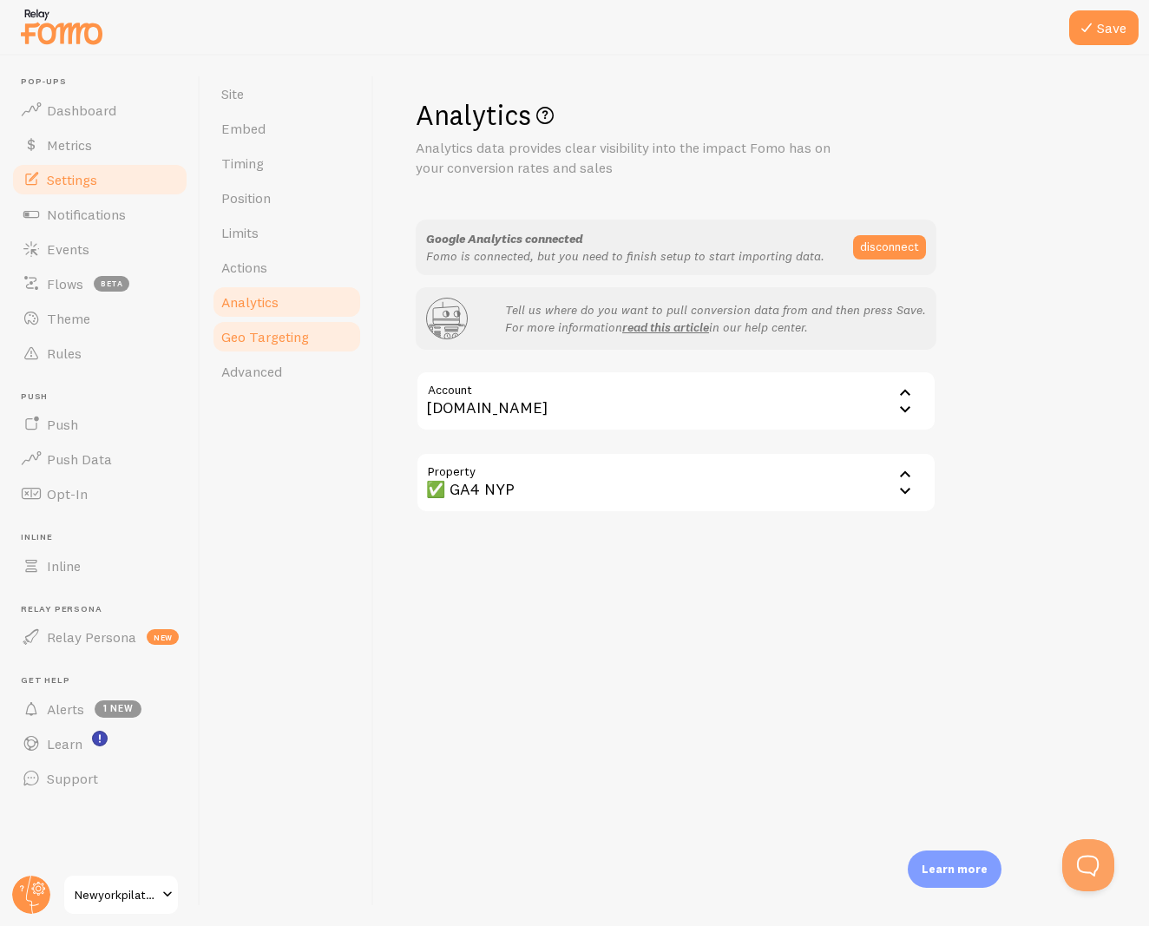
click at [227, 344] on span "Geo Targeting" at bounding box center [265, 336] width 88 height 17
click at [1104, 21] on button "Save" at bounding box center [1103, 27] width 69 height 35
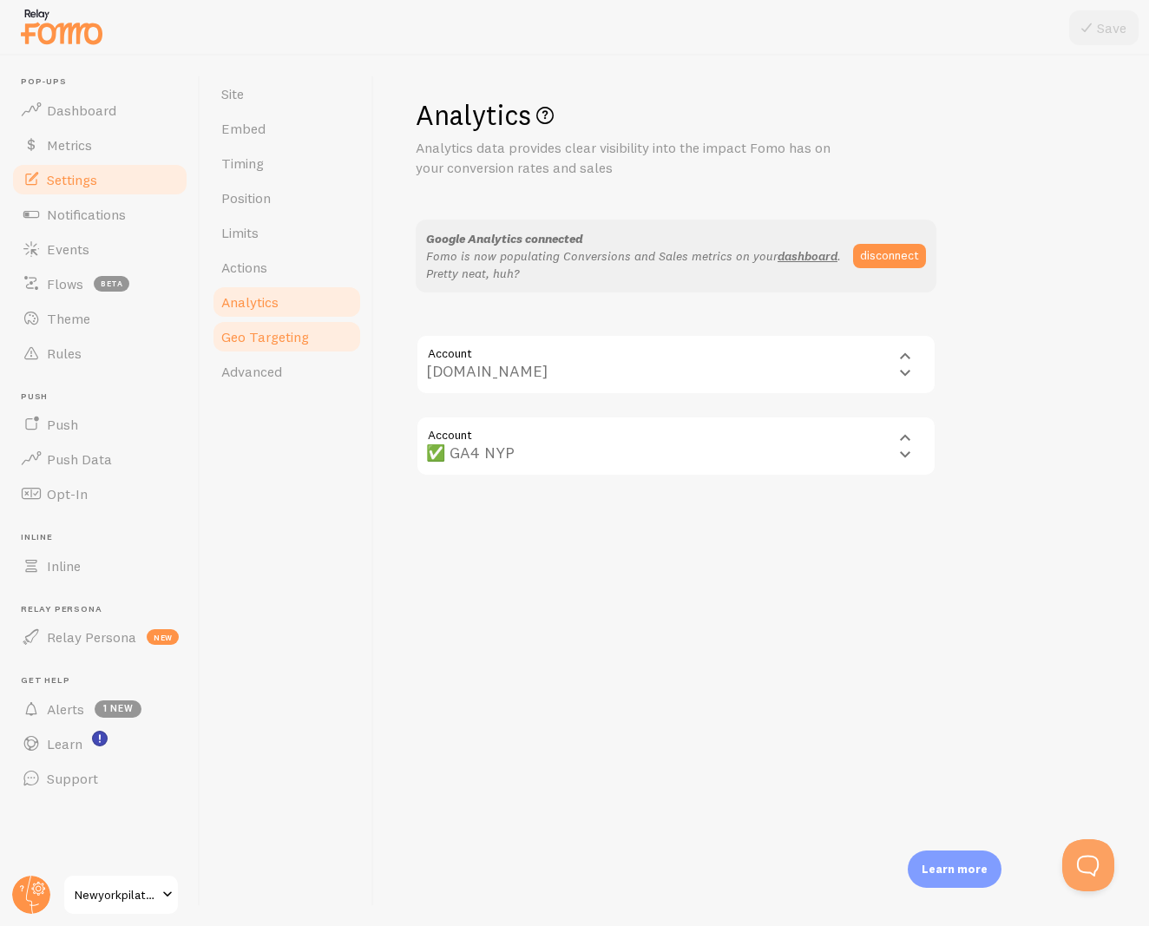
click at [279, 345] on span "Geo Targeting" at bounding box center [265, 336] width 88 height 17
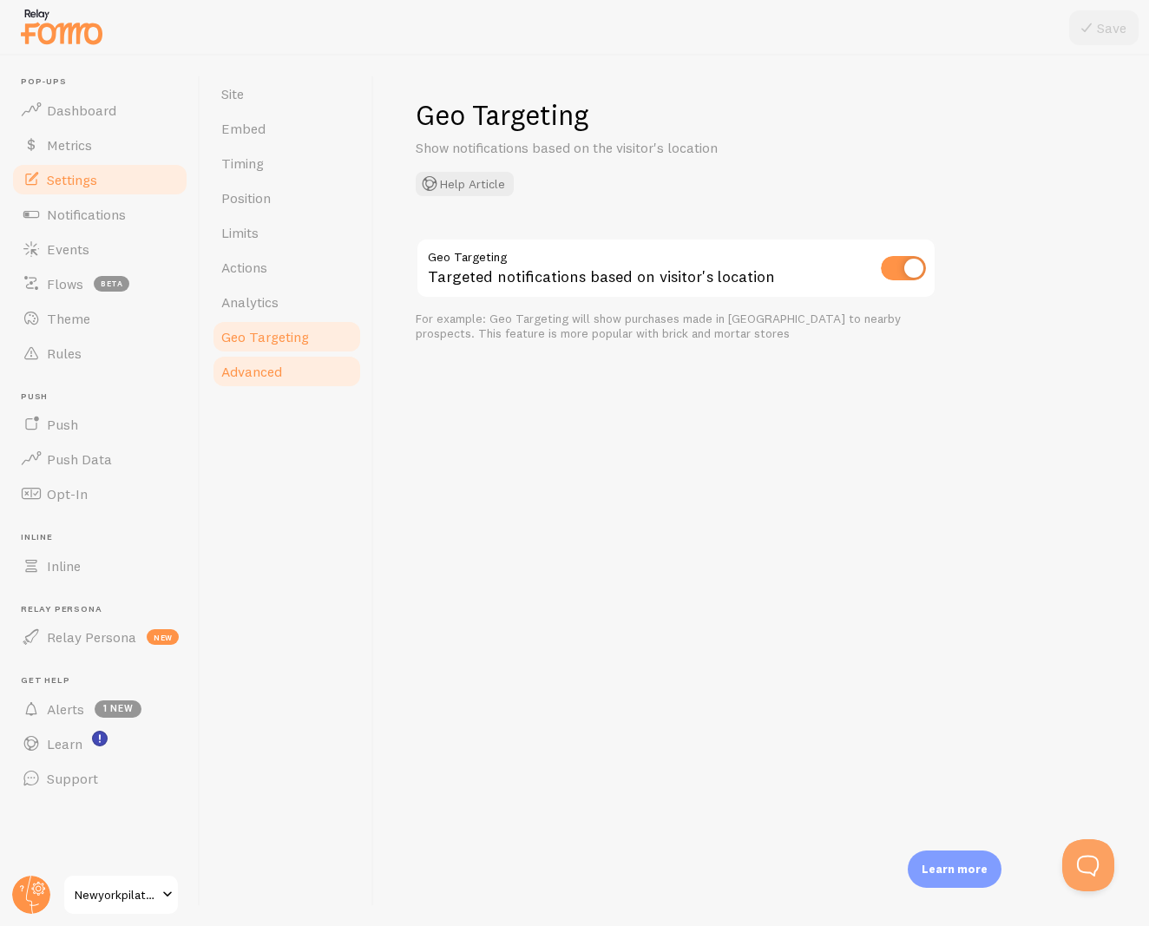
click at [274, 375] on span "Advanced" at bounding box center [251, 371] width 61 height 17
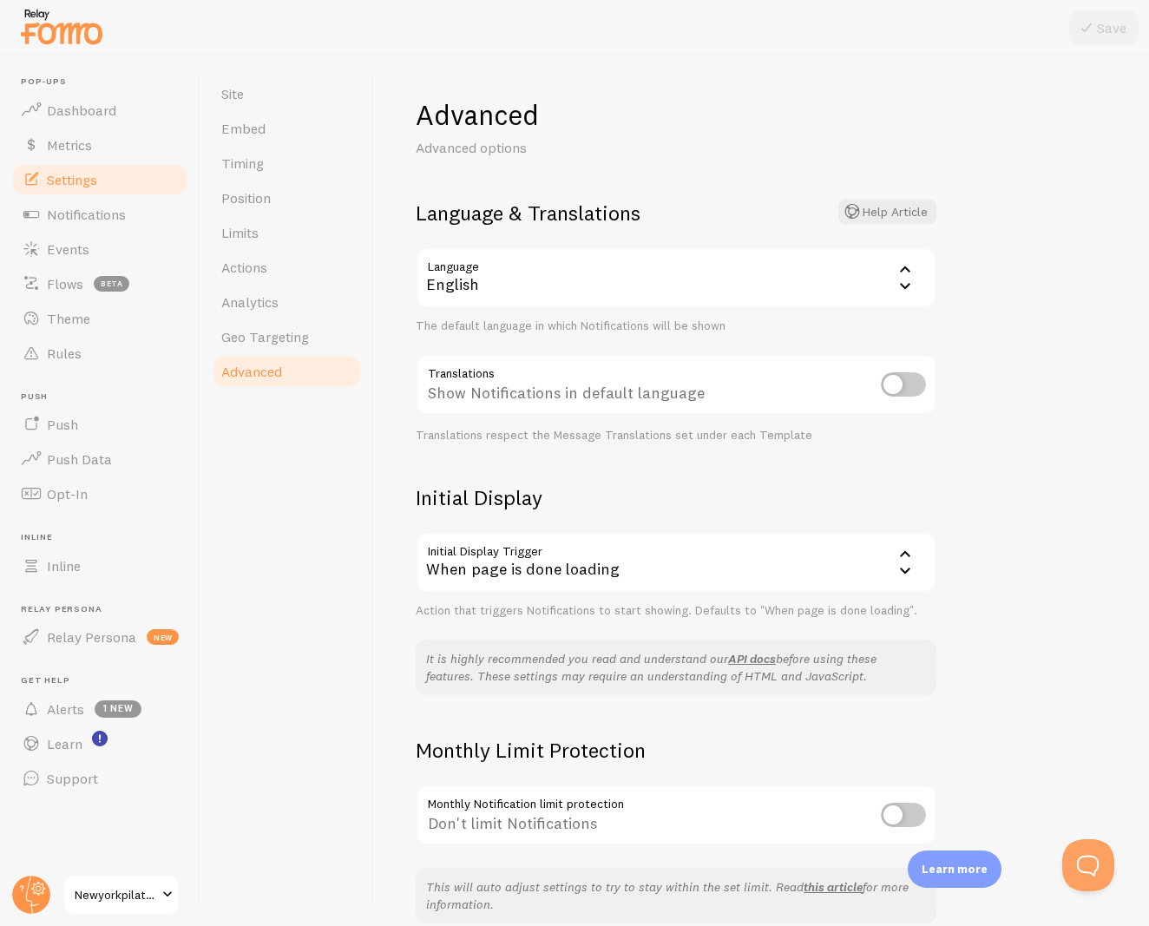
click at [566, 555] on div "When page is done loading" at bounding box center [676, 562] width 521 height 61
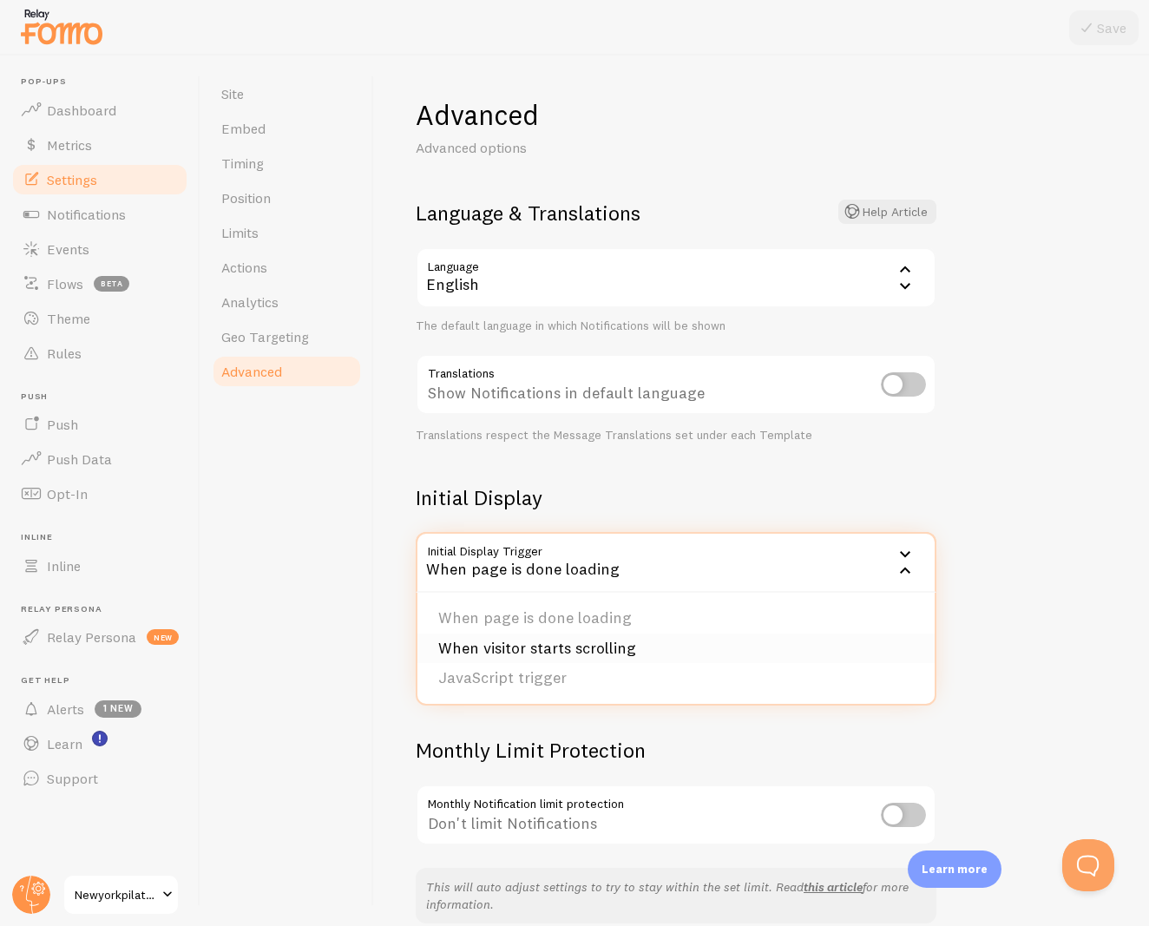
click at [535, 651] on li "When visitor starts scrolling" at bounding box center [675, 649] width 517 height 30
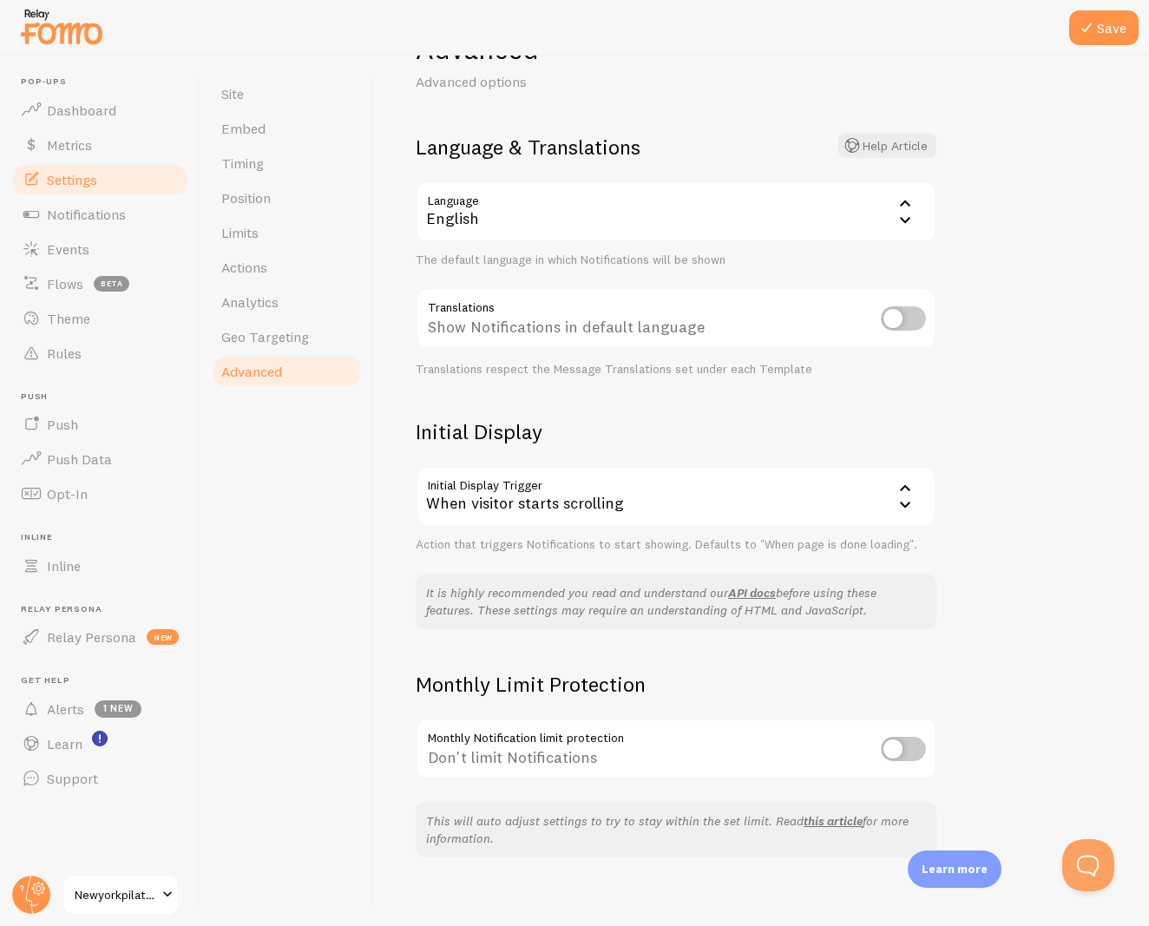
scroll to position [72, 0]
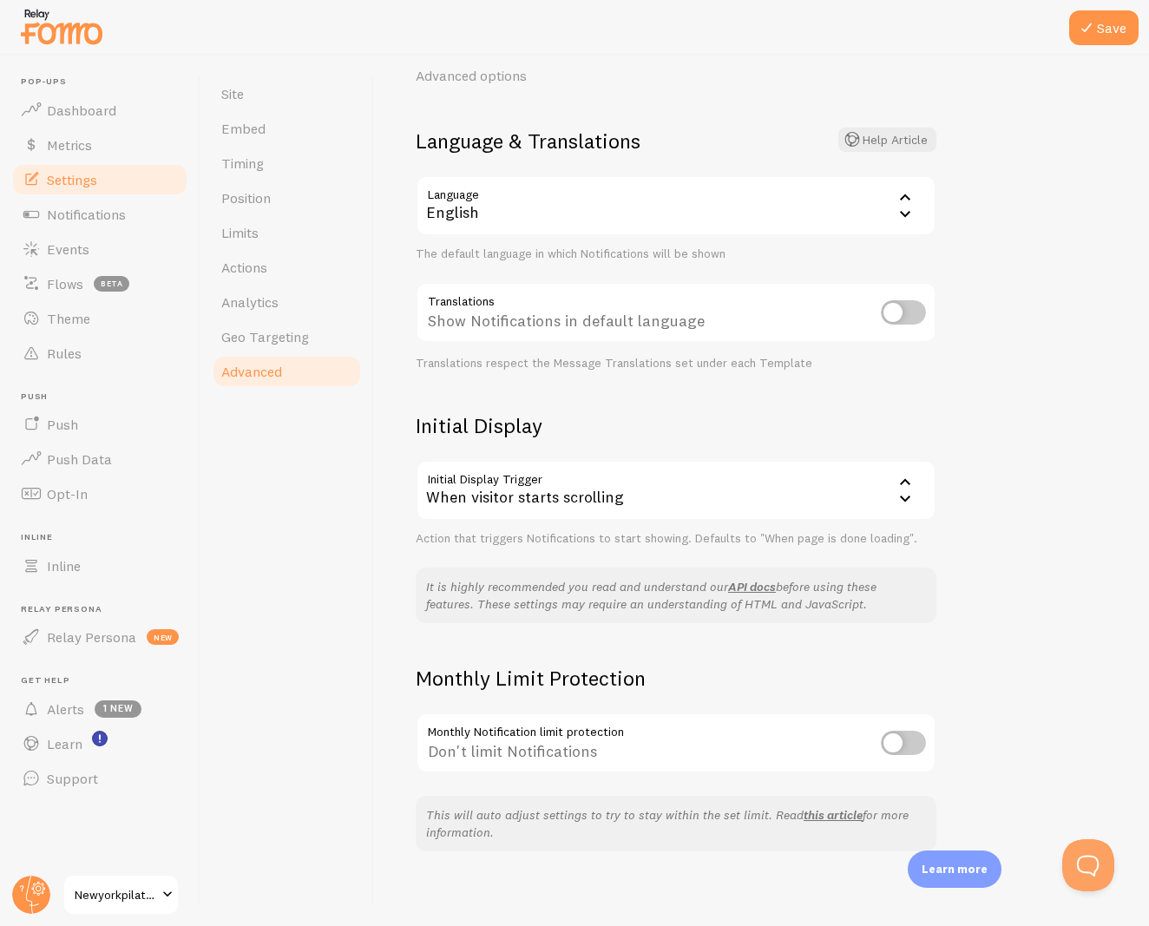
click at [904, 735] on input "checkbox" at bounding box center [903, 743] width 45 height 24
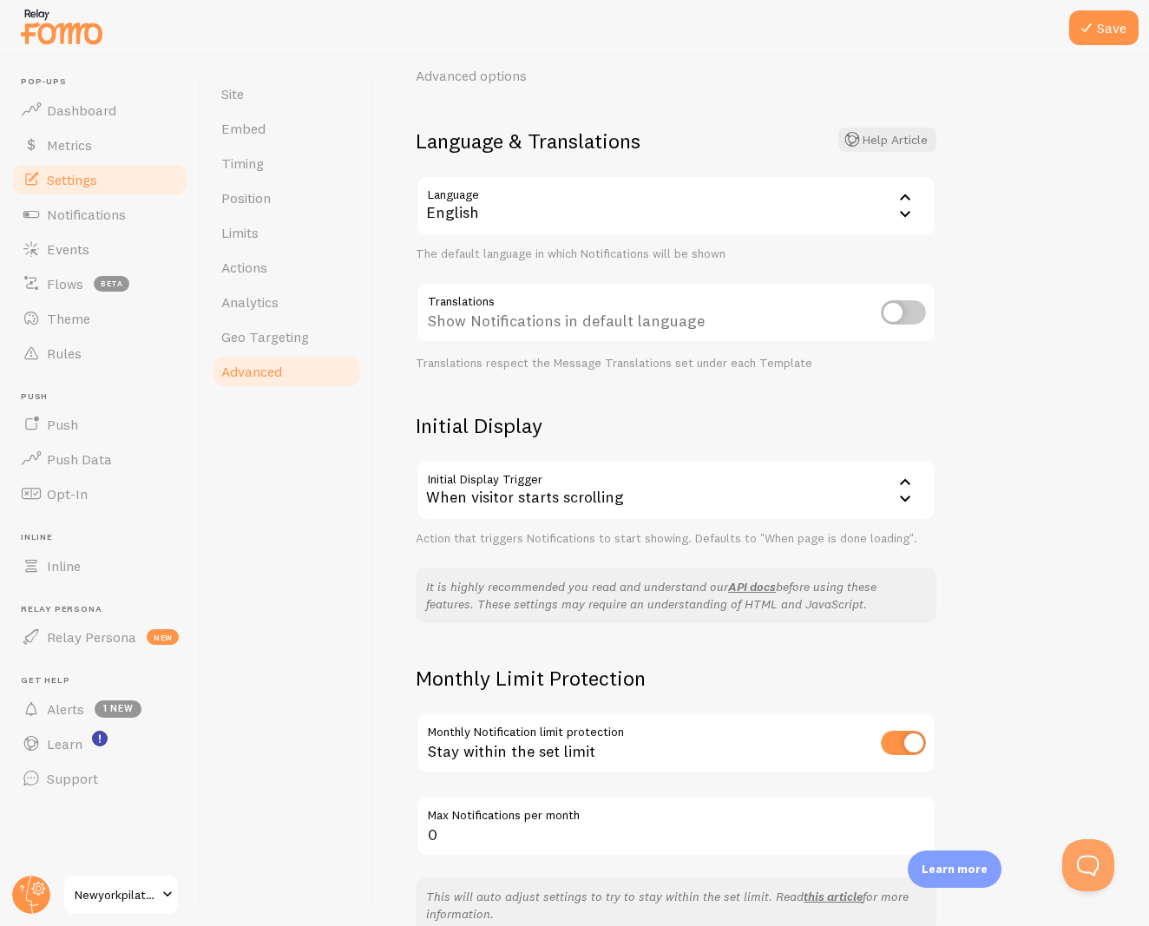
click at [904, 736] on input "checkbox" at bounding box center [903, 743] width 45 height 24
checkbox input "false"
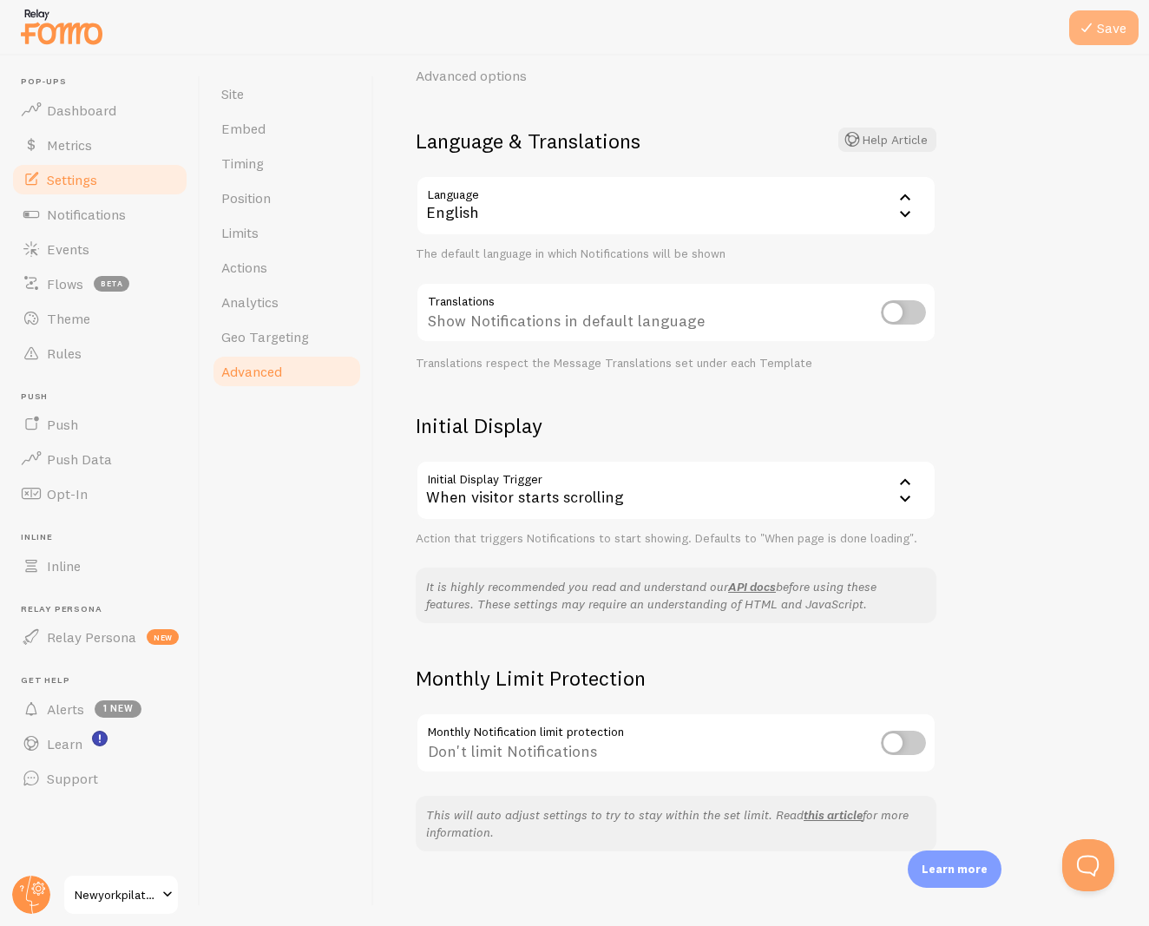
click at [1114, 35] on button "Save" at bounding box center [1103, 27] width 69 height 35
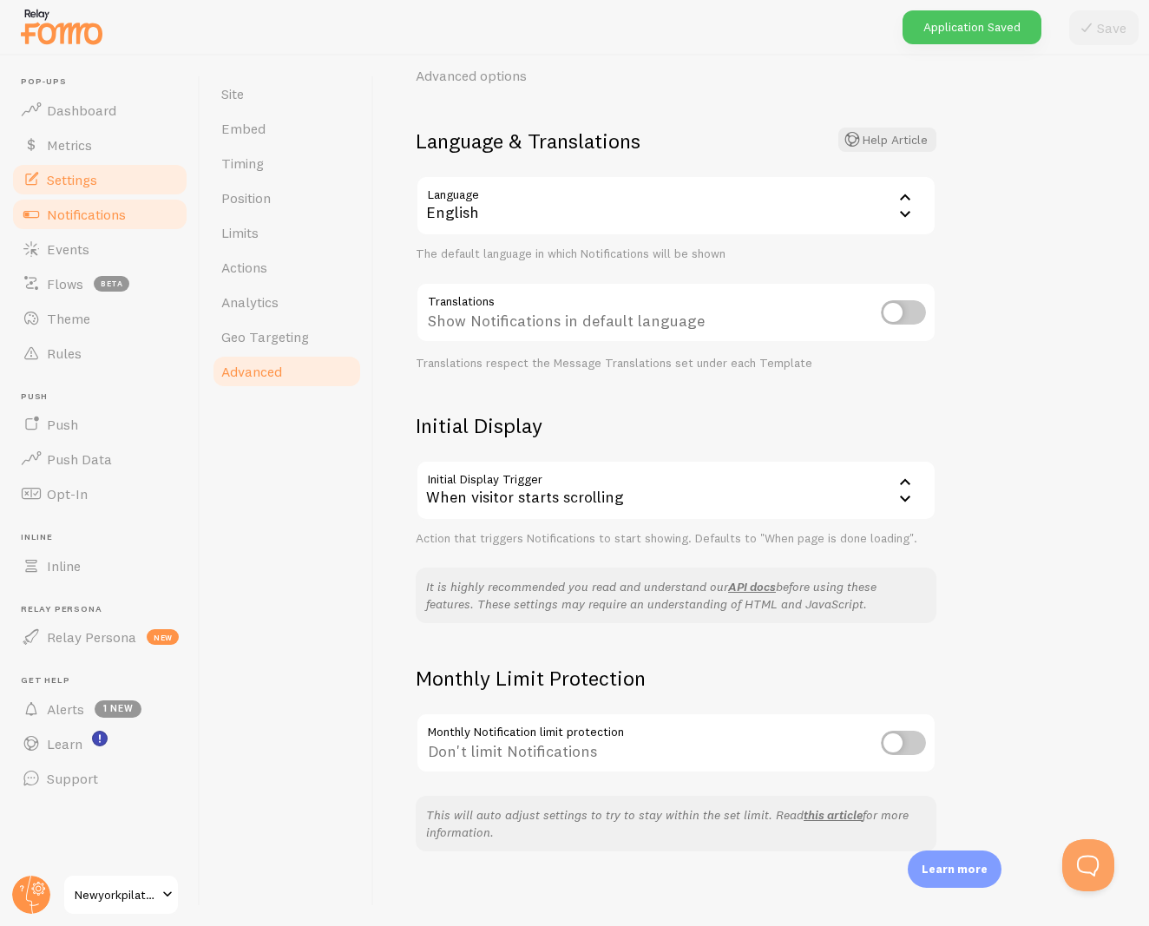
click at [119, 223] on link "Notifications" at bounding box center [99, 214] width 179 height 35
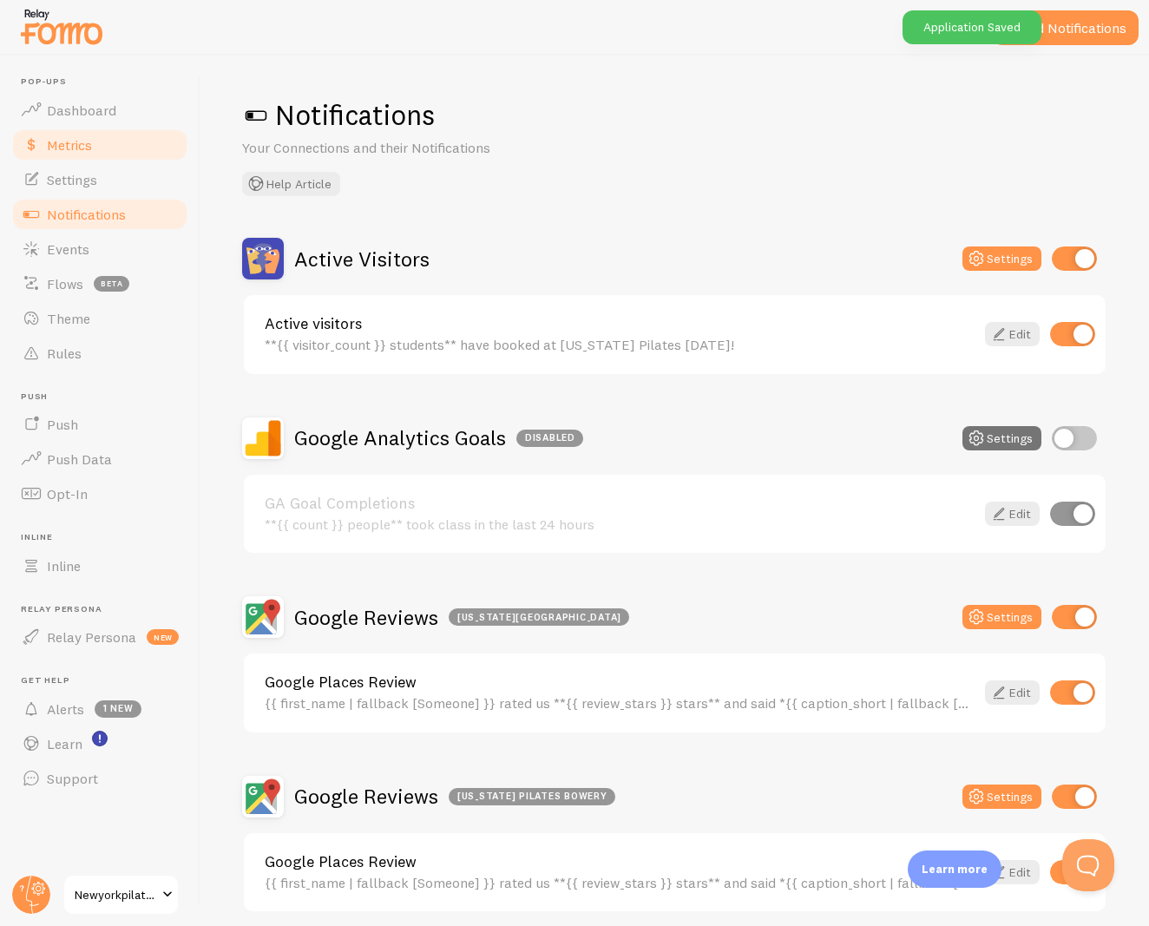
click at [103, 158] on link "Metrics" at bounding box center [99, 145] width 179 height 35
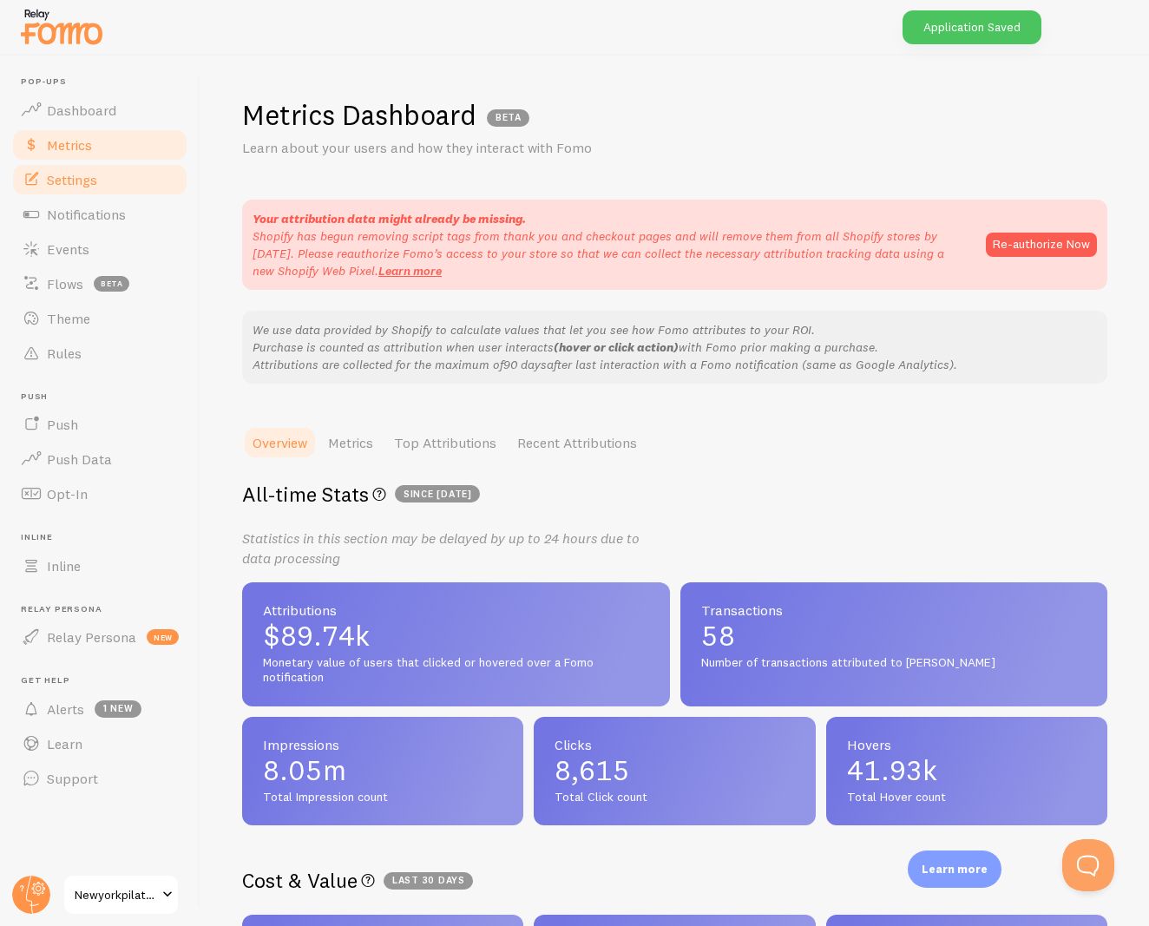
click at [95, 176] on span "Settings" at bounding box center [72, 179] width 50 height 17
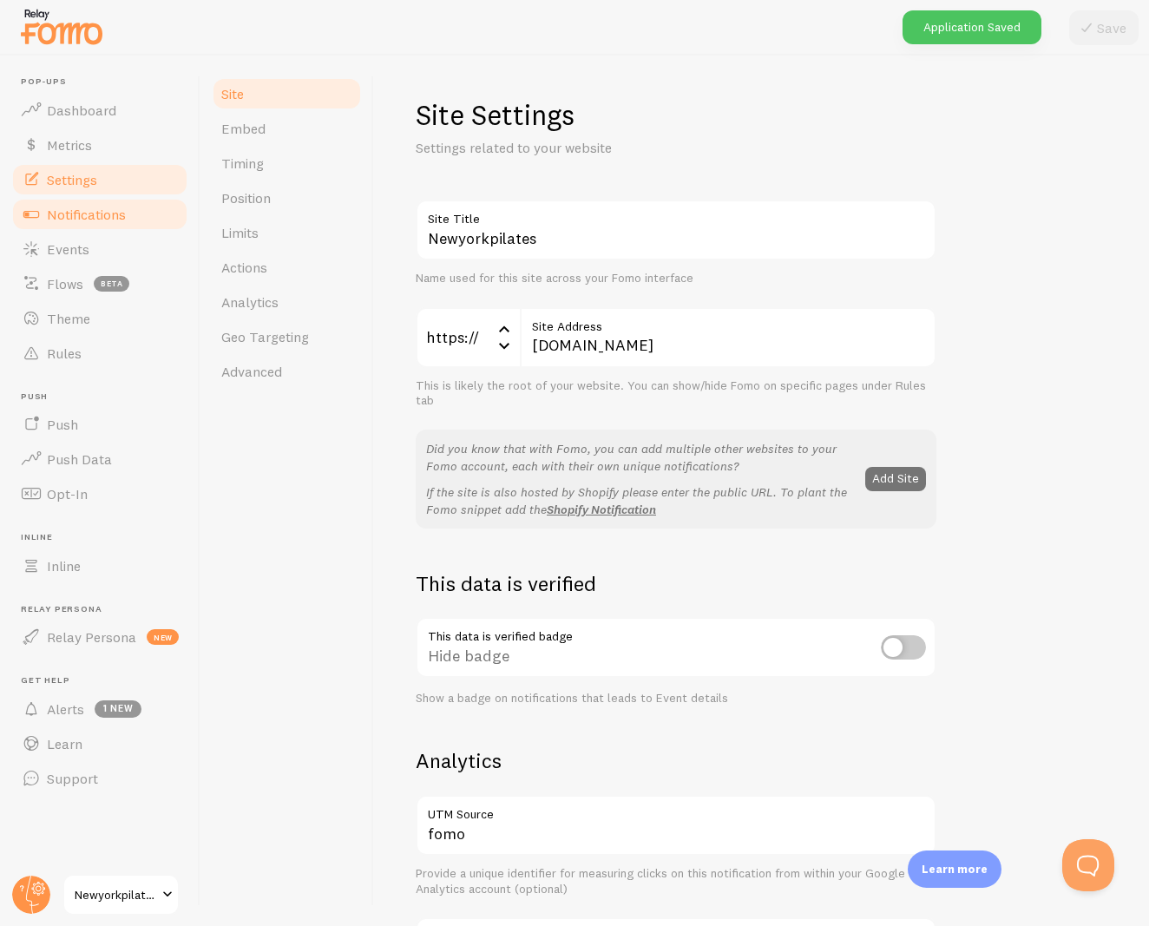
click at [89, 227] on link "Notifications" at bounding box center [99, 214] width 179 height 35
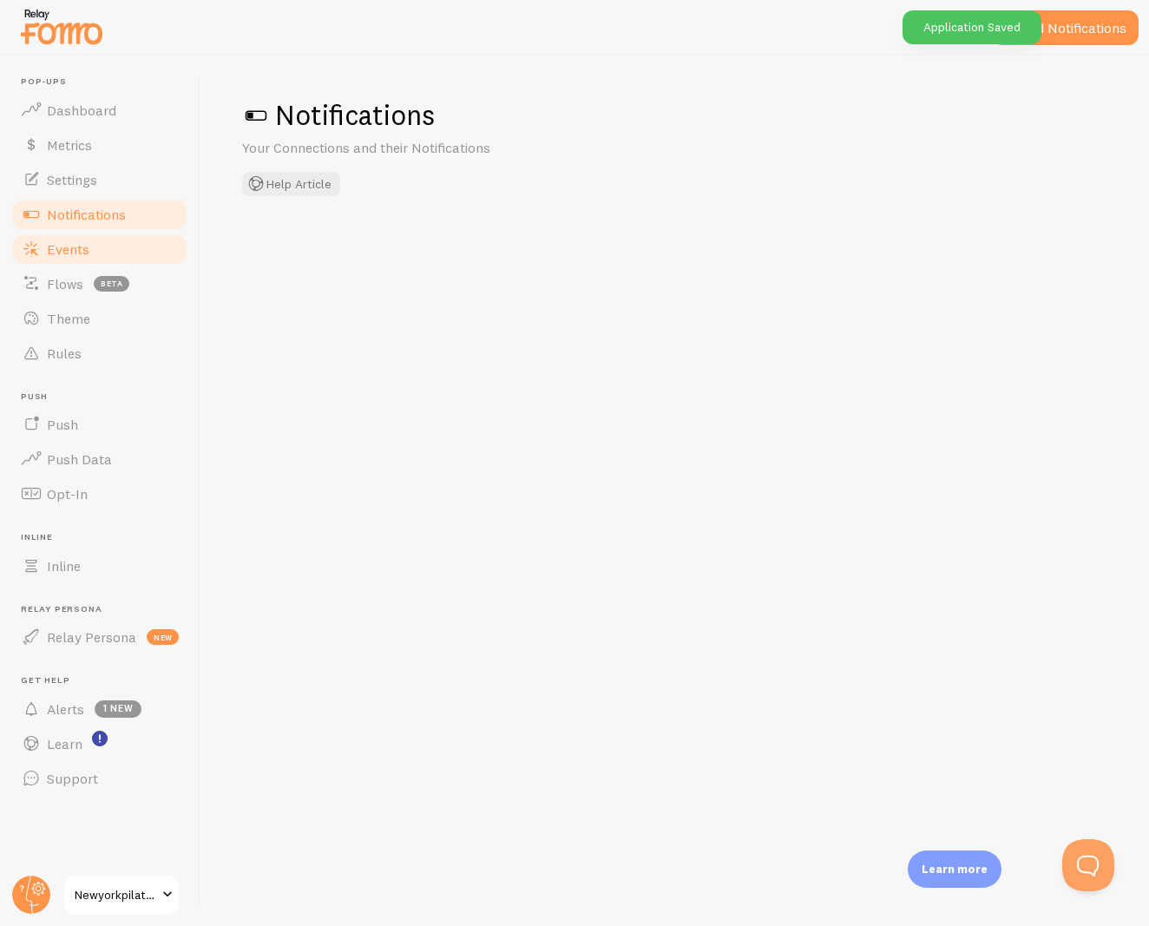
click at [85, 242] on span "Events" at bounding box center [68, 248] width 43 height 17
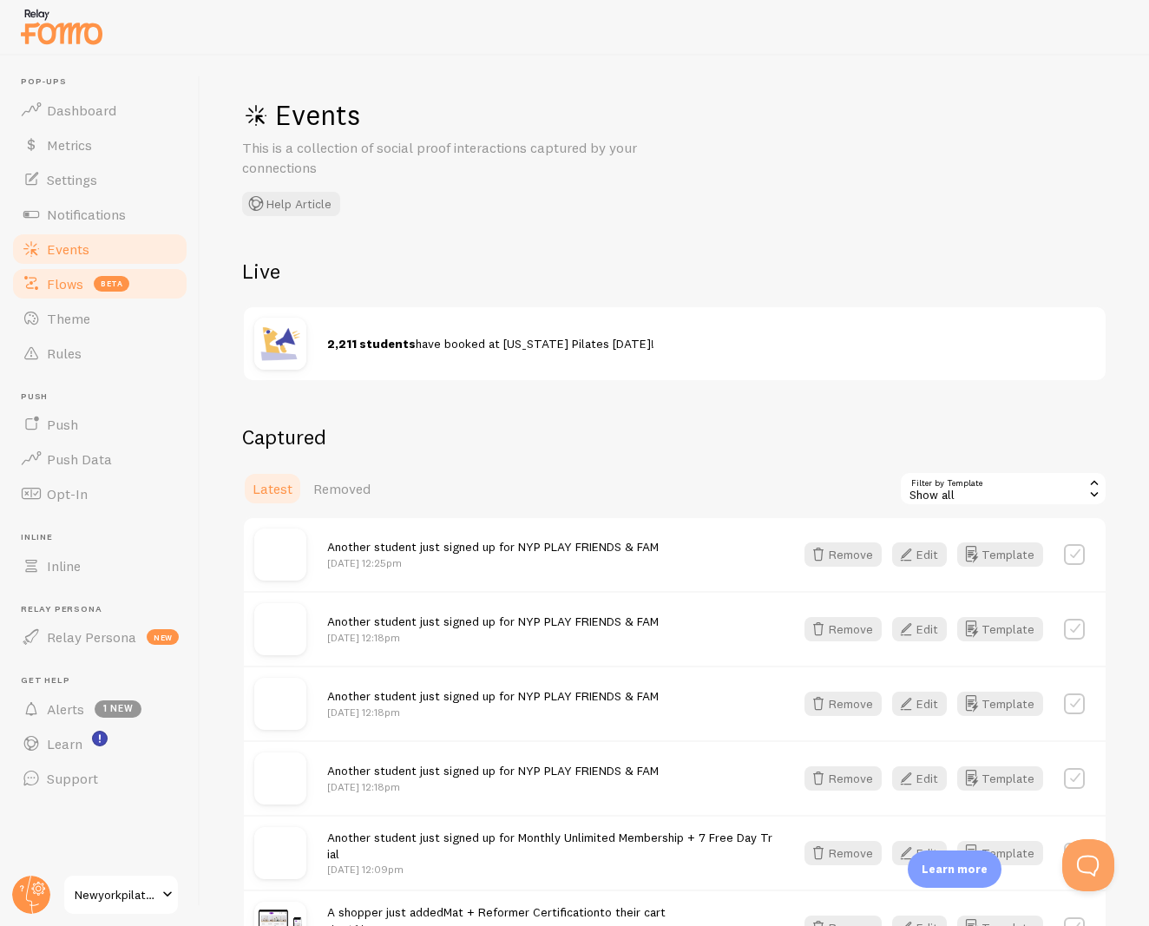
click at [74, 275] on span "Flows" at bounding box center [65, 283] width 36 height 17
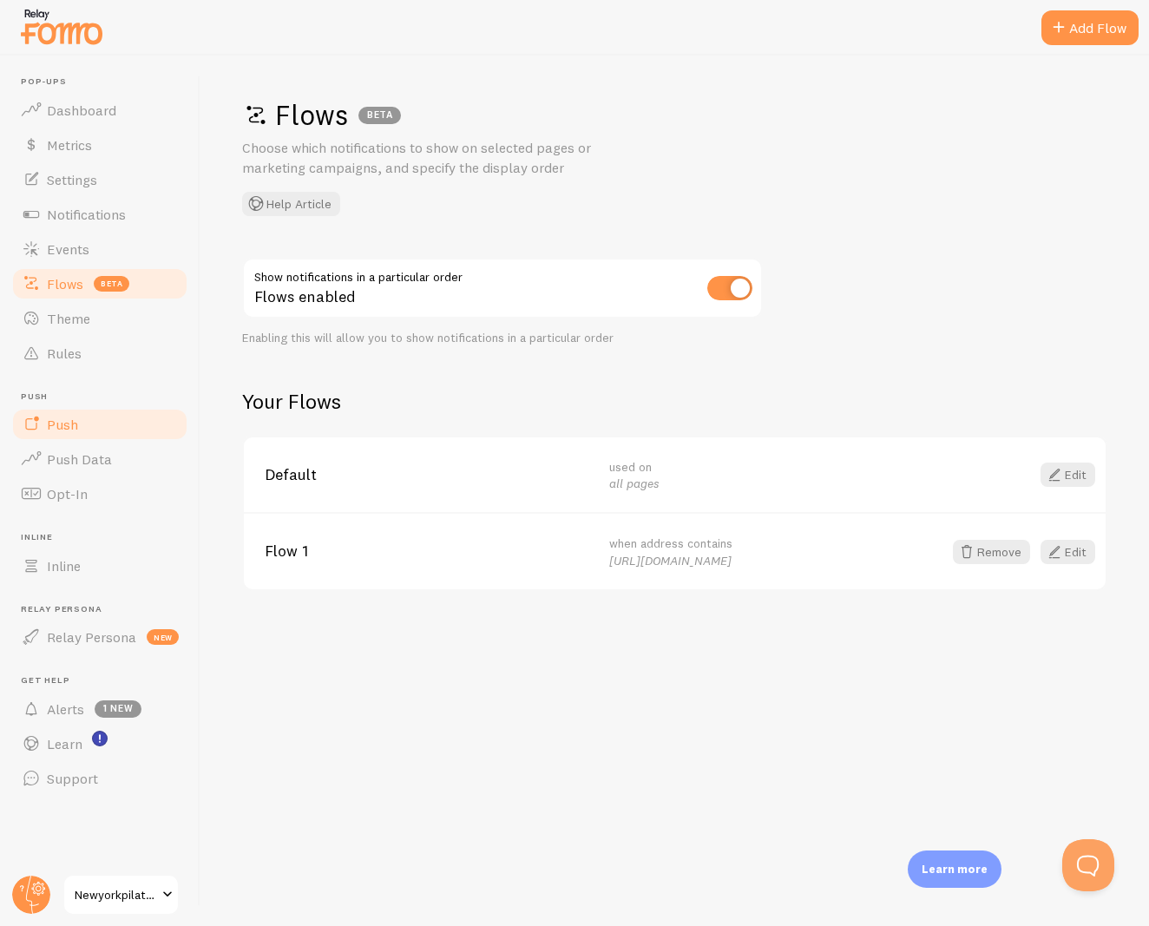
click at [87, 417] on link "Push" at bounding box center [99, 424] width 179 height 35
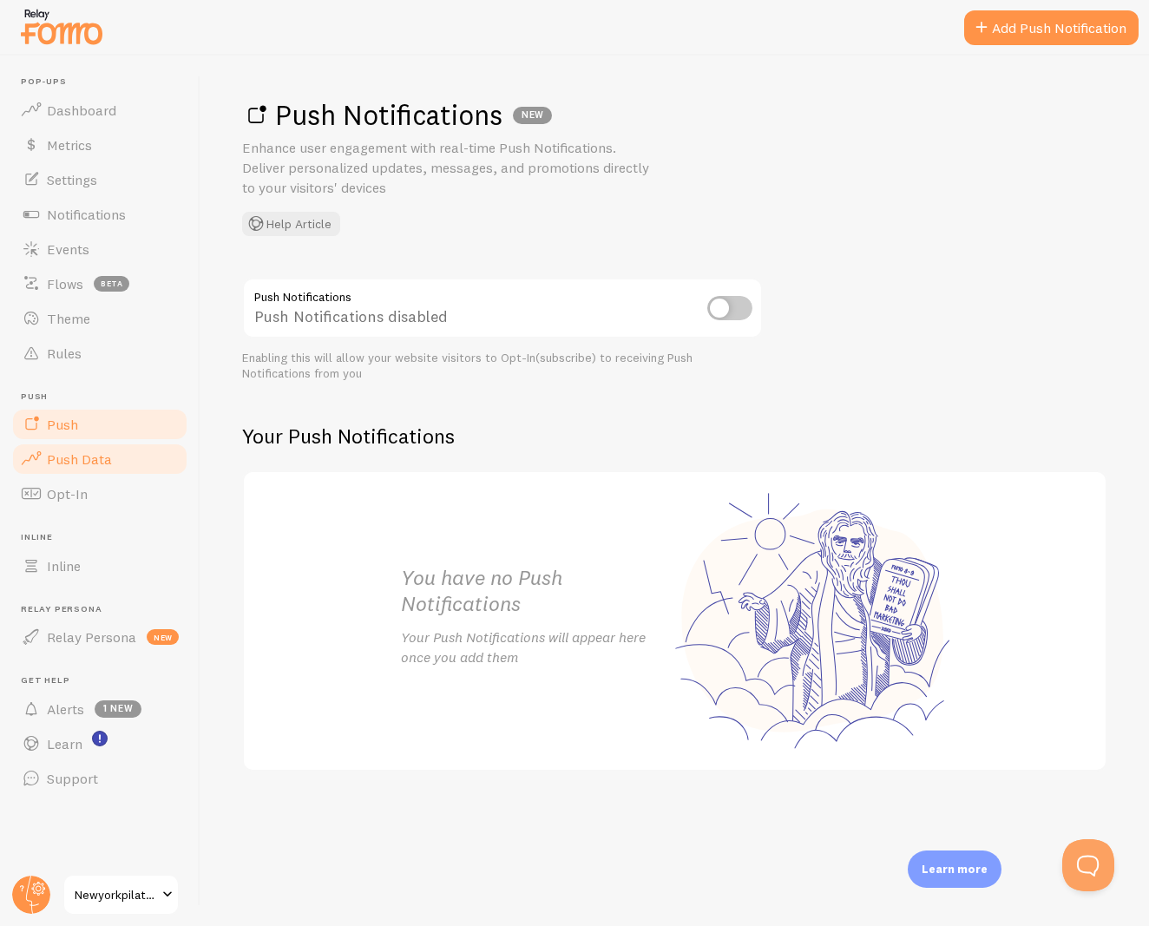
click at [101, 455] on span "Push Data" at bounding box center [79, 458] width 65 height 17
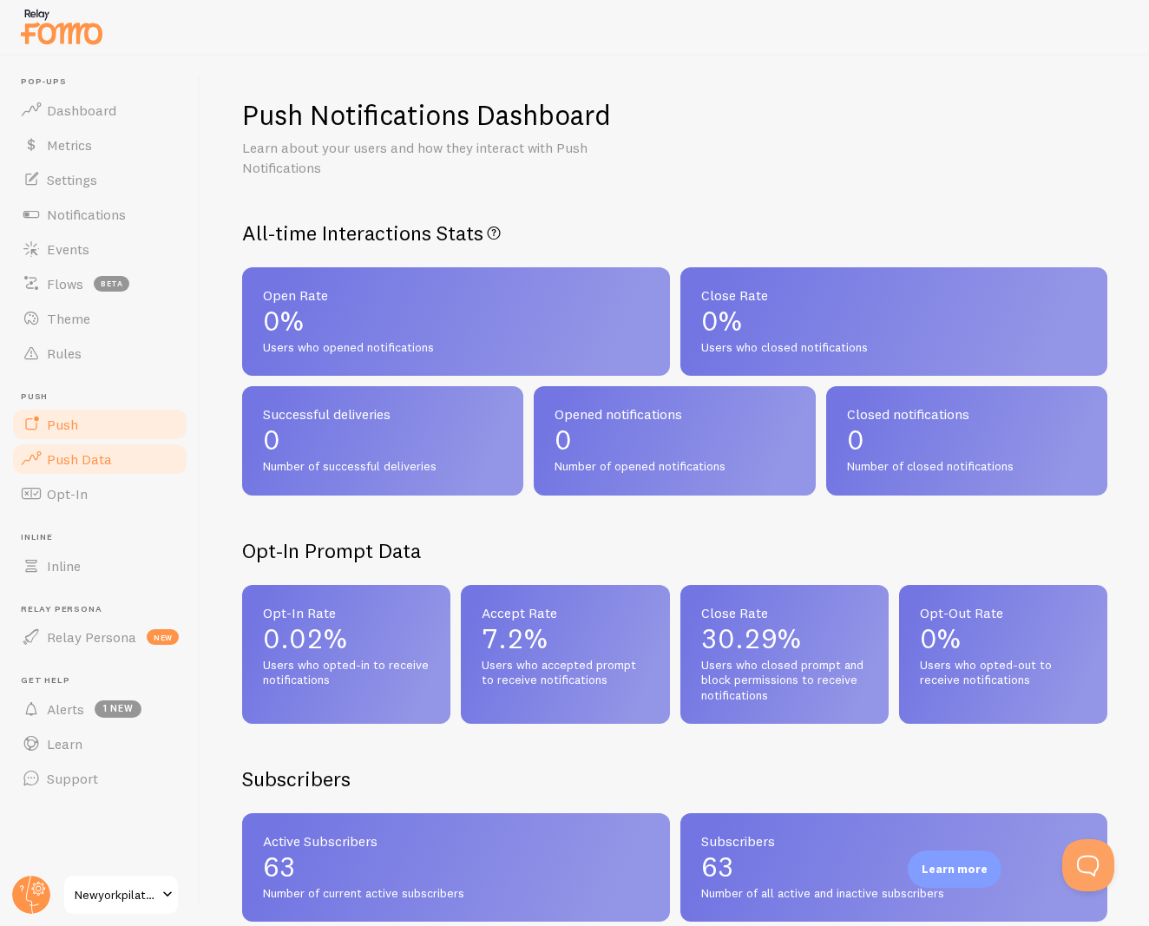
click at [96, 421] on link "Push" at bounding box center [99, 424] width 179 height 35
